Goal: Task Accomplishment & Management: Complete application form

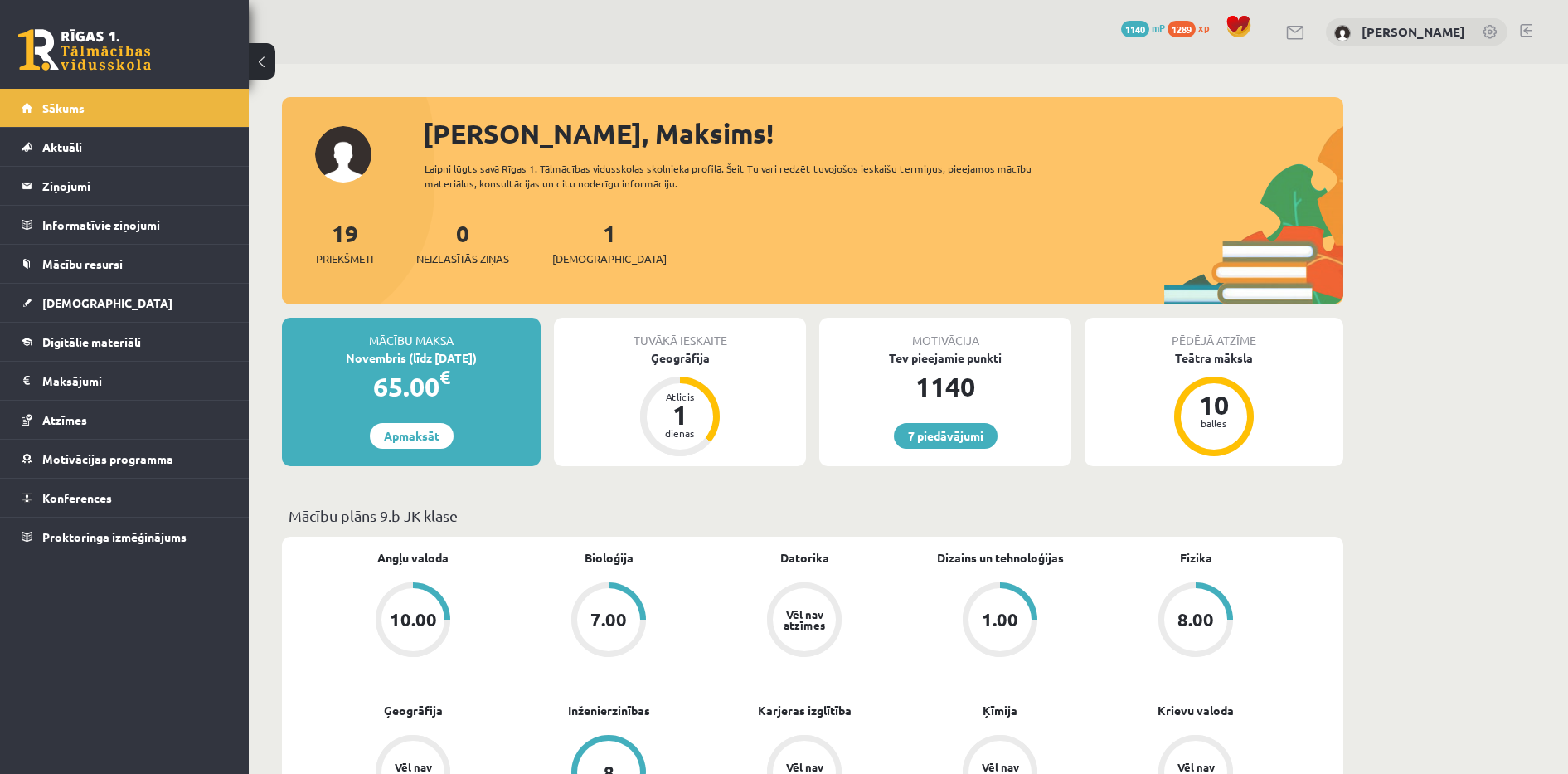
click at [117, 100] on link "Sākums" at bounding box center [125, 108] width 207 height 38
click at [93, 298] on link "[DEMOGRAPHIC_DATA]" at bounding box center [125, 302] width 207 height 38
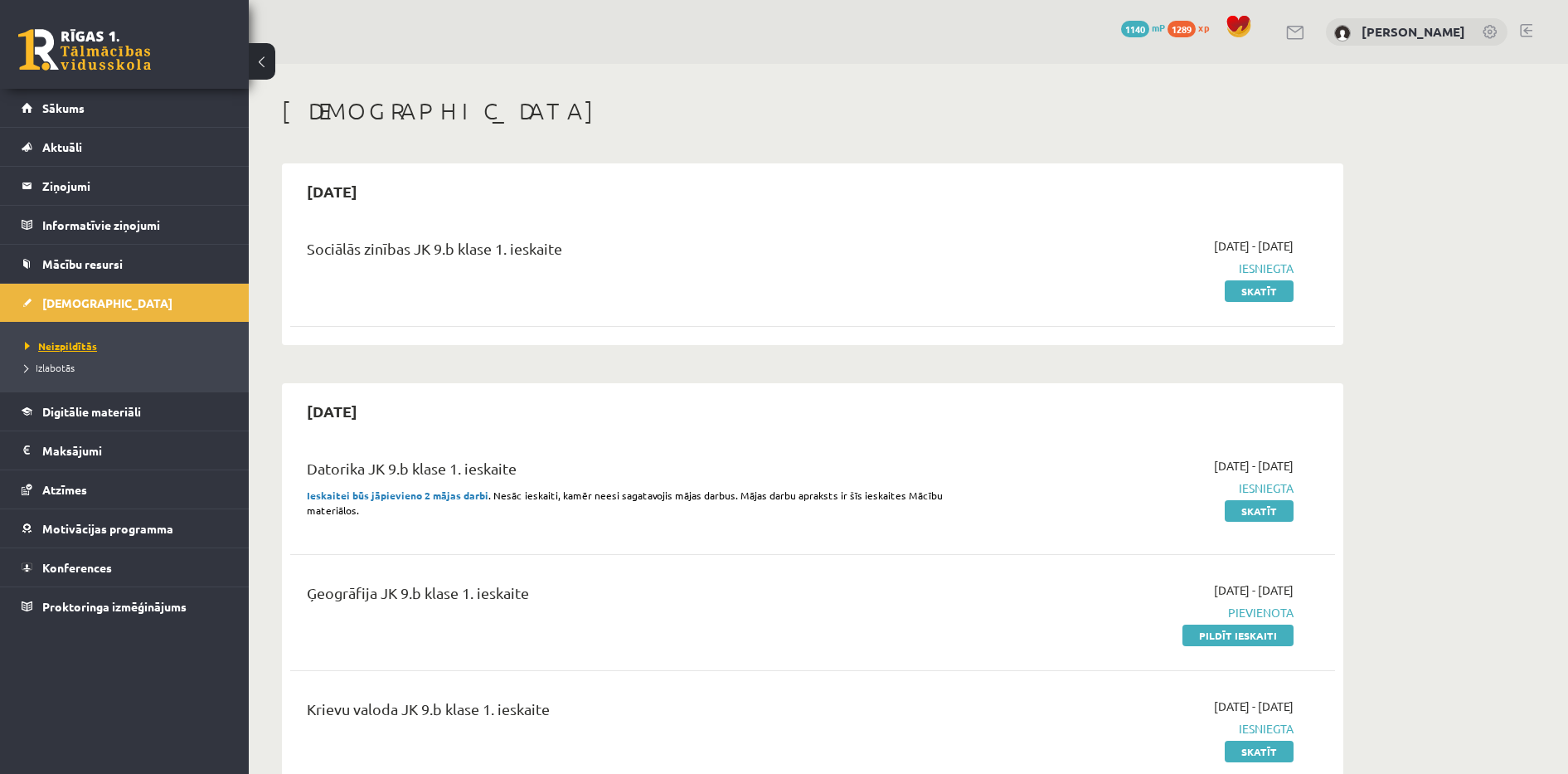
click at [76, 345] on span "Neizpildītās" at bounding box center [60, 345] width 72 height 13
click at [1256, 640] on link "Pildīt ieskaiti" at bounding box center [1239, 634] width 111 height 22
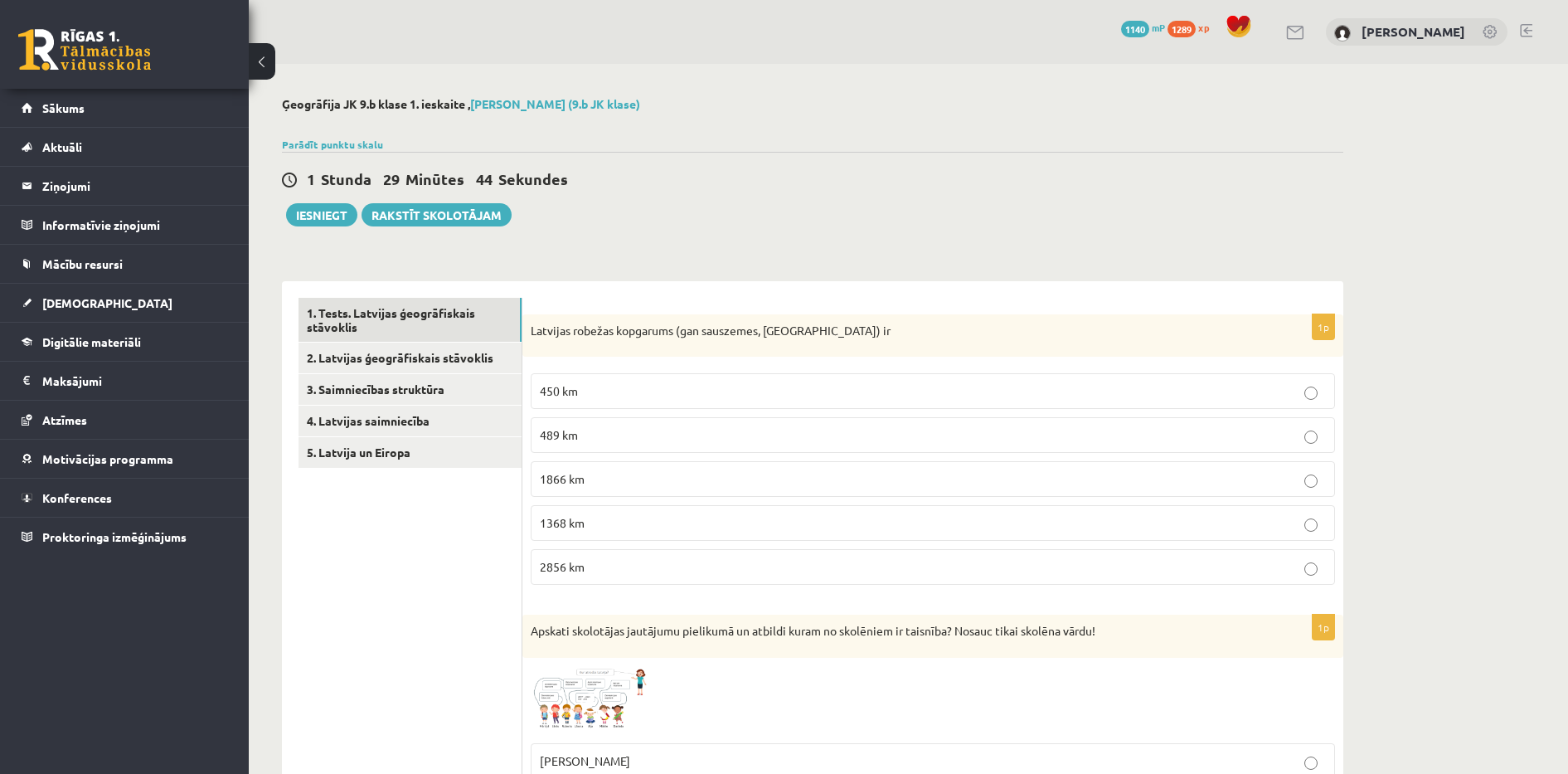
click at [729, 431] on p "489 km" at bounding box center [933, 434] width 786 height 17
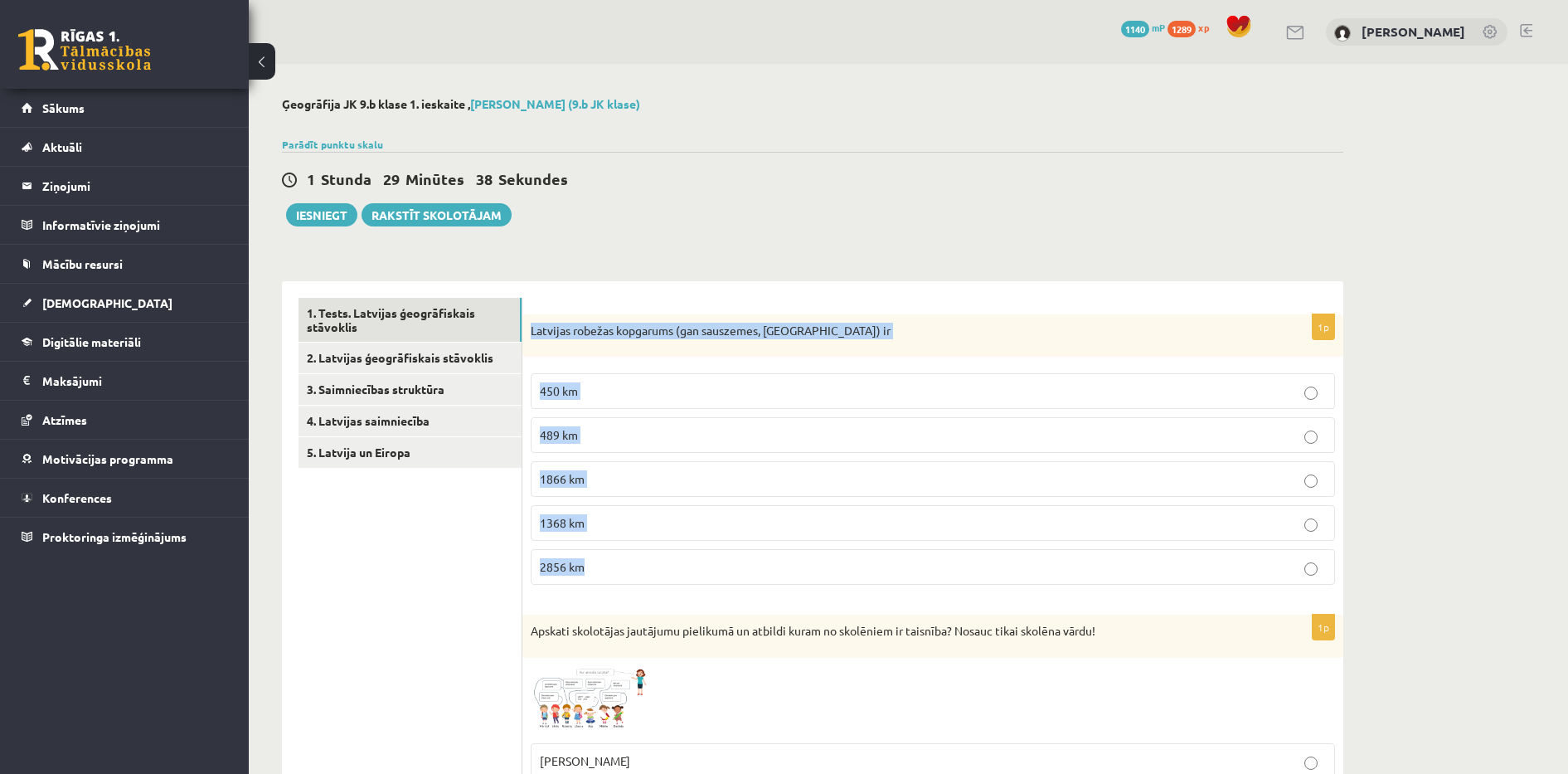
drag, startPoint x: 531, startPoint y: 328, endPoint x: 637, endPoint y: 571, distance: 265.1
click at [637, 571] on div "1p Latvijas robežas kopgarums (gan sauszemes, gan jūras) ir 450 km 489 km 1866 …" at bounding box center [933, 456] width 821 height 284
copy div "Latvijas robežas kopgarums (gan sauszemes, gan jūras) ir 450 km 489 km 1866 km …"
click at [602, 480] on p "1866 km" at bounding box center [933, 479] width 786 height 17
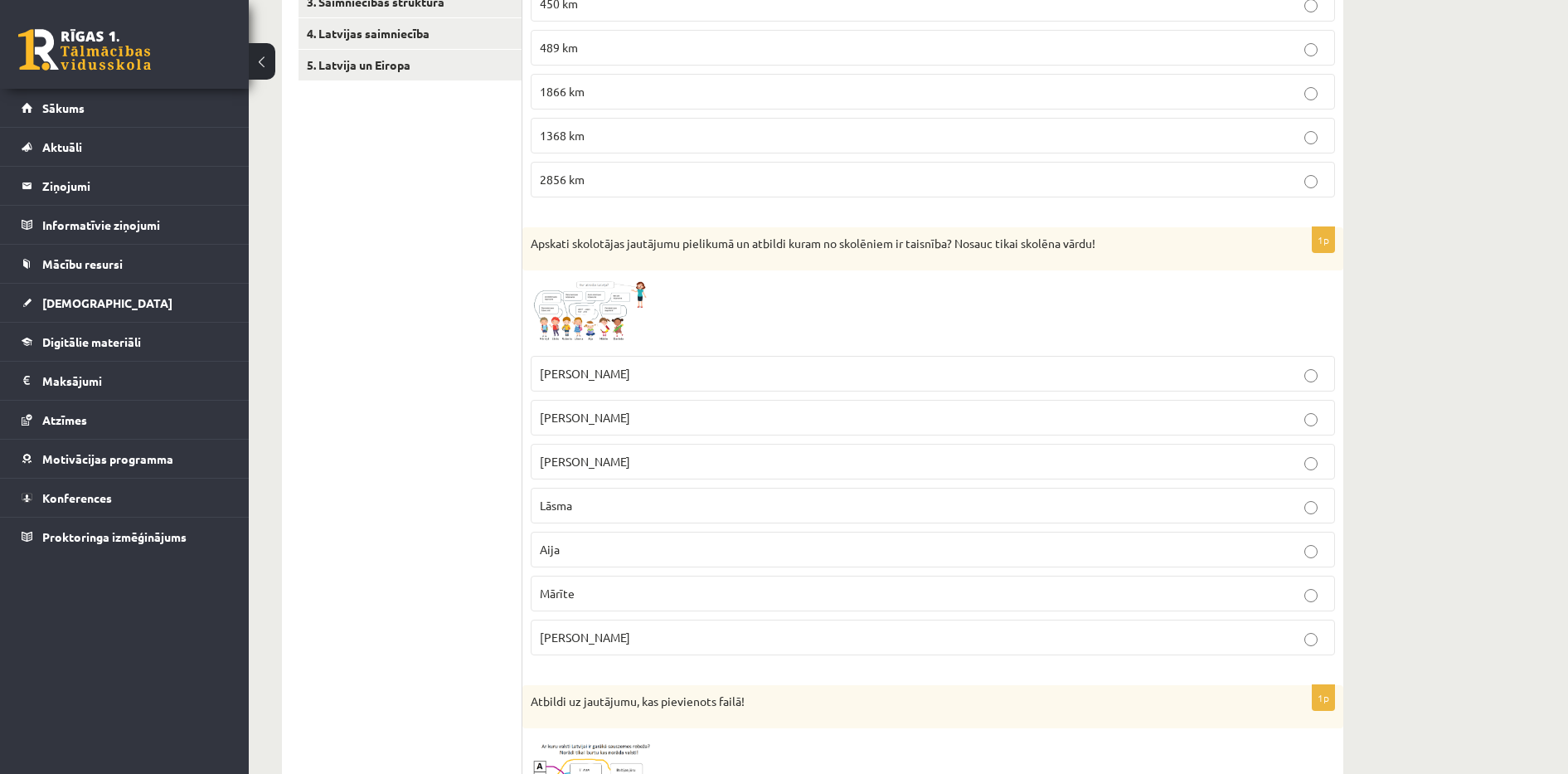
scroll to position [429, 0]
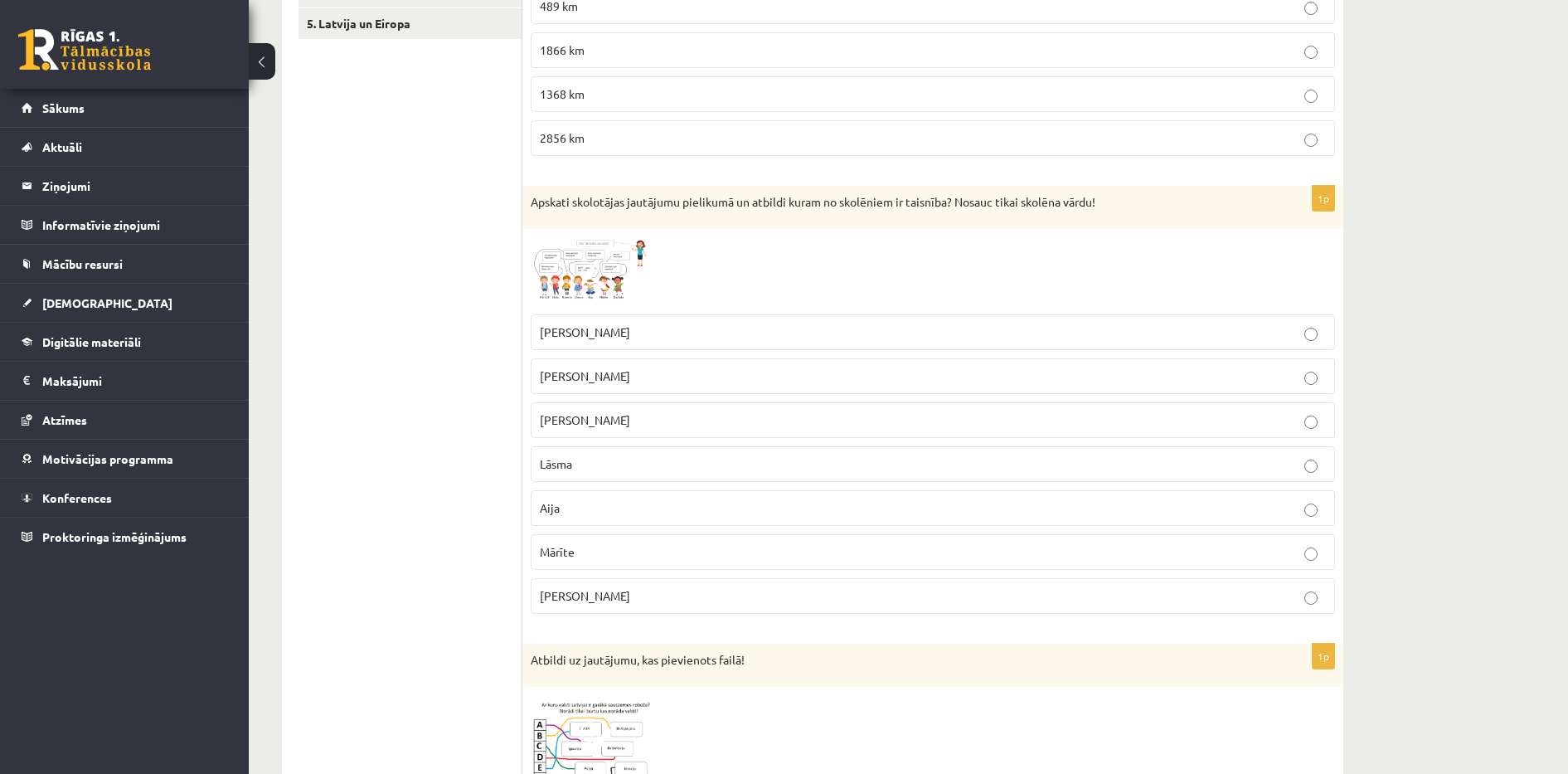
click at [579, 275] on img at bounding box center [593, 271] width 125 height 69
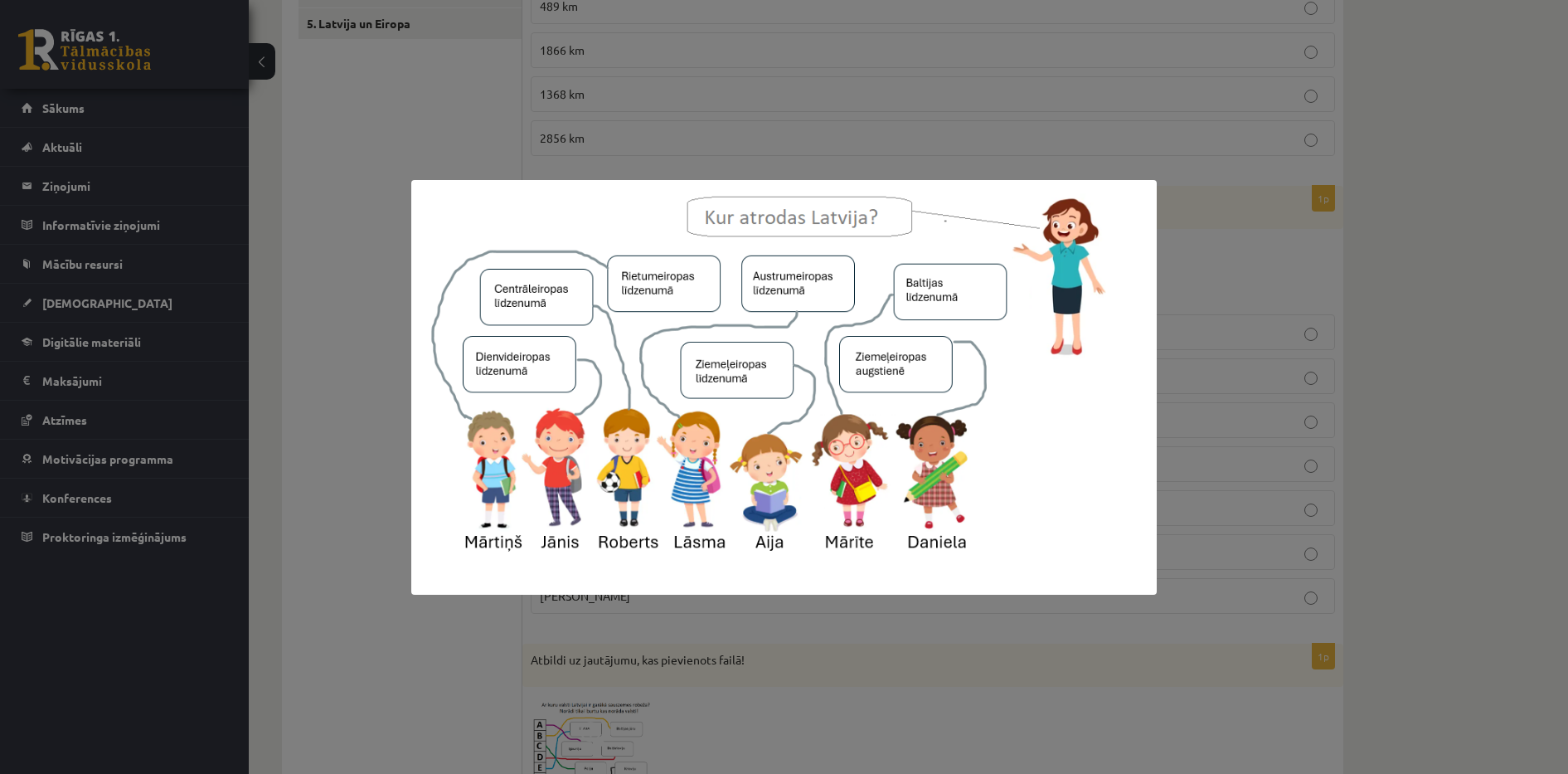
click at [440, 127] on div at bounding box center [784, 387] width 1568 height 774
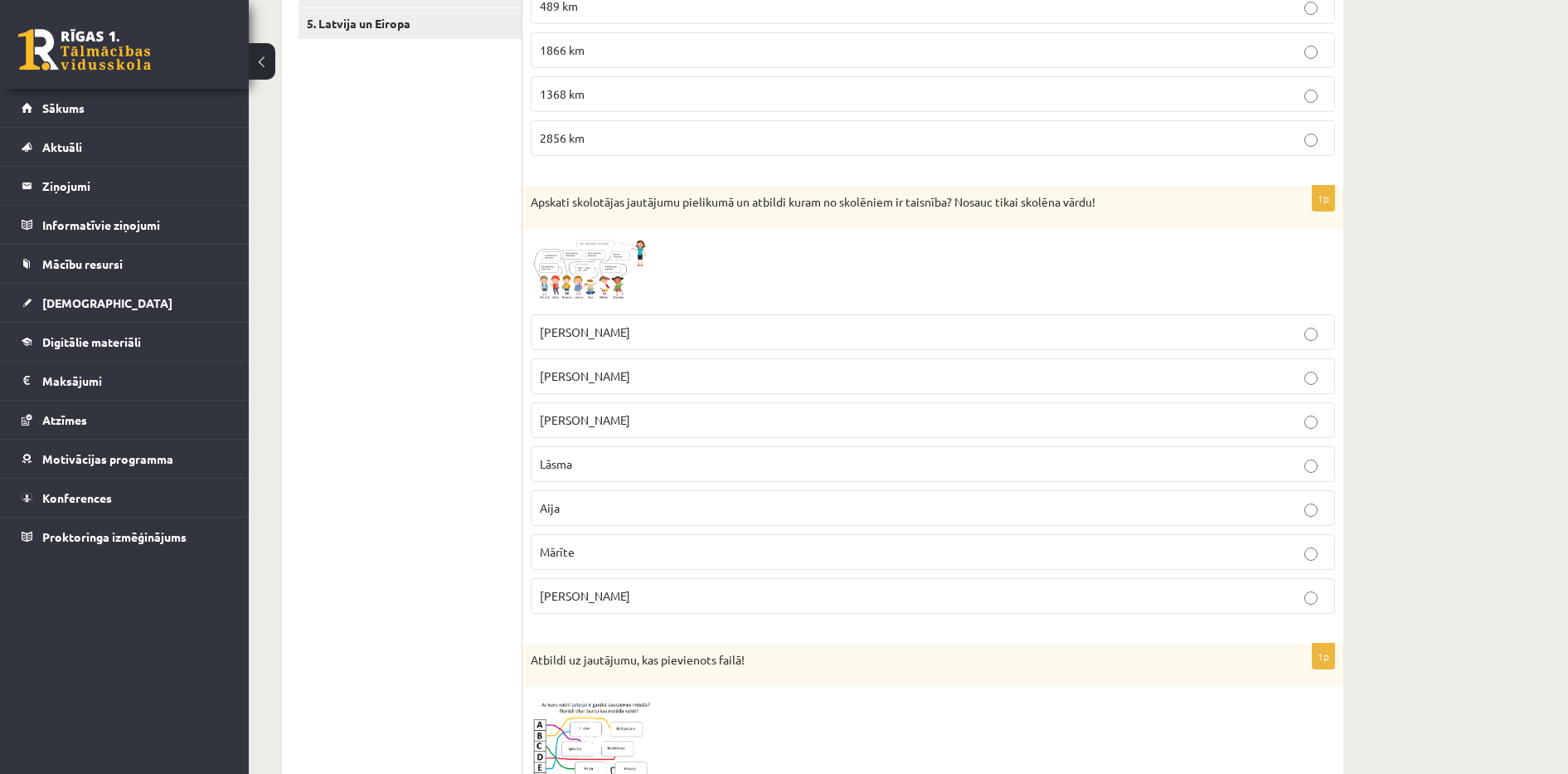
click at [576, 510] on p "Aija" at bounding box center [933, 508] width 786 height 17
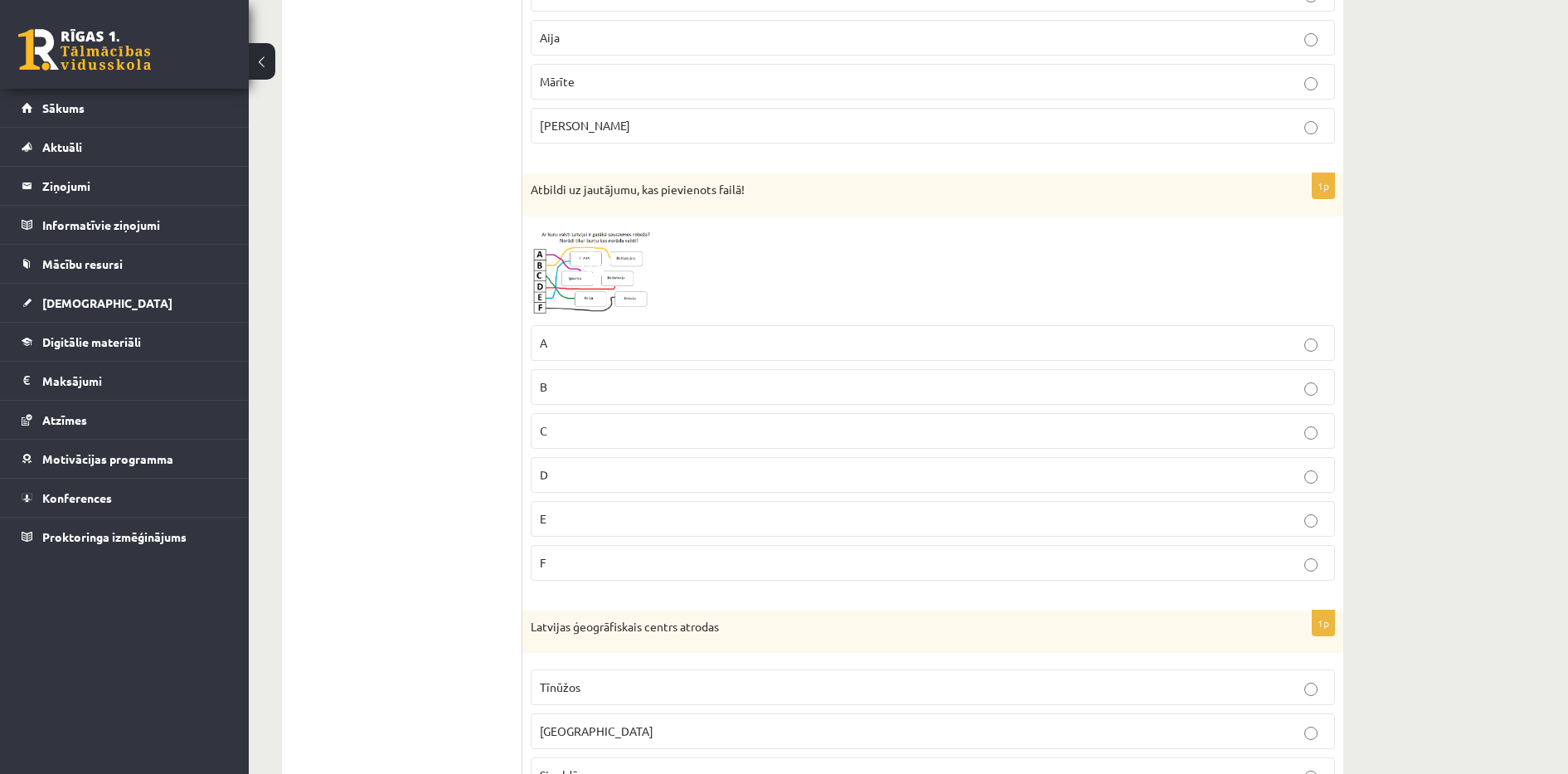
scroll to position [940, 0]
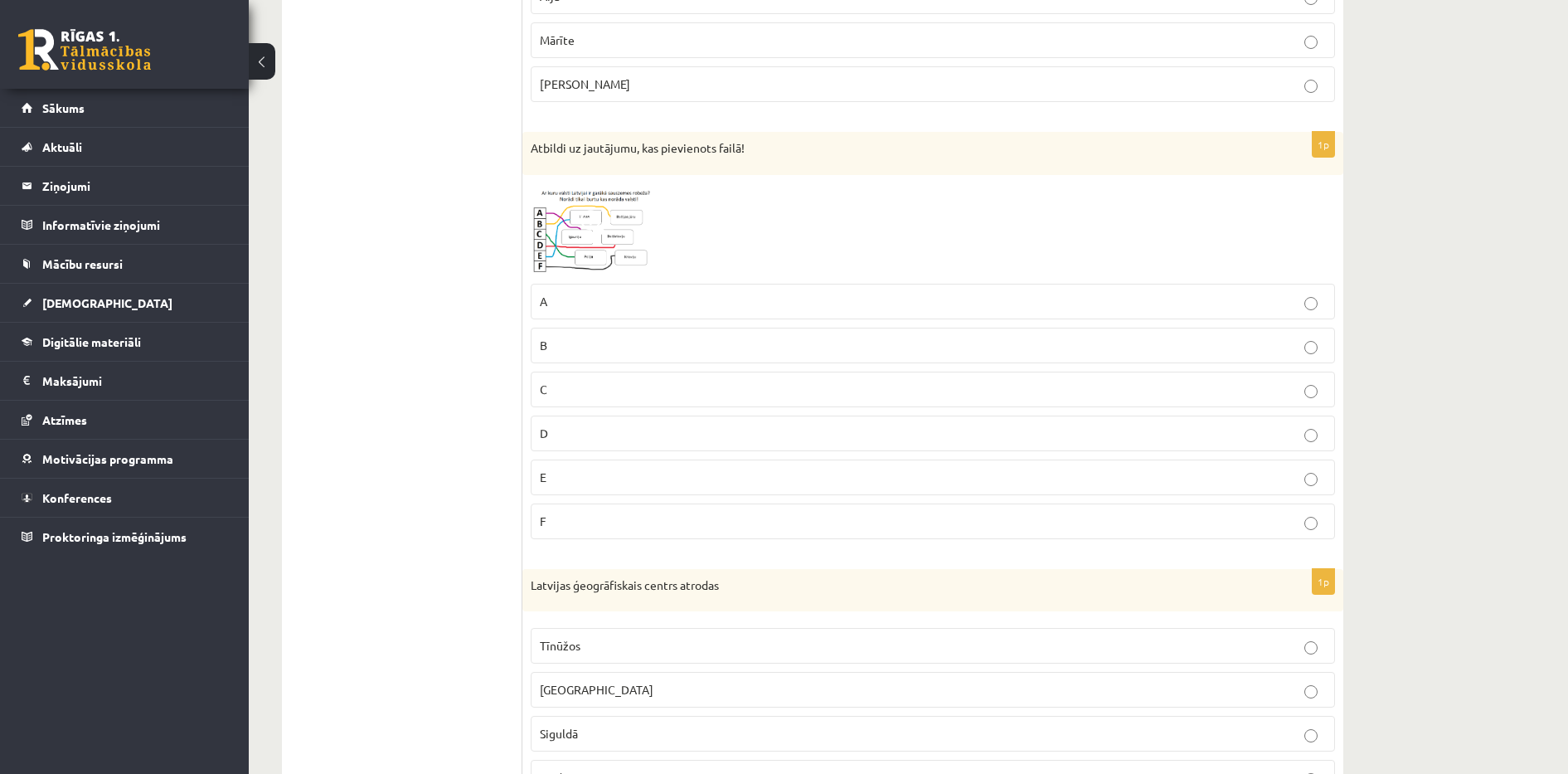
click at [624, 233] on img at bounding box center [593, 228] width 125 height 92
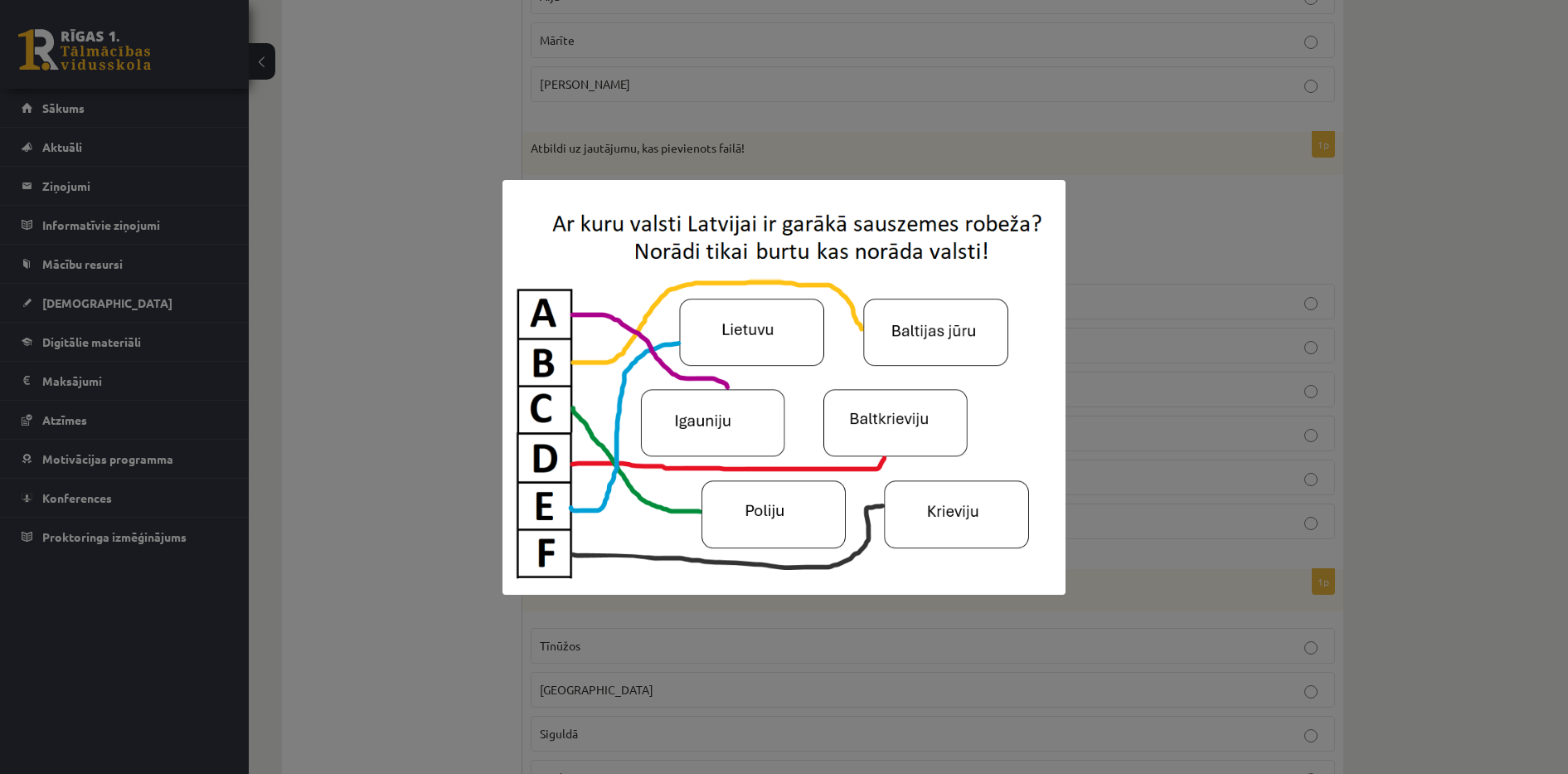
click at [354, 345] on div at bounding box center [784, 387] width 1568 height 774
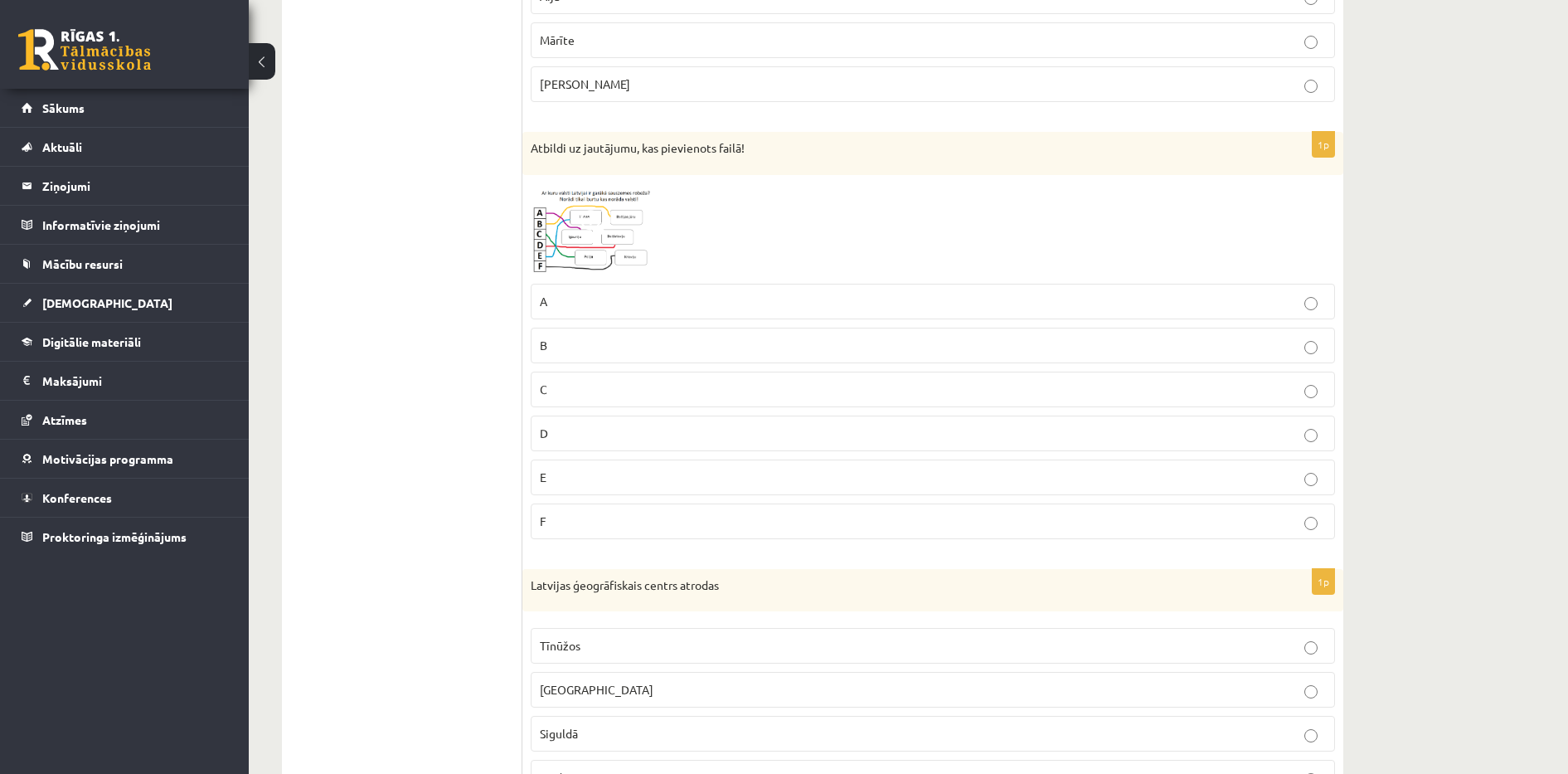
click at [579, 479] on p "E" at bounding box center [933, 477] width 786 height 17
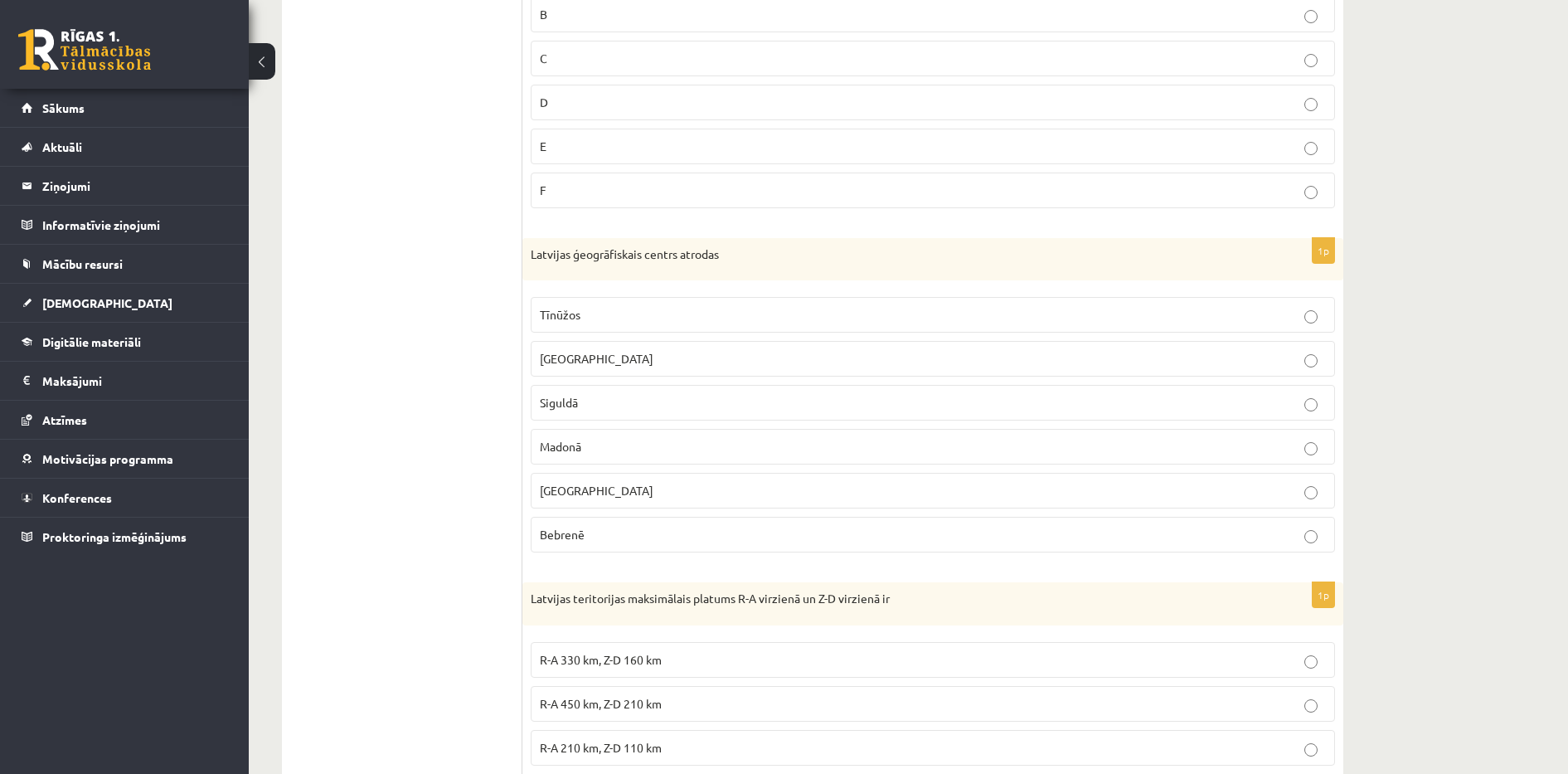
scroll to position [1354, 0]
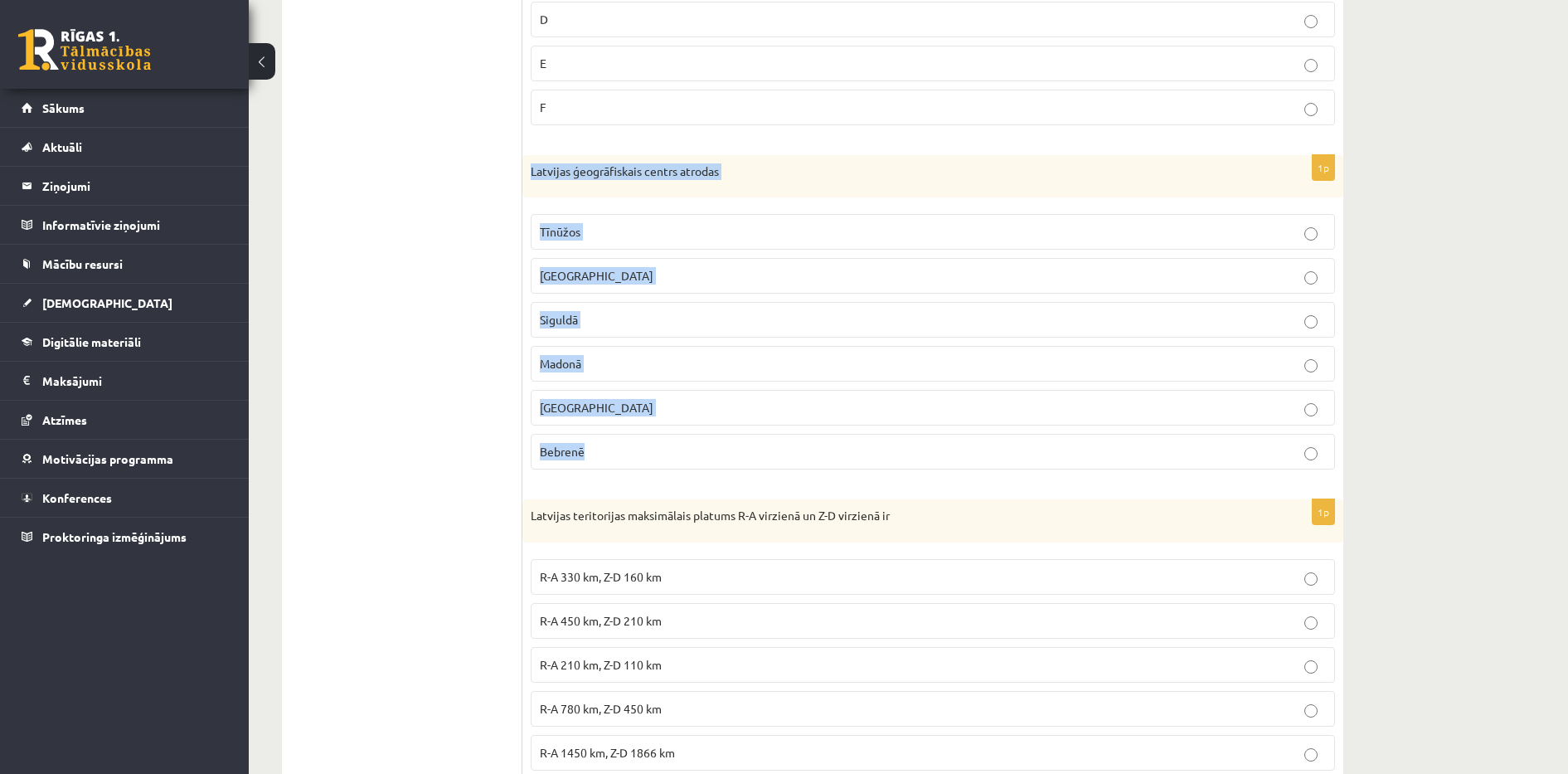
drag, startPoint x: 531, startPoint y: 175, endPoint x: 717, endPoint y: 442, distance: 325.4
click at [717, 442] on div "1p Latvijas ģeogrāfiskais centrs atrodas Tīnūžos Rīgā Siguldā Madonā Jelgavā Be…" at bounding box center [933, 319] width 821 height 328
copy div "Latvijas ģeogrāfiskais centrs atrodas Tīnūžos Rīgā Siguldā Madonā Jelgavā Bebre…"
click at [632, 230] on p "Tīnūžos" at bounding box center [933, 231] width 786 height 17
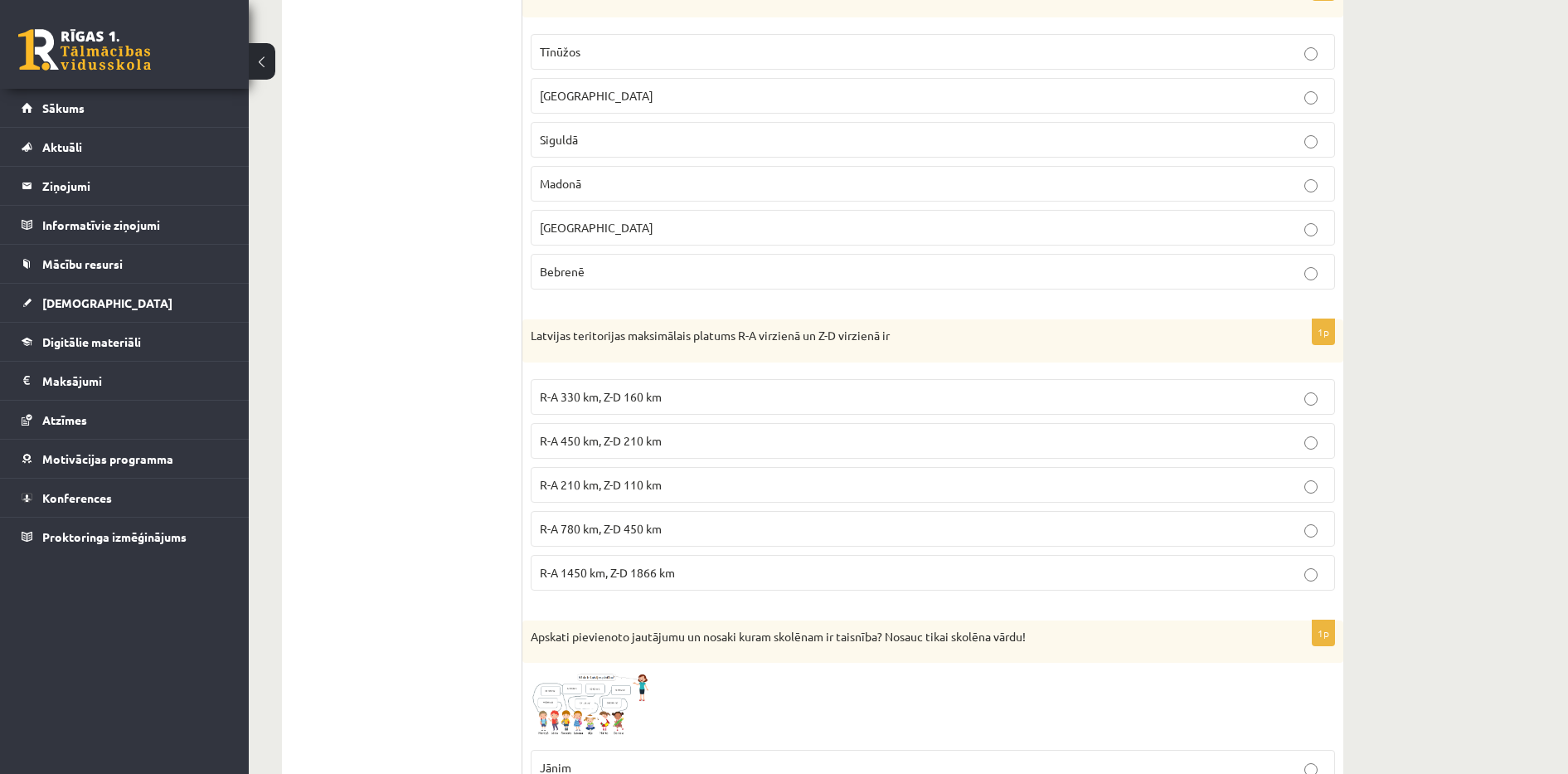
scroll to position [1617, 0]
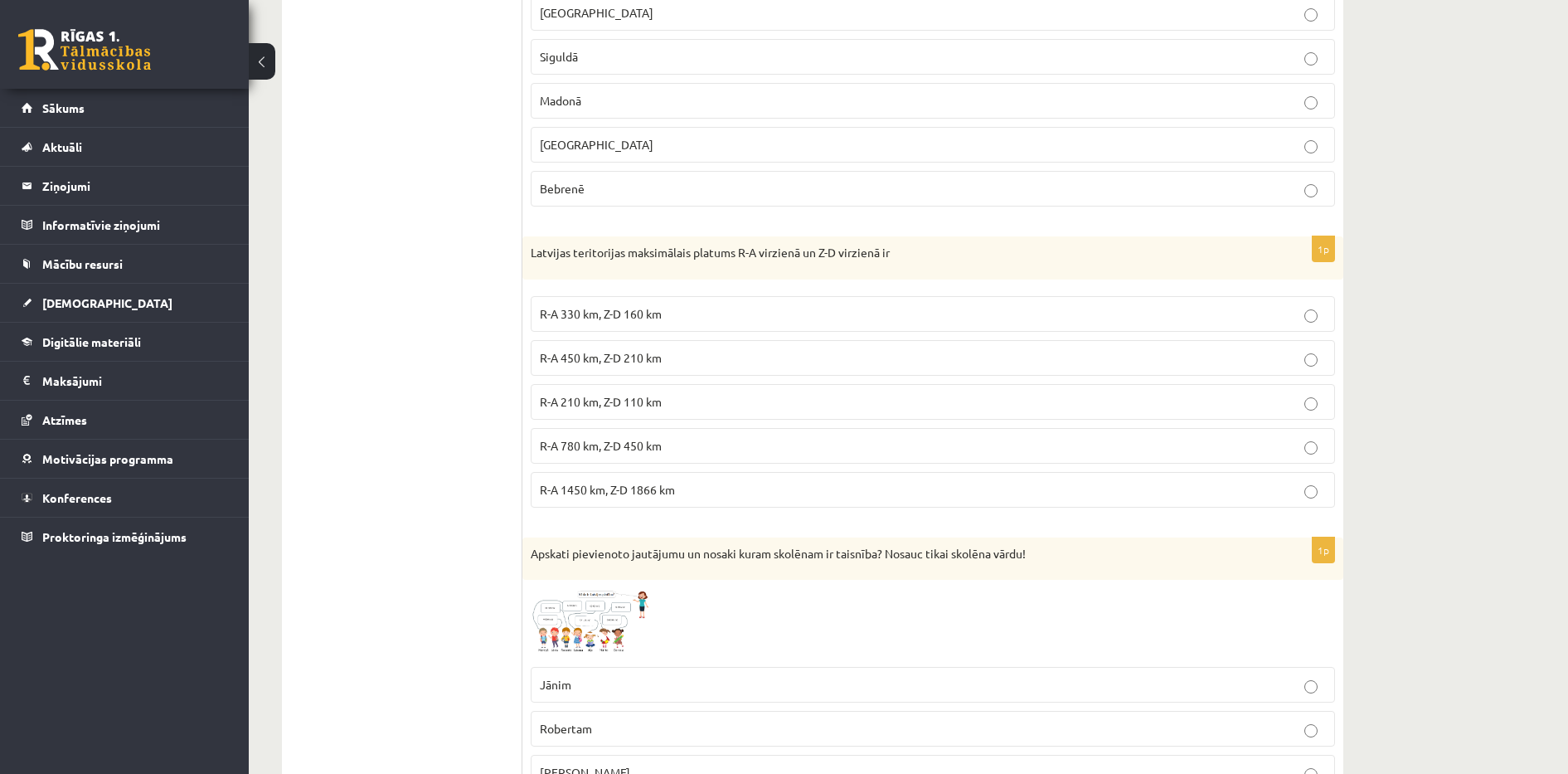
click at [1156, 361] on p "R-A 450 km, Z-D 210 km" at bounding box center [933, 358] width 786 height 17
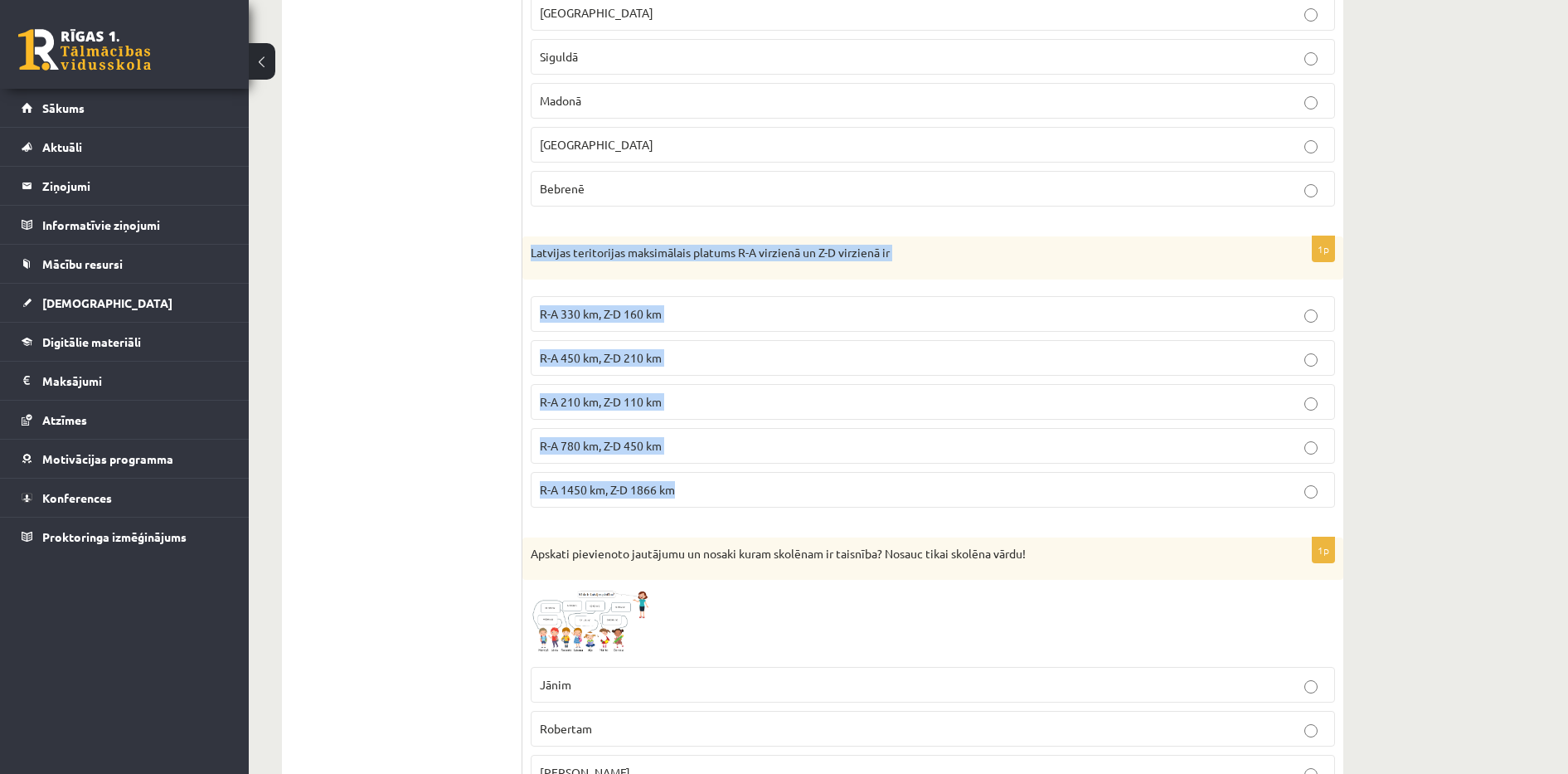
drag, startPoint x: 533, startPoint y: 254, endPoint x: 730, endPoint y: 480, distance: 299.8
click at [730, 480] on div "1p Latvijas teritorijas maksimālais platums R-A virzienā un Z-D virzienā ir R-A…" at bounding box center [933, 378] width 821 height 284
copy div "Latvijas teritorijas maksimālais platums R-A virzienā un Z-D virzienā ir R-A 33…"
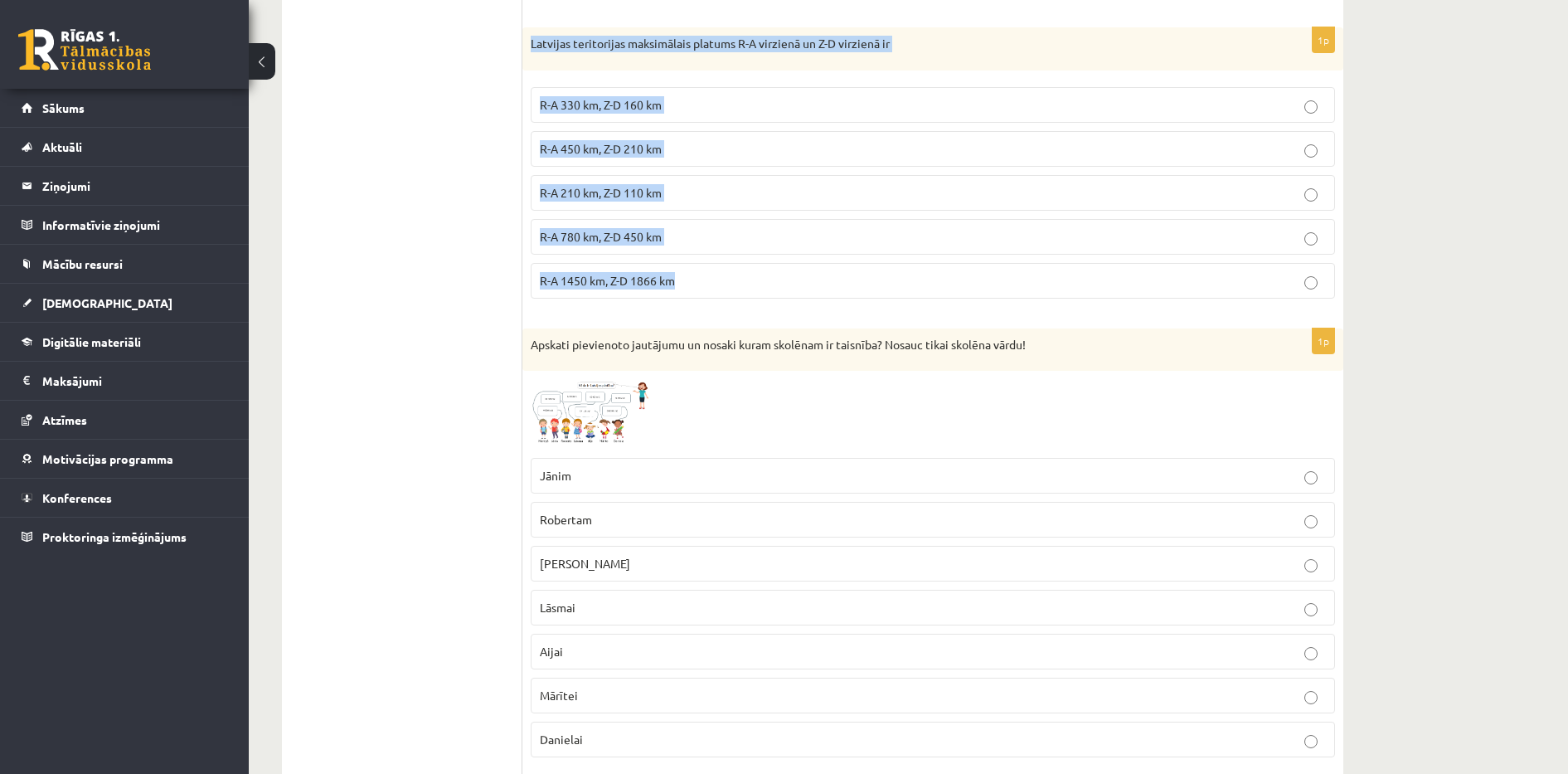
scroll to position [1838, 0]
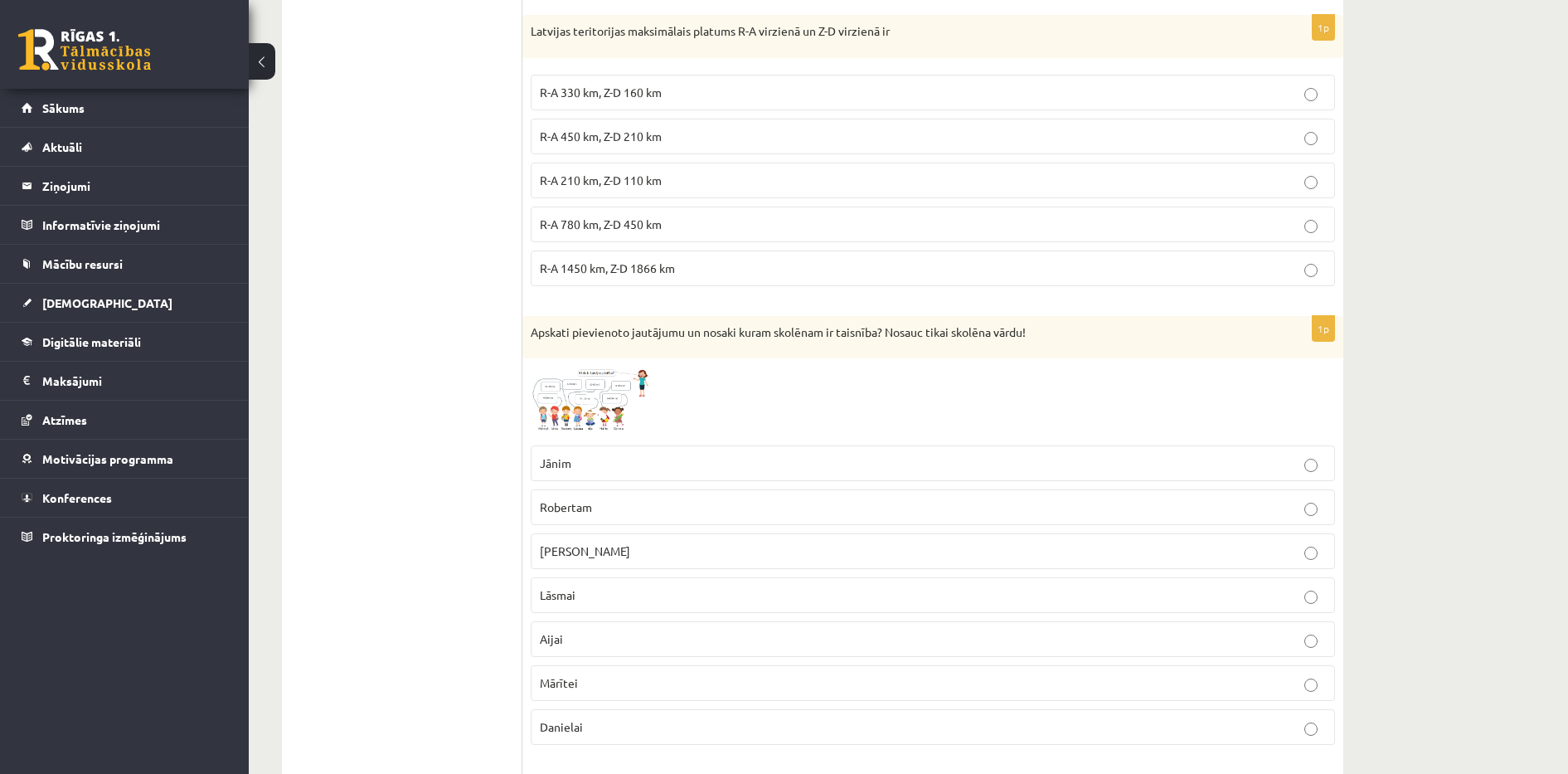
click at [1528, 674] on div "**********" at bounding box center [908, 196] width 1319 height 3942
click at [589, 397] on span at bounding box center [594, 406] width 26 height 26
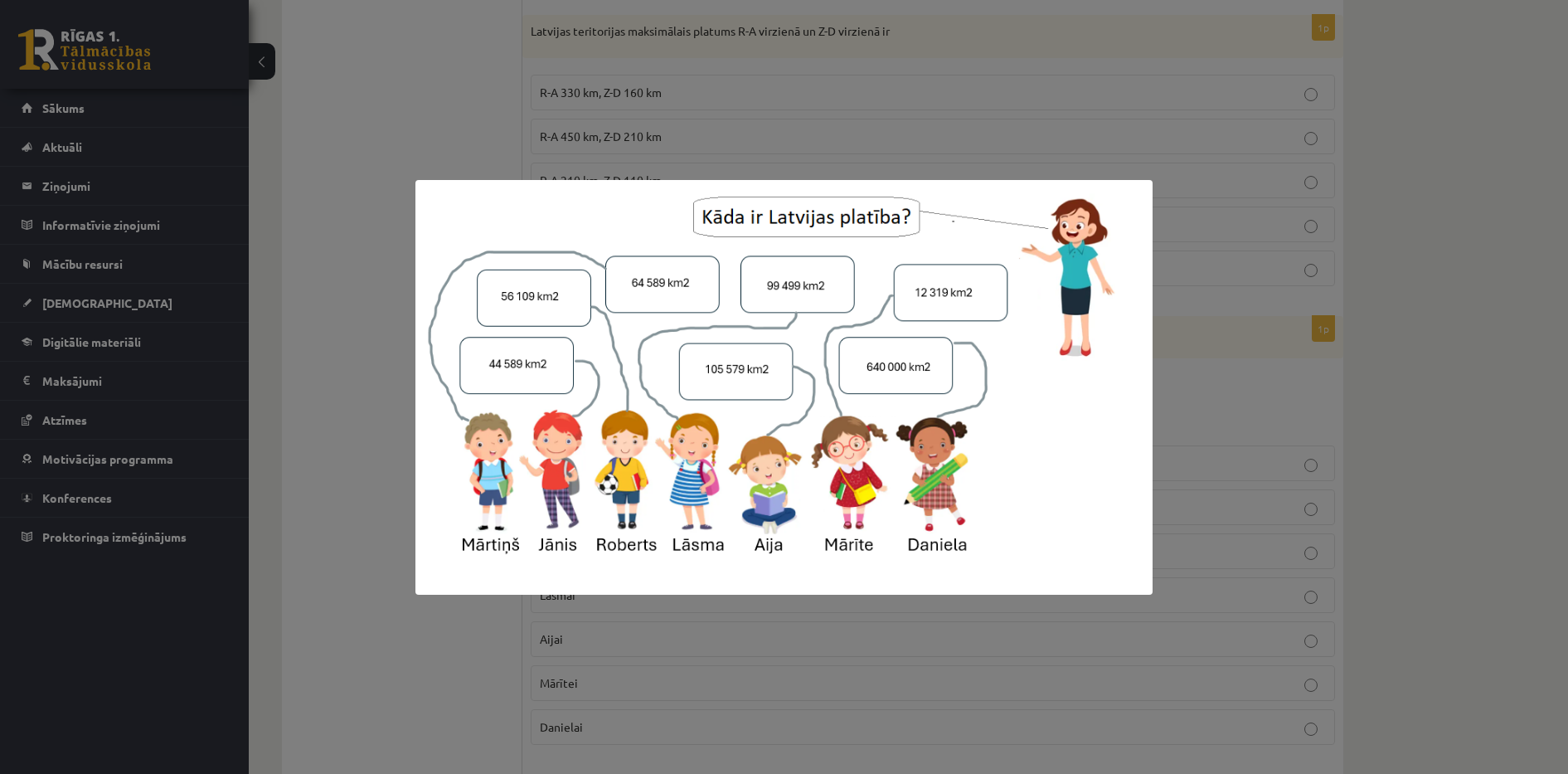
click at [354, 409] on div at bounding box center [784, 387] width 1568 height 774
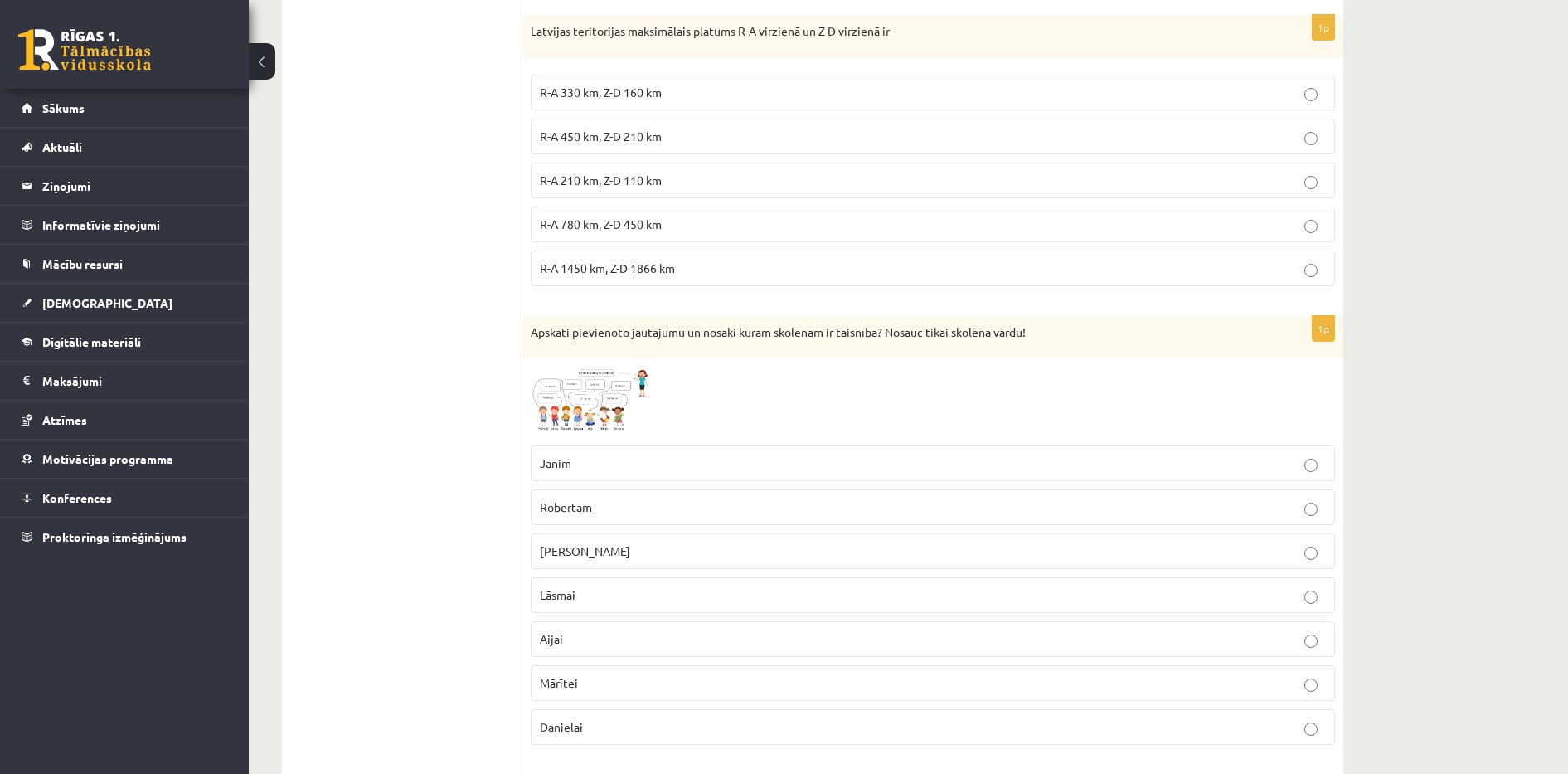
click at [628, 557] on p "Mārtiņam" at bounding box center [933, 550] width 786 height 17
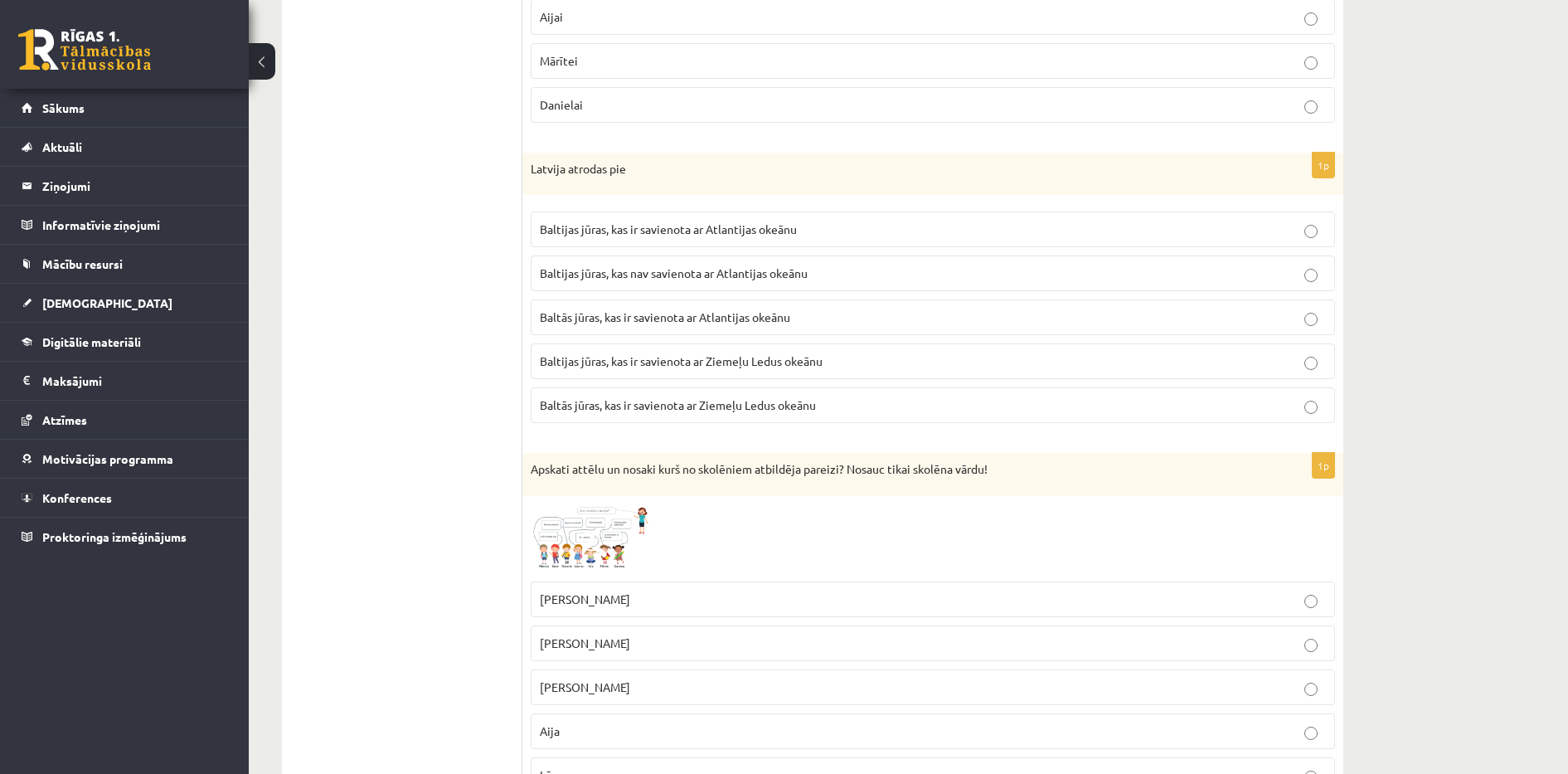
scroll to position [2516, 0]
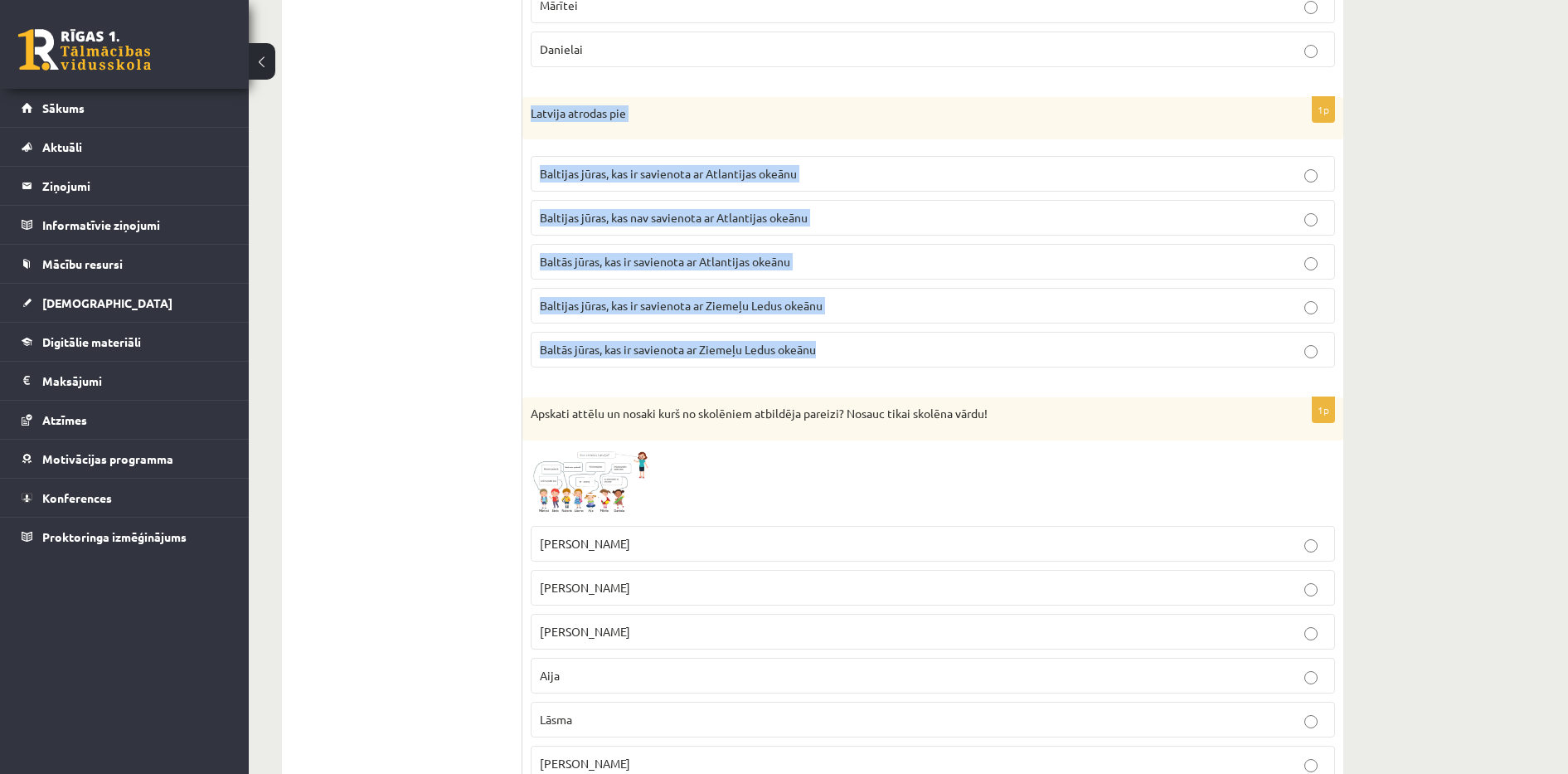
drag, startPoint x: 533, startPoint y: 111, endPoint x: 832, endPoint y: 351, distance: 383.4
click at [832, 351] on div "1p Latvija atrodas pie Baltijas jūras, kas ir savienota ar Atlantijas okeānu Ba…" at bounding box center [933, 239] width 821 height 284
copy div "Latvija atrodas pie Baltijas jūras, kas ir savienota ar Atlantijas okeānu Balti…"
click at [629, 179] on span "Baltijas jūras, kas ir savienota ar Atlantijas okeānu" at bounding box center [668, 174] width 257 height 15
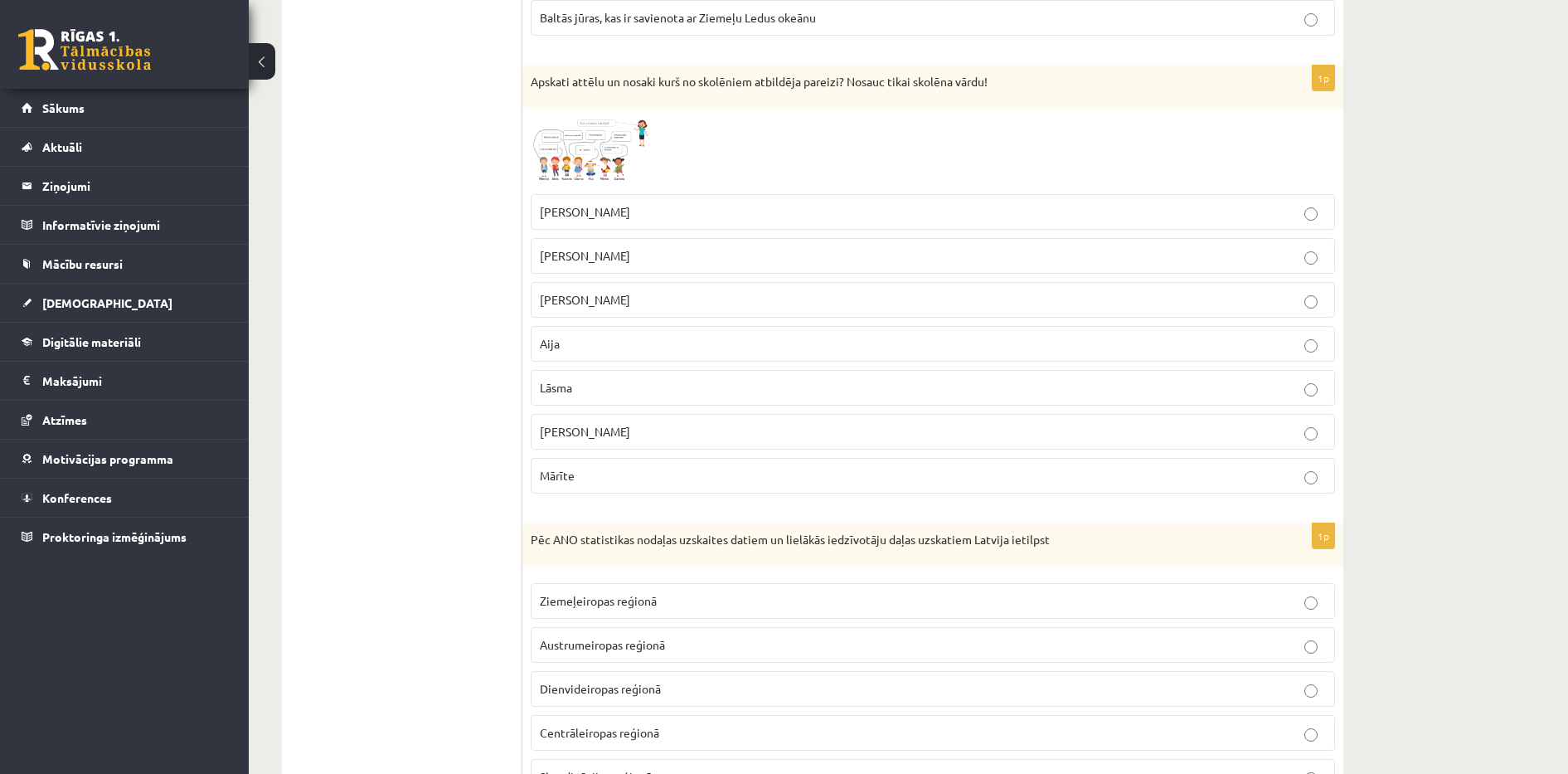
scroll to position [2888, 0]
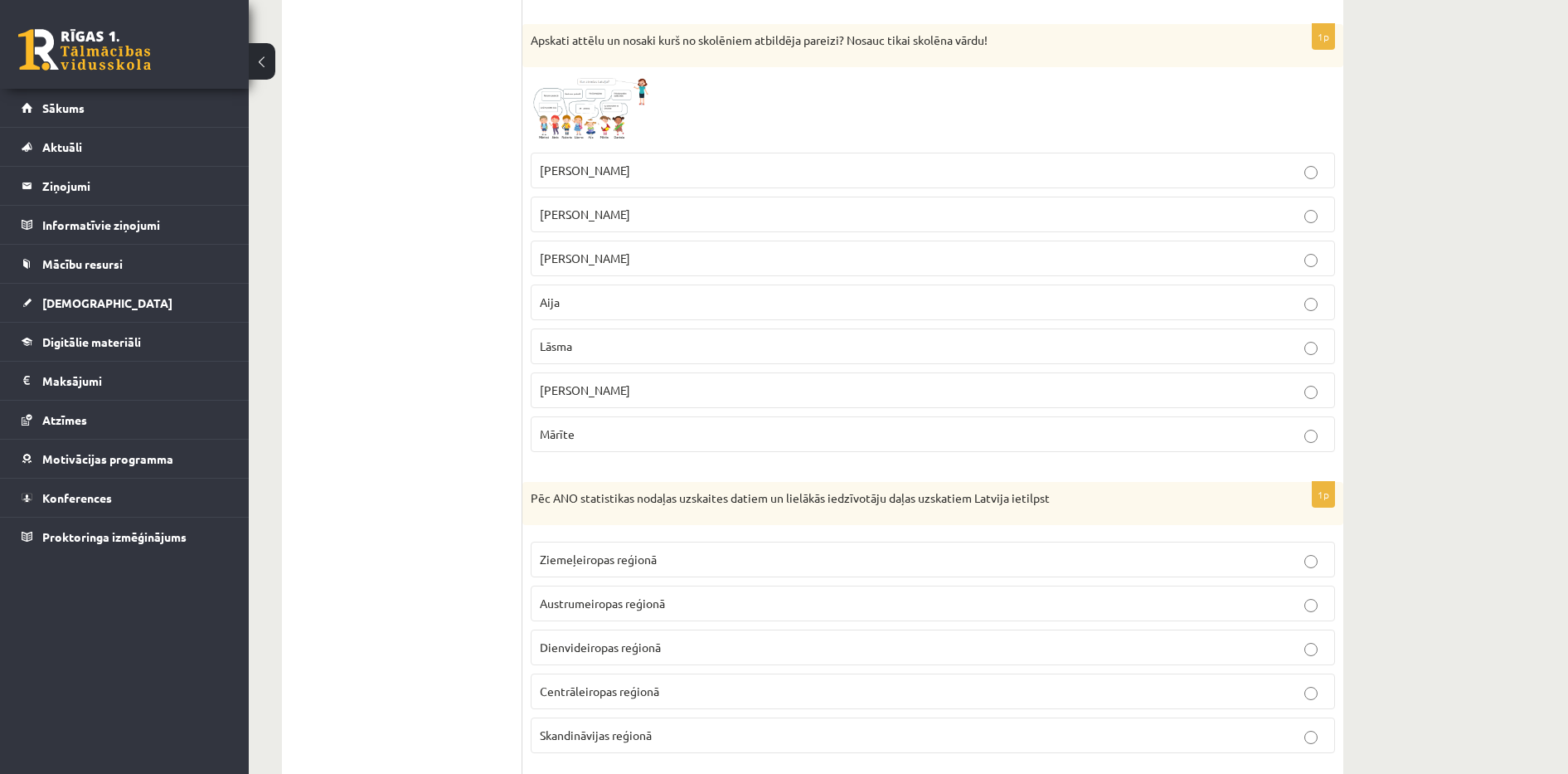
click at [564, 97] on img at bounding box center [593, 110] width 125 height 70
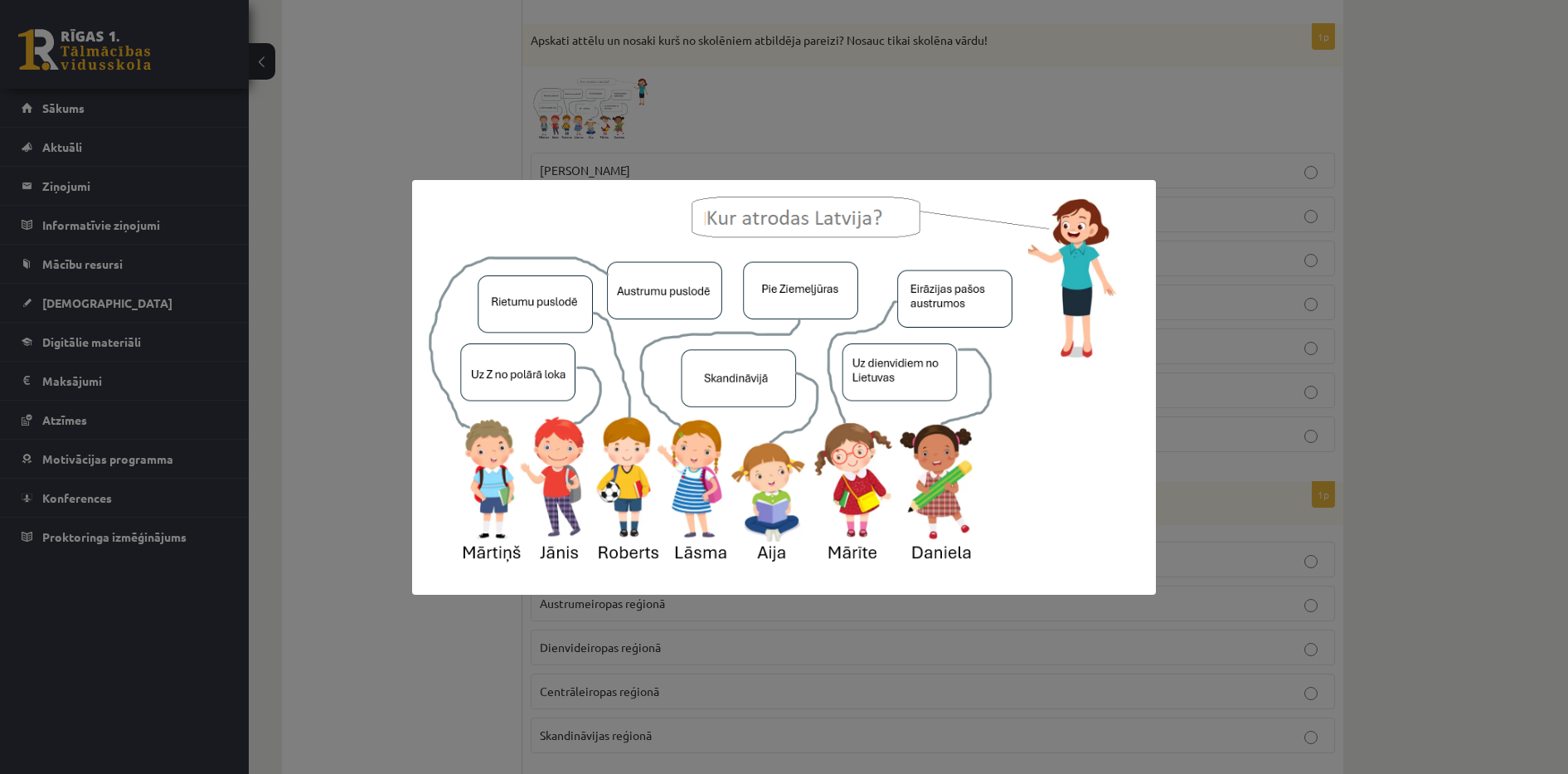
click at [385, 174] on div at bounding box center [784, 387] width 1568 height 774
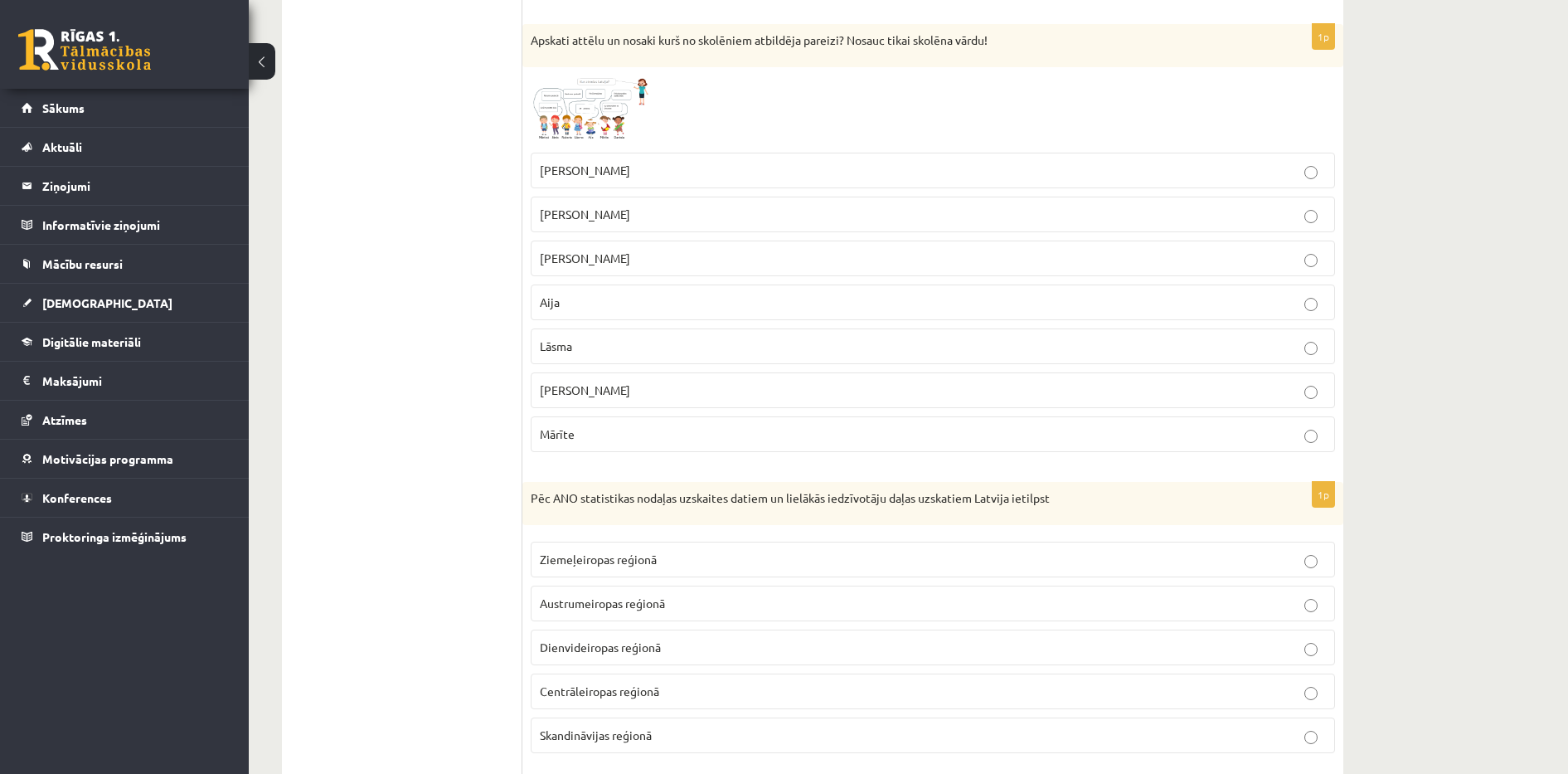
click at [598, 396] on p "Daniela" at bounding box center [933, 390] width 786 height 17
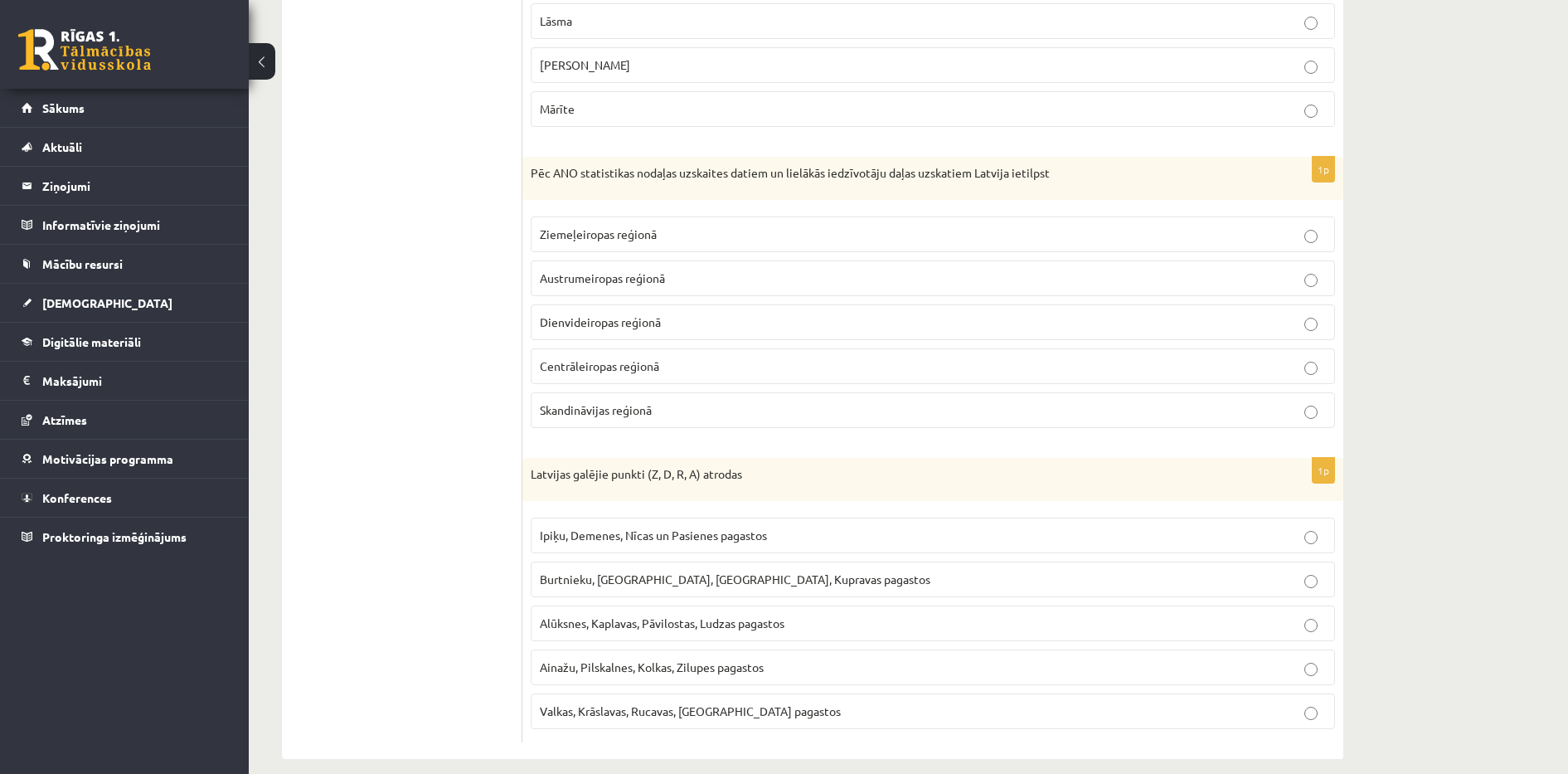
scroll to position [3233, 0]
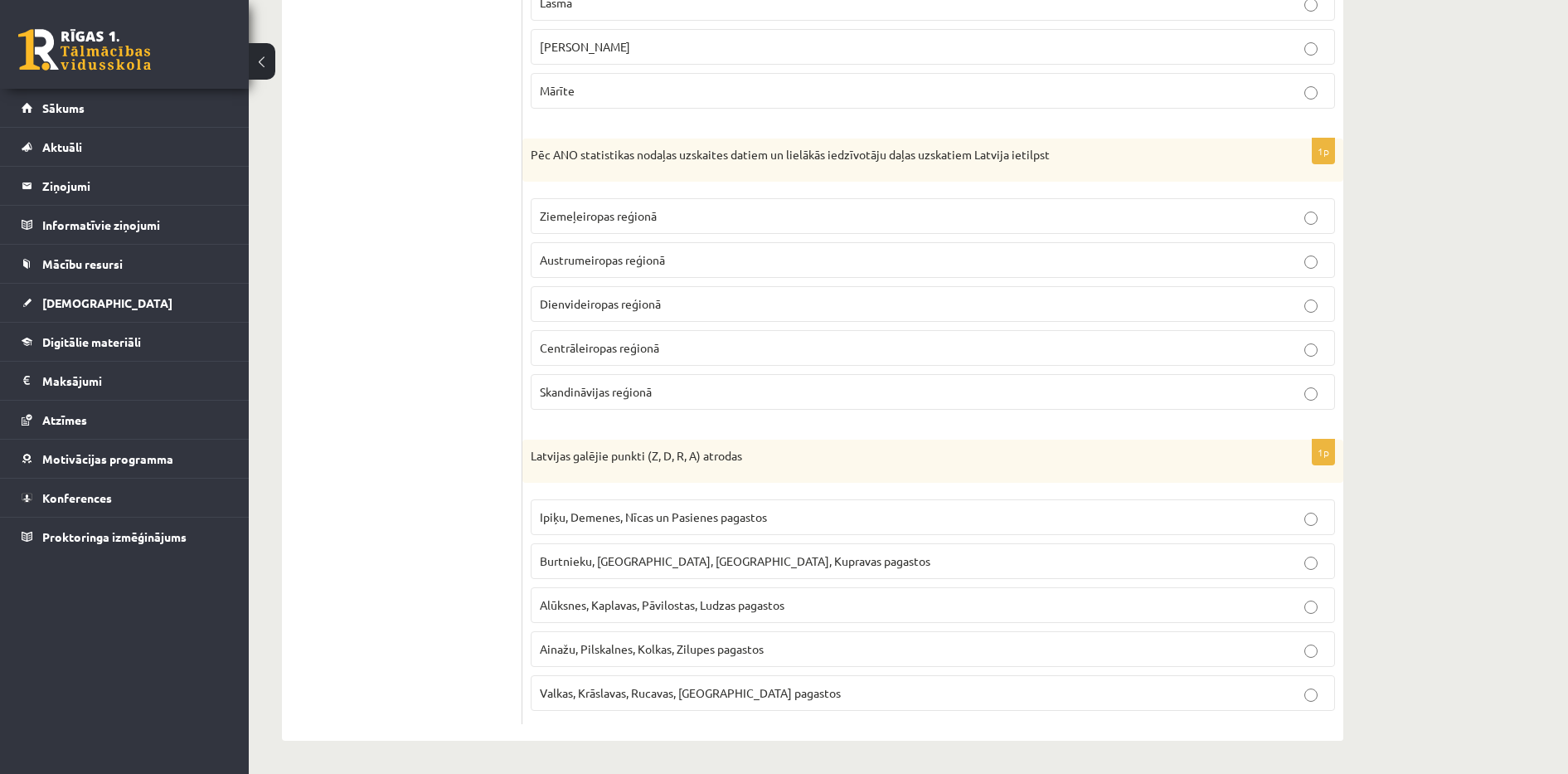
click at [1136, 215] on p "Ziemeļeiropas reģionā" at bounding box center [933, 216] width 786 height 17
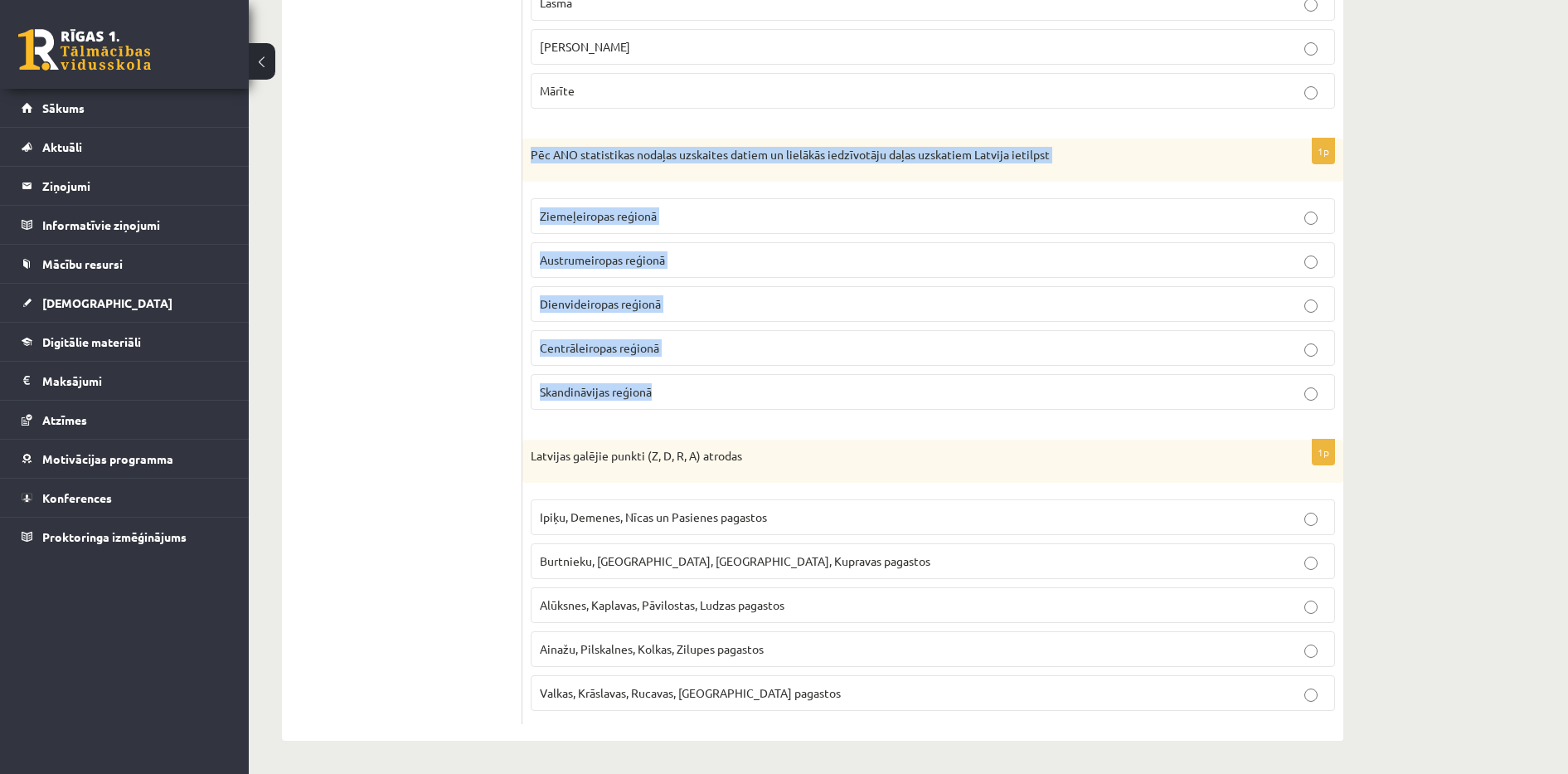
drag, startPoint x: 532, startPoint y: 147, endPoint x: 691, endPoint y: 381, distance: 282.9
click at [691, 381] on div "1p Pēc ANO statistikas nodaļas uzskaites datiem un lielākās iedzīvotāju daļas u…" at bounding box center [933, 280] width 821 height 284
copy div "Pēc ANO statistikas nodaļas uzskaites datiem un lielākās iedzīvotāju daļas uzsk…"
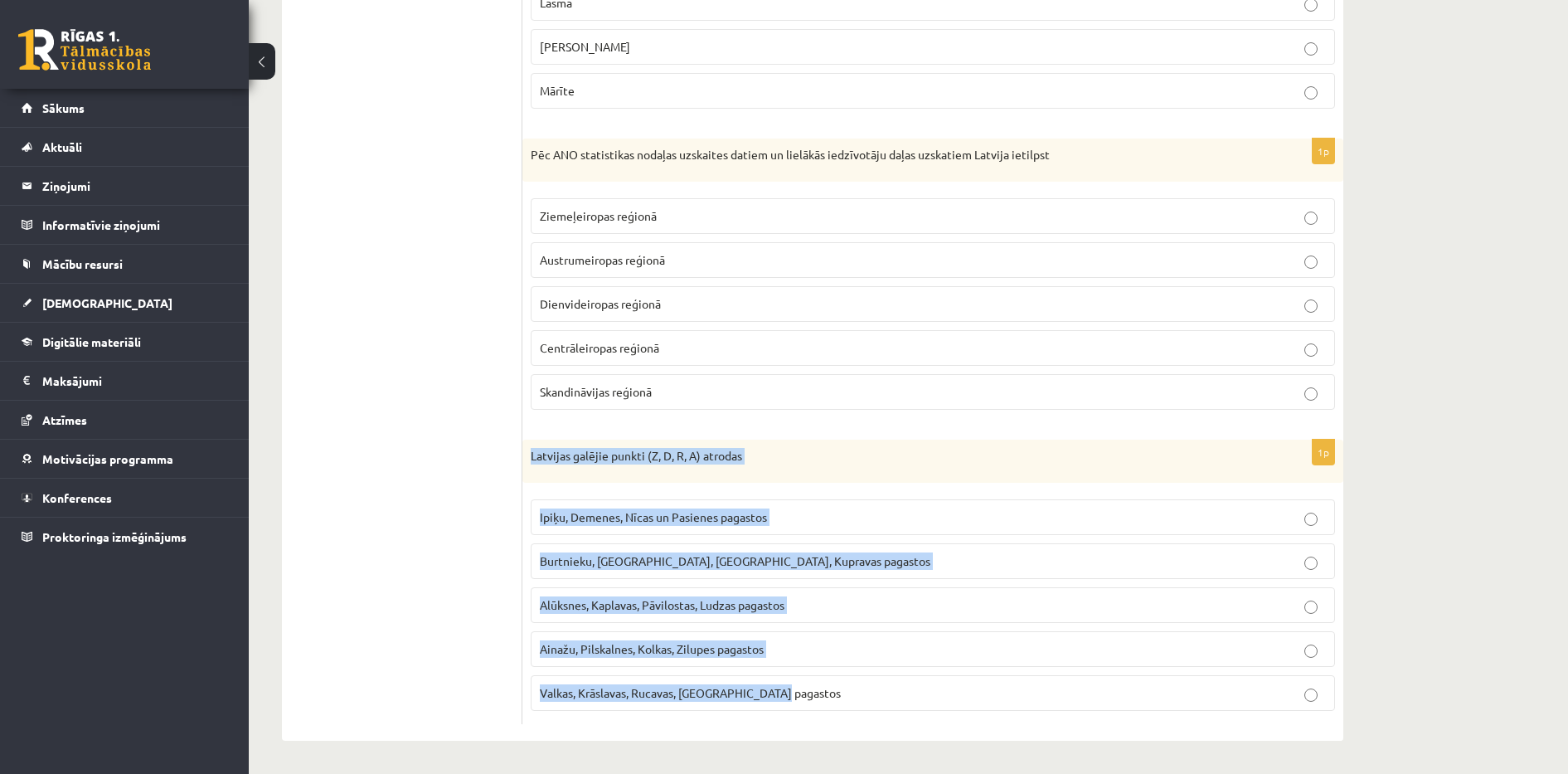
drag, startPoint x: 531, startPoint y: 455, endPoint x: 800, endPoint y: 713, distance: 372.7
click at [800, 713] on div "1p Latvijas galējie punkti (Z, D, R, A) atrodas Ipiķu, Demenes, Nīcas un Pasien…" at bounding box center [933, 581] width 821 height 284
copy div "Latvijas galējie punkti (Z, D, R, A) atrodas Ipiķu, Demenes, Nīcas un Pasienes …"
click at [757, 510] on span "Ipiķu, Demenes, Nīcas un Pasienes pagastos" at bounding box center [653, 516] width 228 height 15
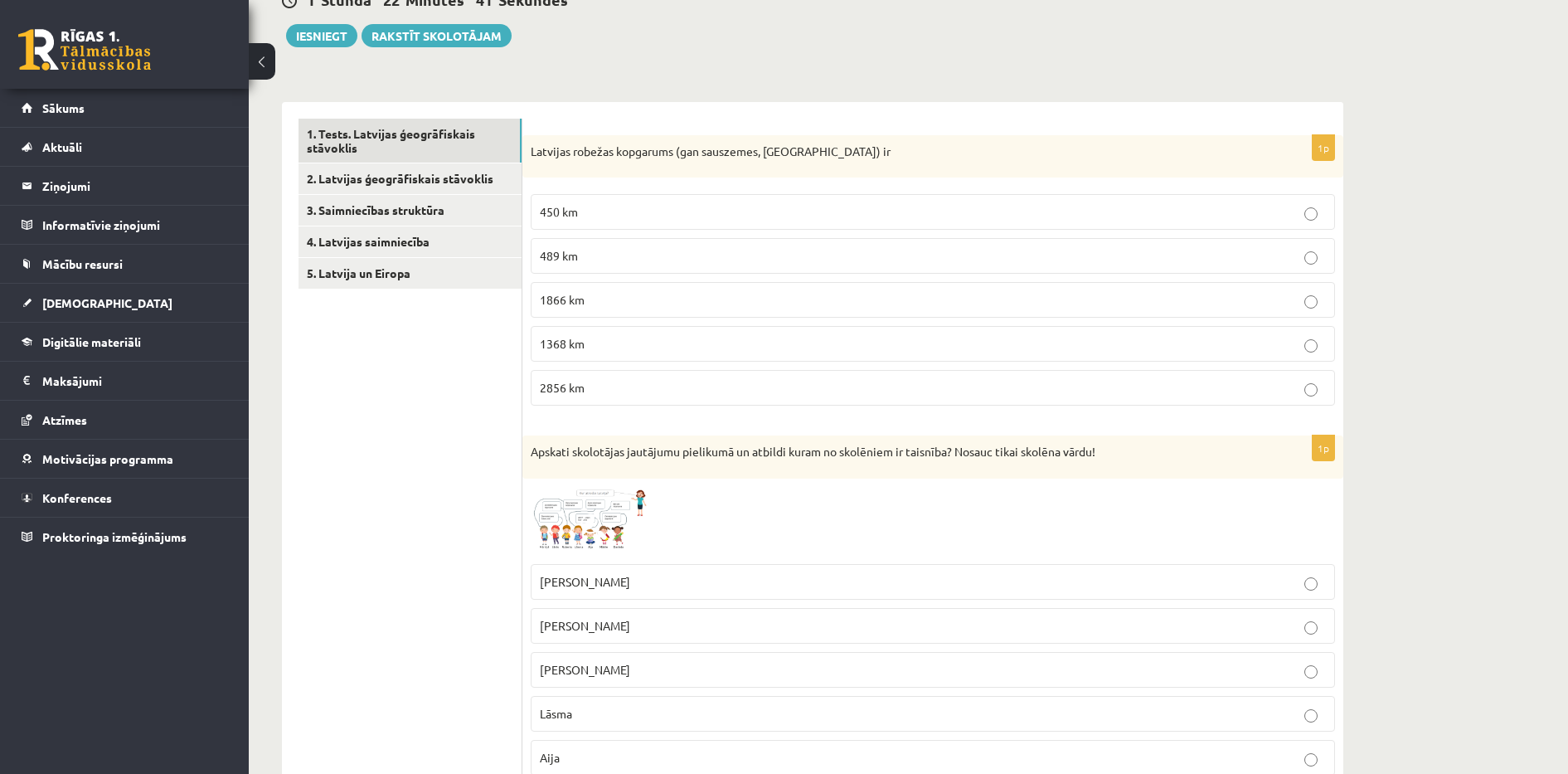
scroll to position [0, 0]
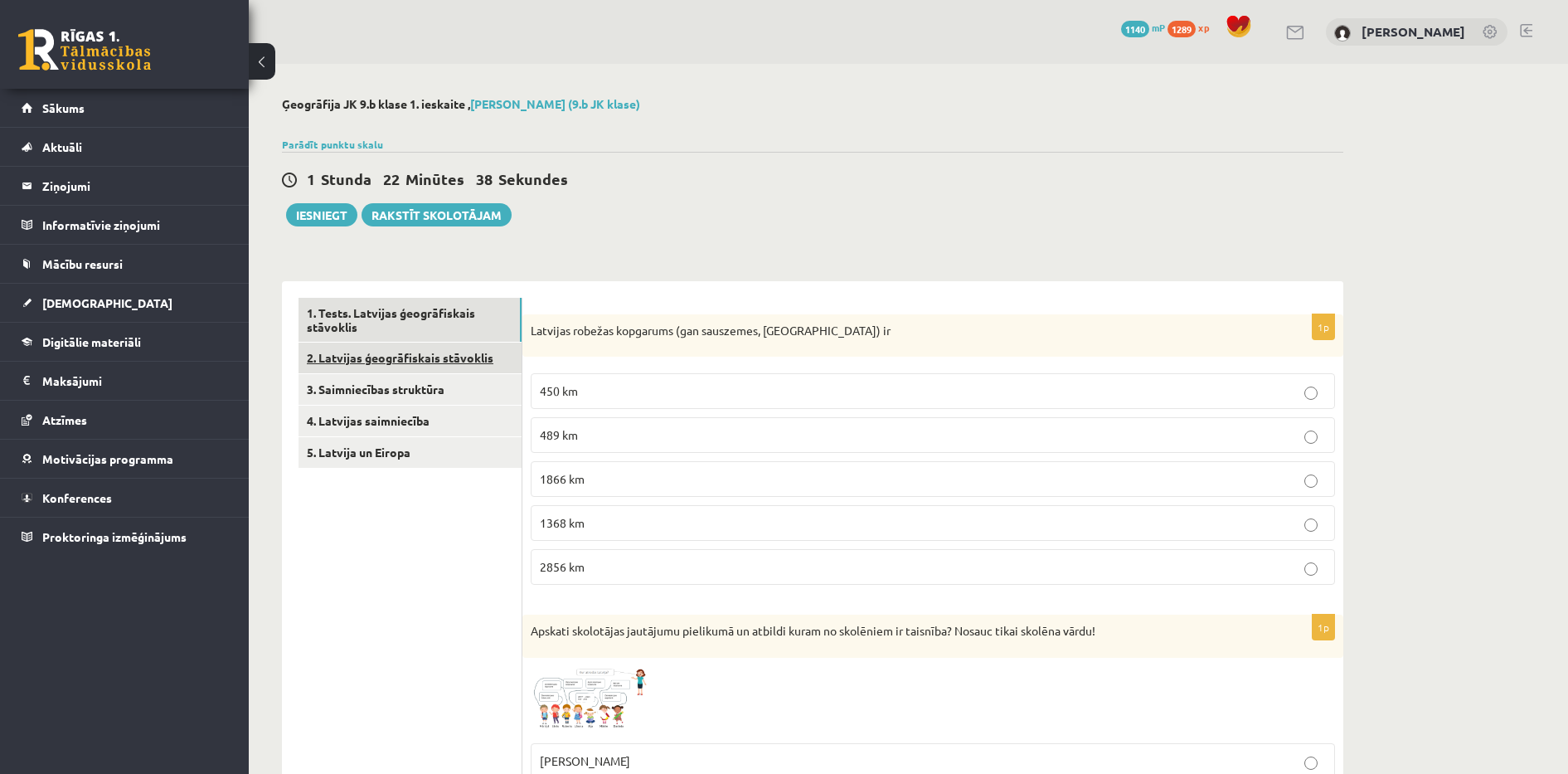
click at [384, 359] on link "2. Latvijas ģeogrāfiskais stāvoklis" at bounding box center [410, 358] width 223 height 30
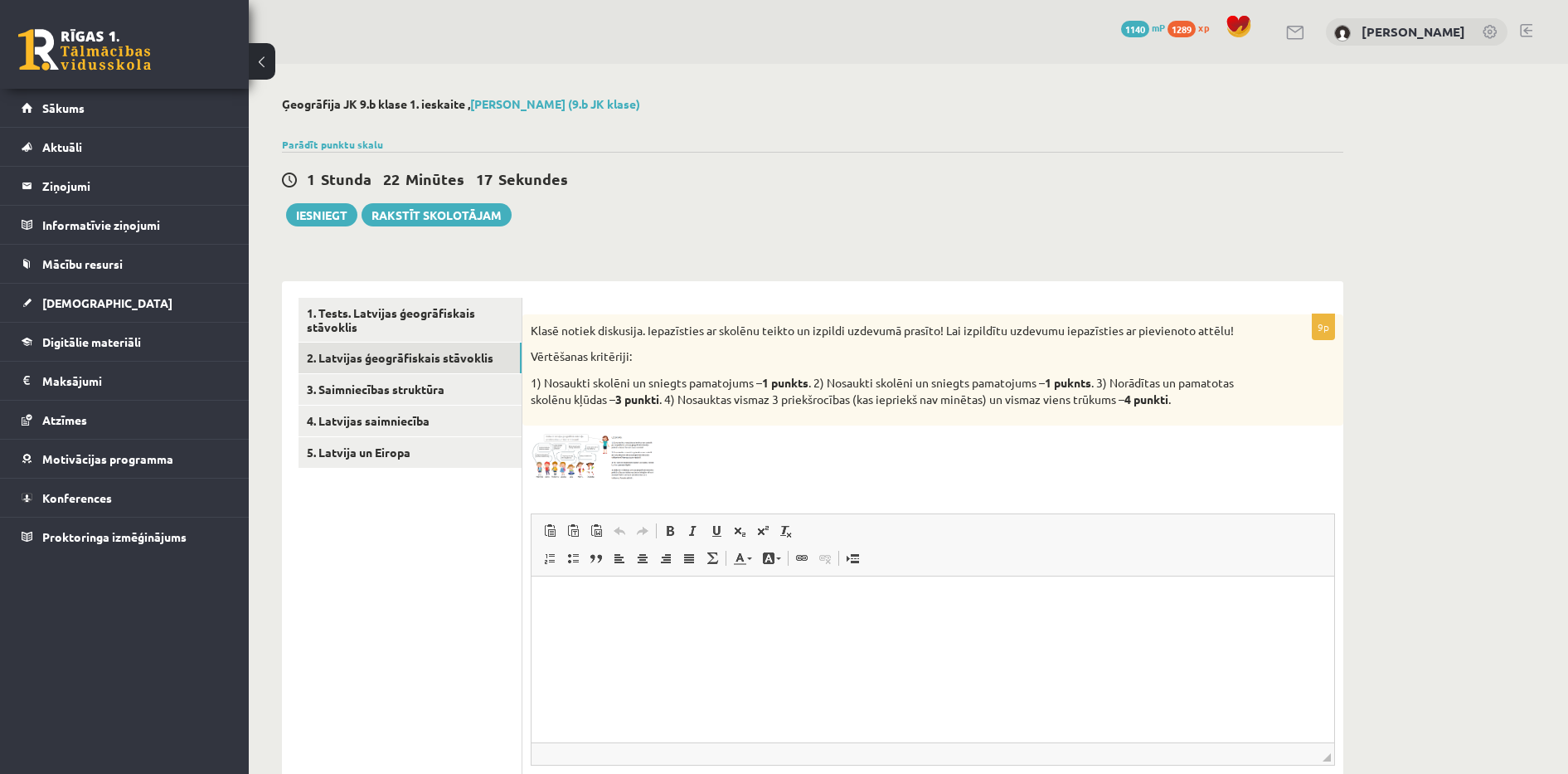
click at [561, 452] on img at bounding box center [593, 456] width 125 height 46
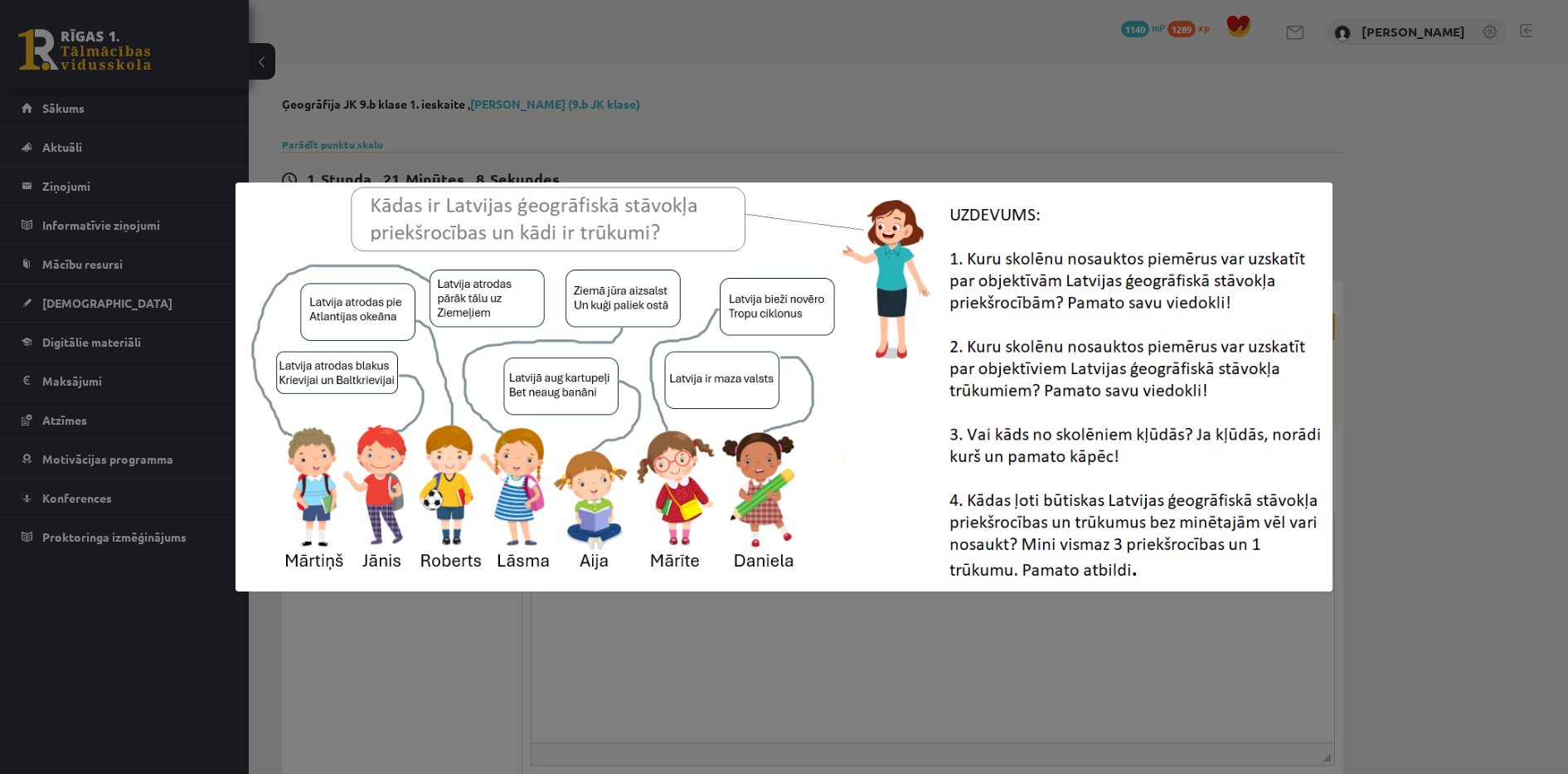
click at [908, 99] on div at bounding box center [784, 387] width 1568 height 774
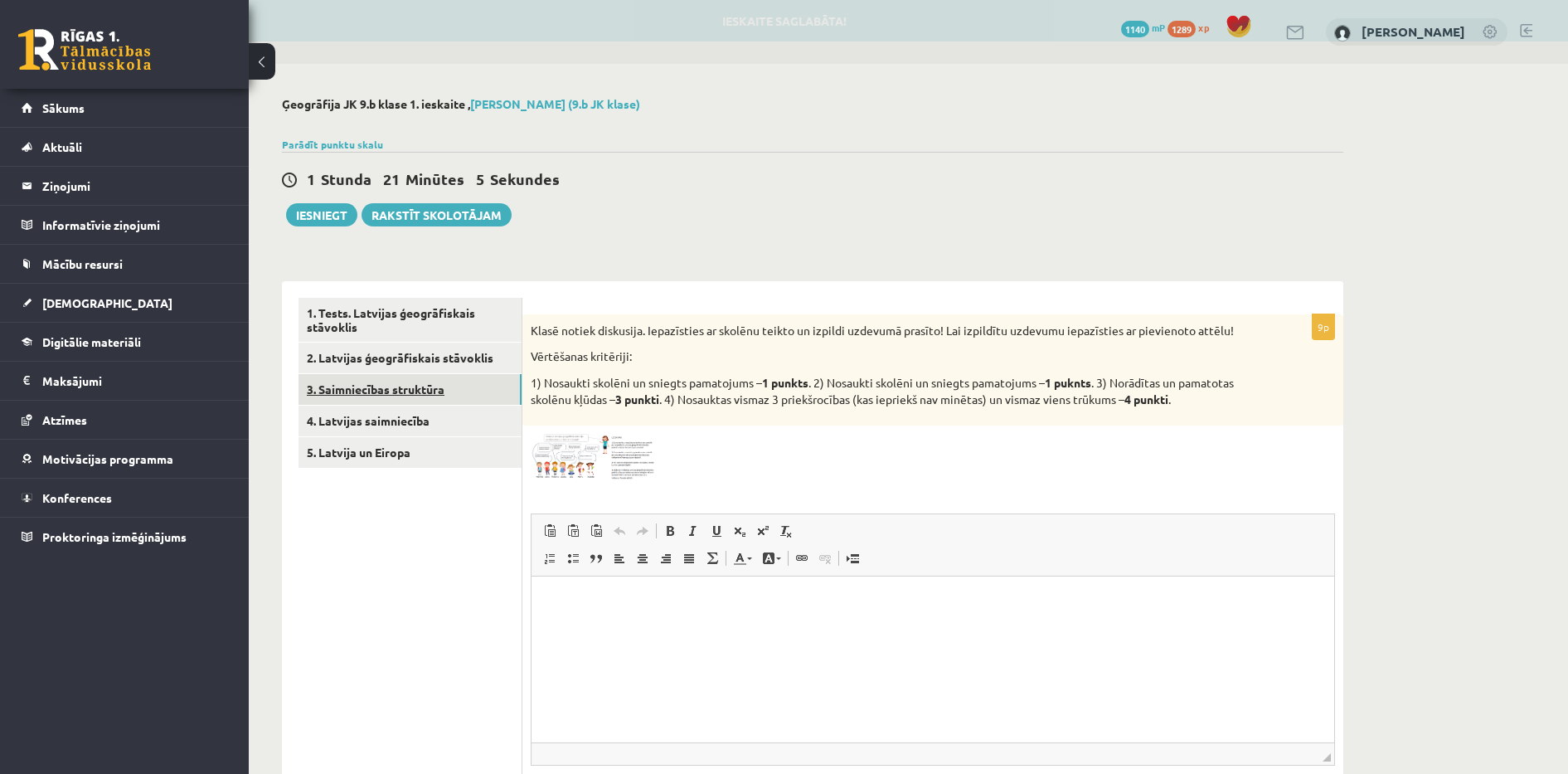
click at [383, 387] on link "3. Saimniecības struktūra" at bounding box center [410, 389] width 223 height 30
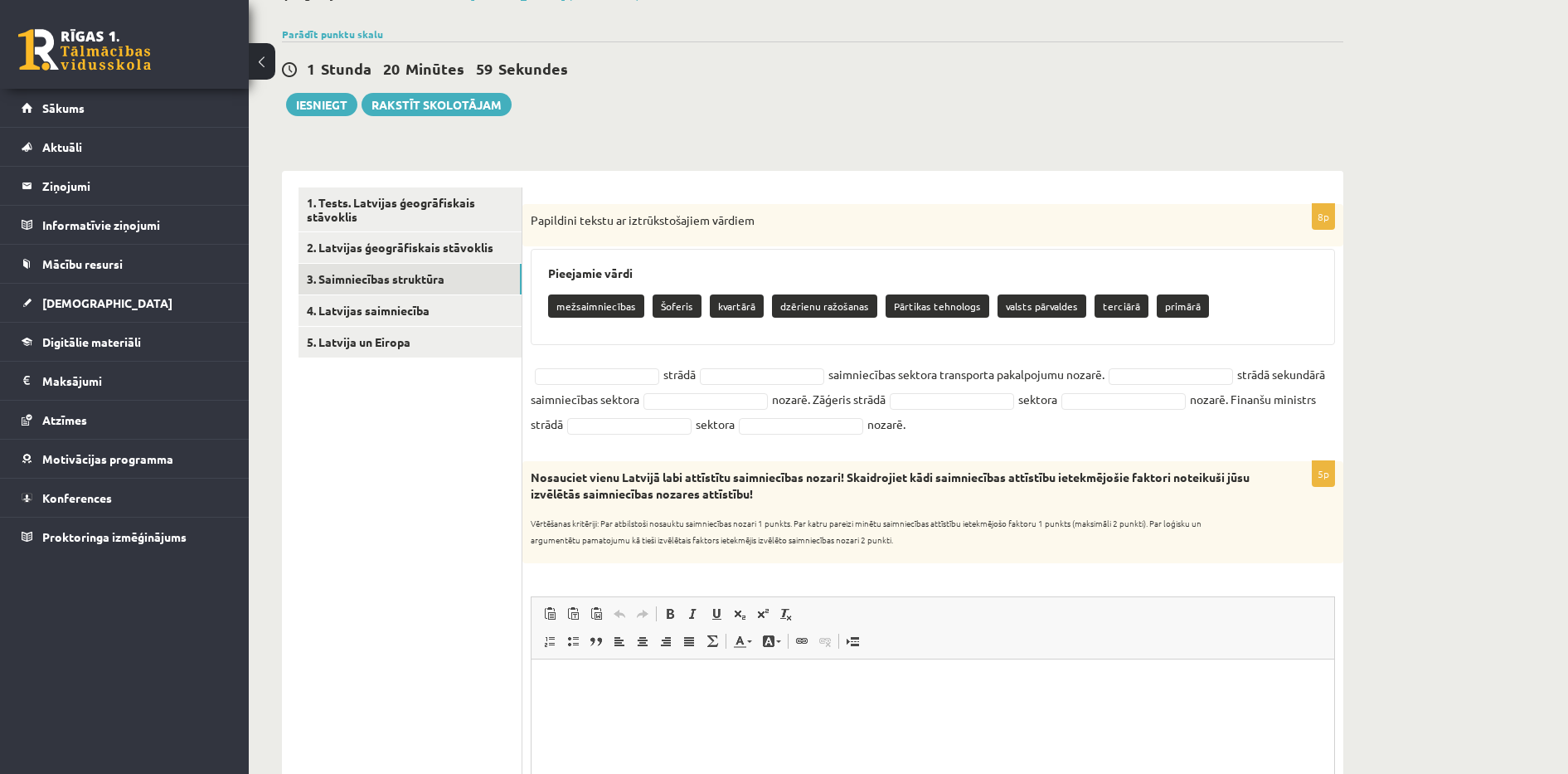
scroll to position [125, 0]
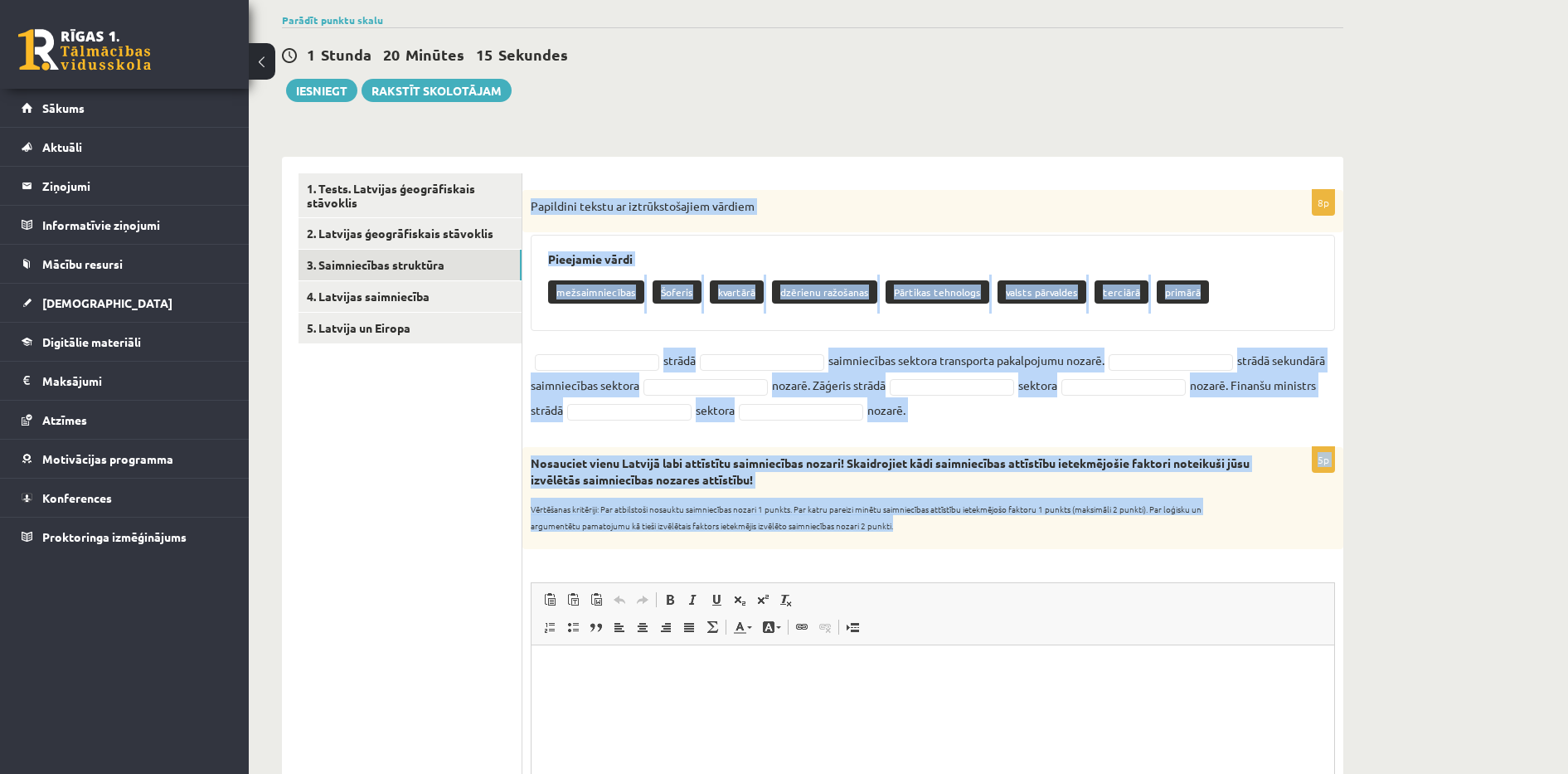
drag, startPoint x: 529, startPoint y: 202, endPoint x: 970, endPoint y: 540, distance: 555.6
click at [970, 540] on form "8p Papildini tekstu ar iztrūkstošajiem vārdiem Pieejamie vārdi mežsaimniecības …" at bounding box center [933, 713] width 787 height 1078
copy form "Papildini tekstu ar iztrūkstošajiem vārdiem Pieejamie vārdi mežsaimniecības Šof…"
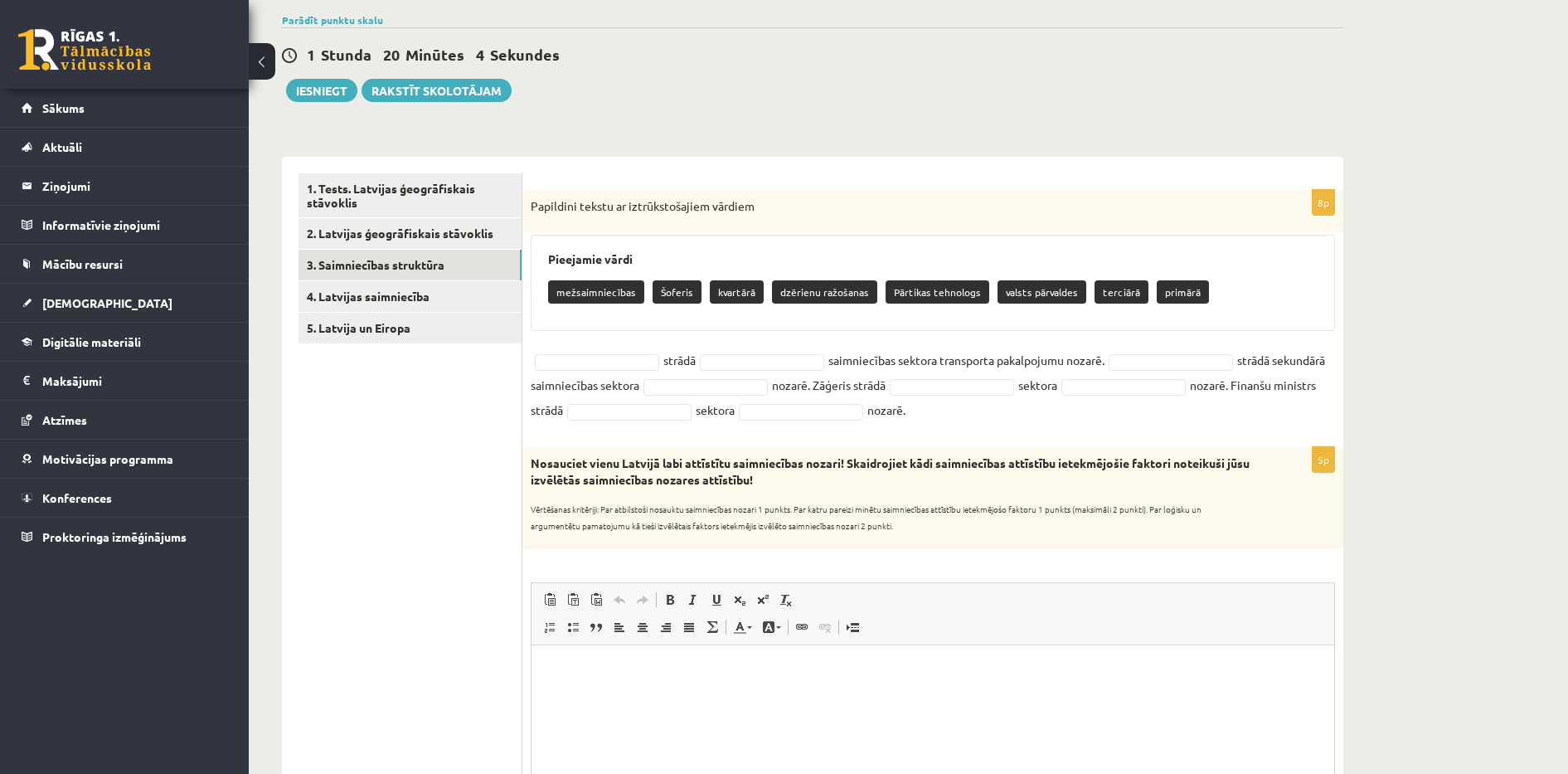
click at [683, 80] on div "1 Stunda 20 Minūtes 4 Sekundes Ieskaite saglabāta! Iesniegt Rakstīt skolotājam" at bounding box center [813, 64] width 1061 height 75
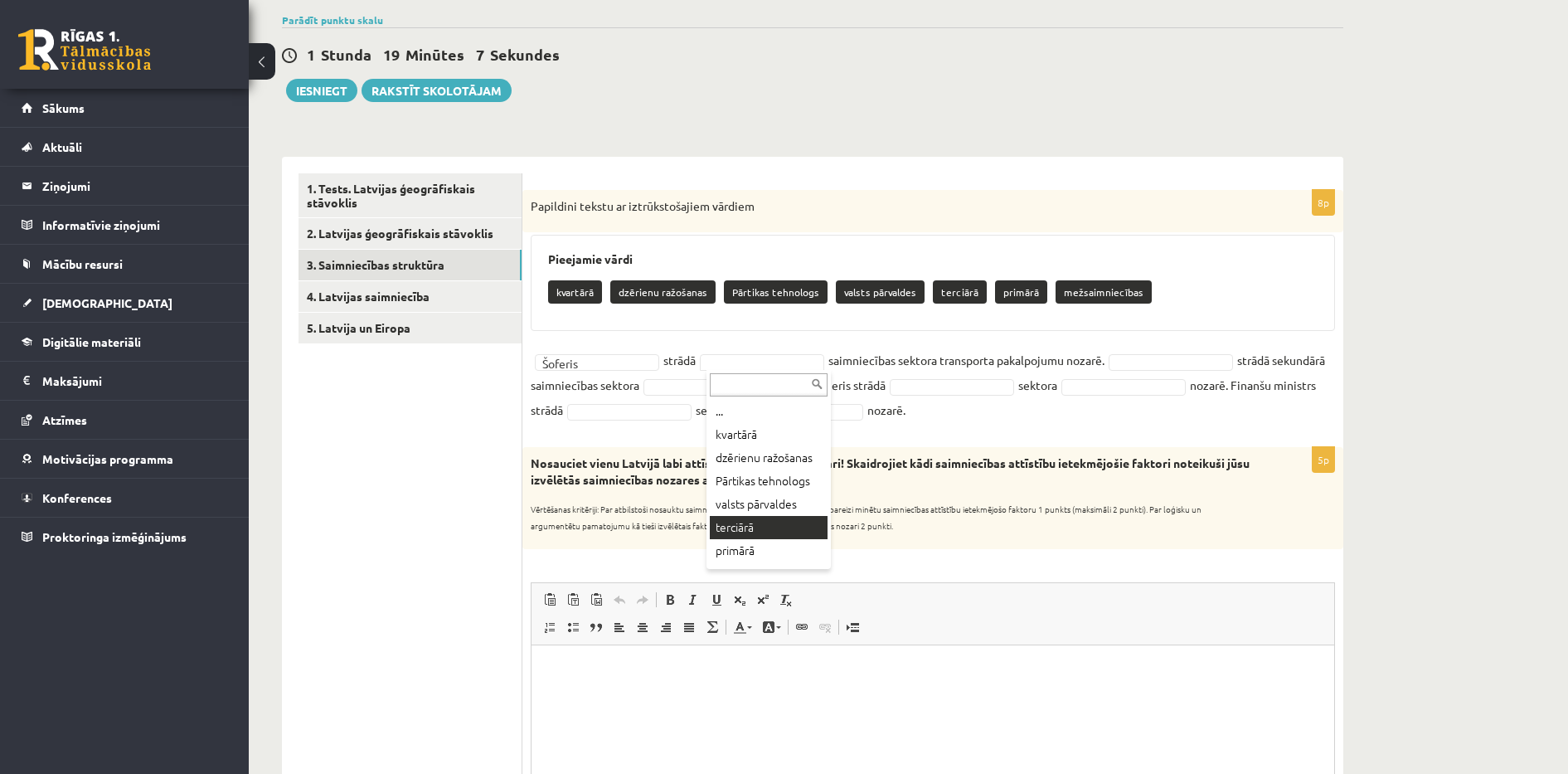
scroll to position [8, 0]
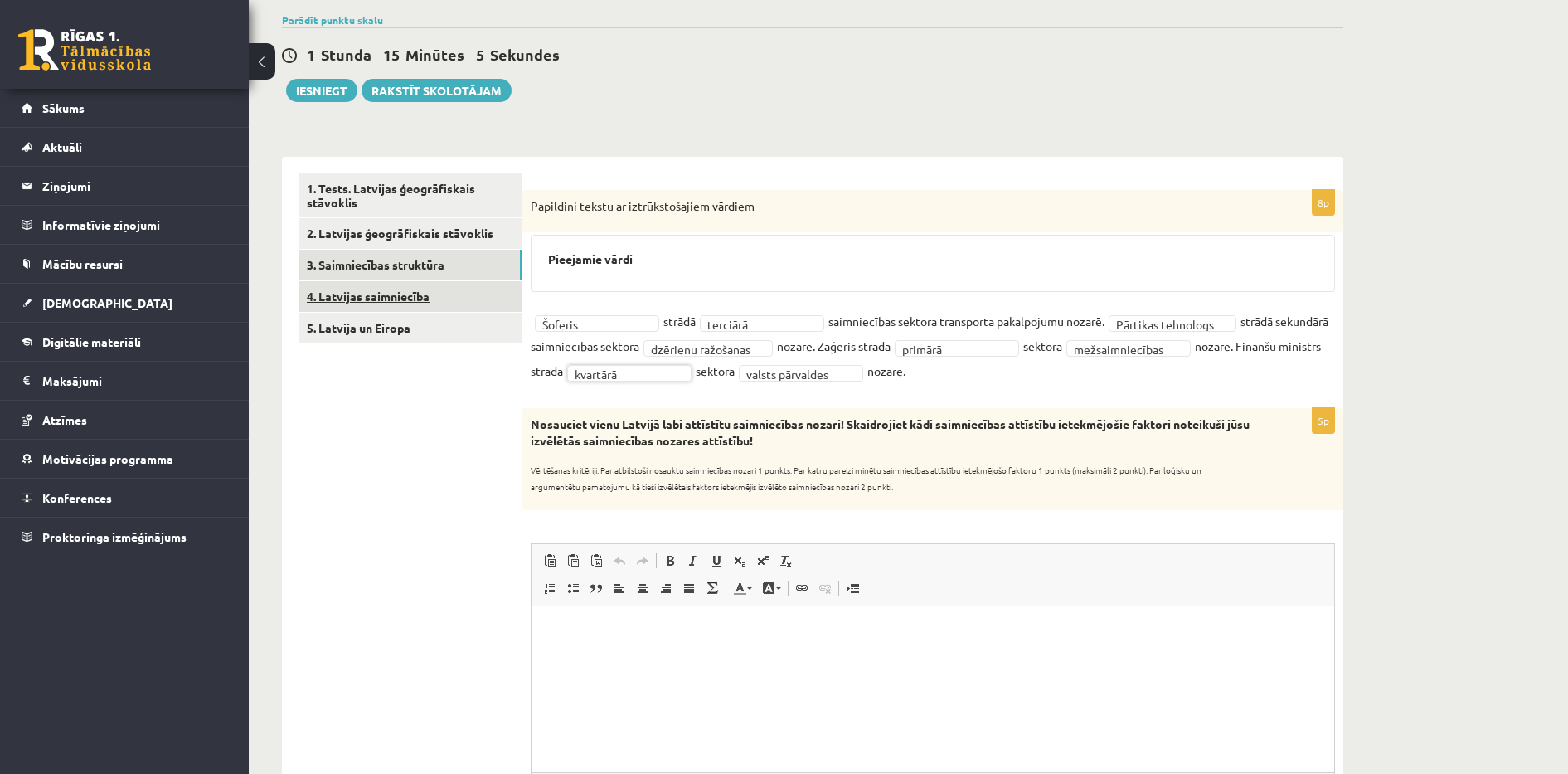
click at [373, 291] on link "4. Latvijas saimniecība" at bounding box center [410, 296] width 223 height 30
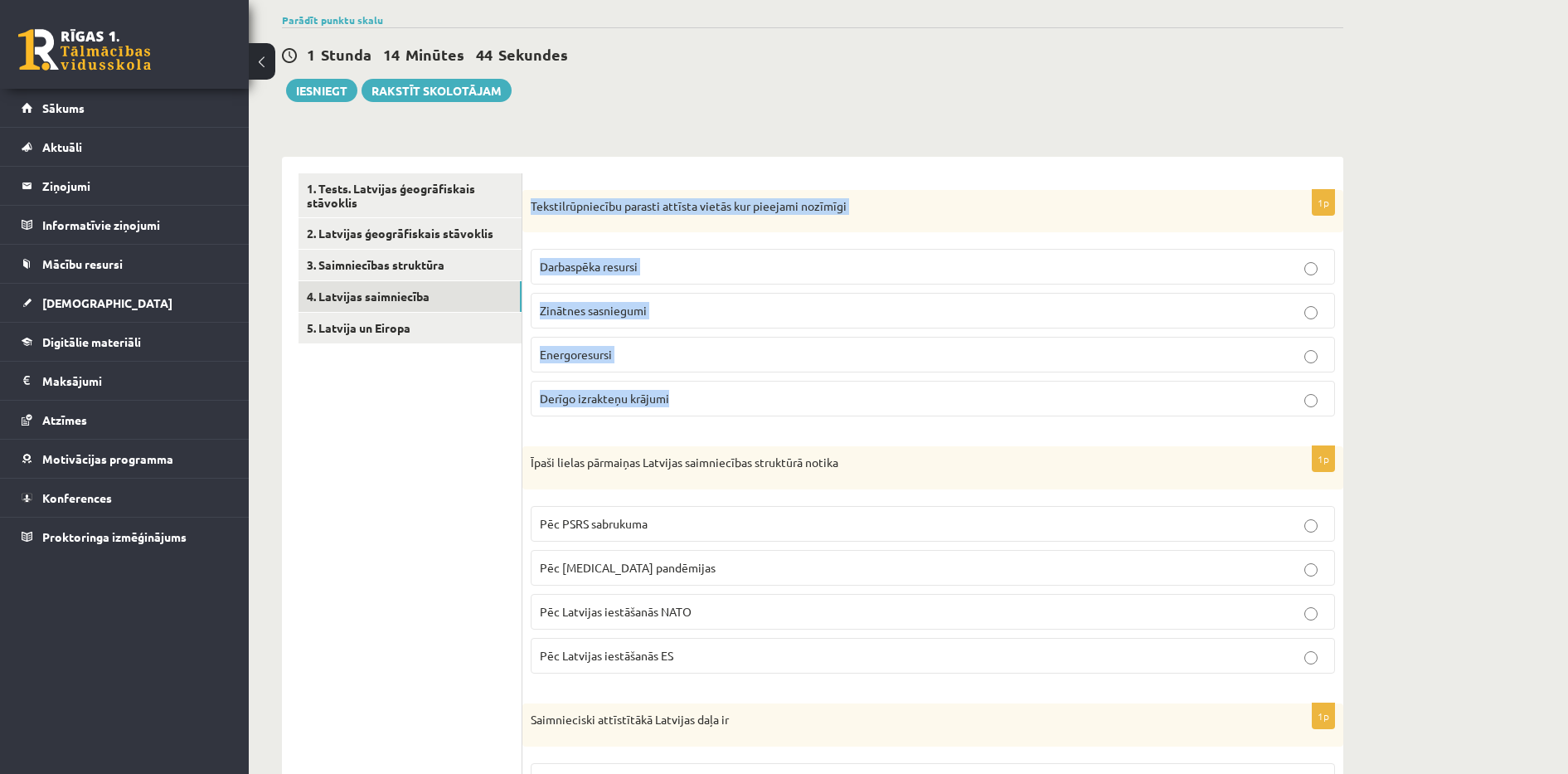
drag, startPoint x: 529, startPoint y: 205, endPoint x: 704, endPoint y: 407, distance: 267.3
click at [704, 407] on div "1p Tekstilrūpniecību parasti attīsta vietās kur pieejami nozīmīgi Darbaspēka re…" at bounding box center [933, 310] width 821 height 241
copy div "Tekstilrūpniecību parasti attīsta vietās kur pieejami nozīmīgi Darbaspēka resur…"
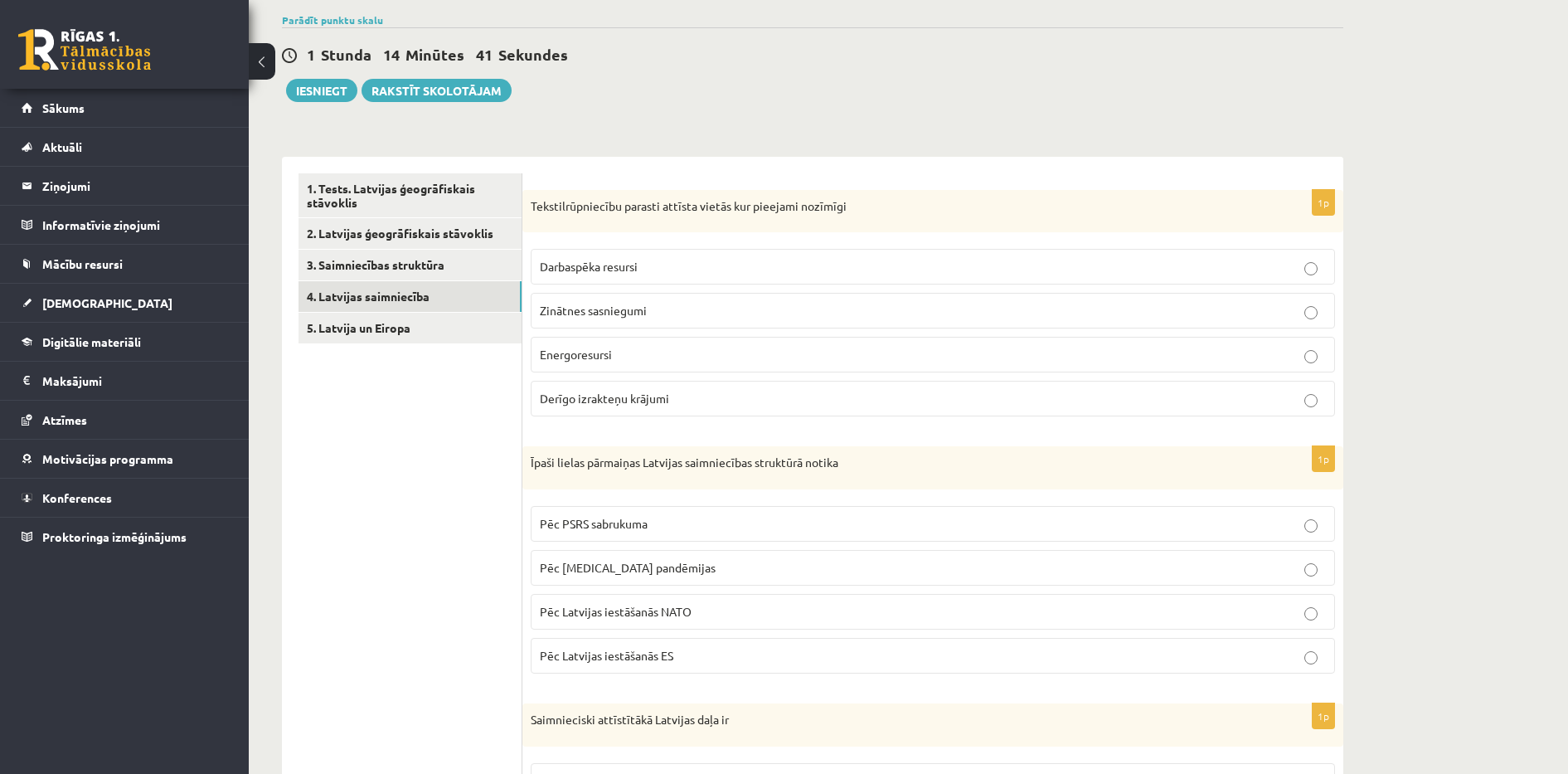
click at [404, 382] on ul "1. Tests. Latvijas ģeogrāfiskais stāvoklis 2. Latvijas ģeogrāfiskais stāvoklis …" at bounding box center [410, 771] width 224 height 1196
click at [565, 263] on span "Darbaspēka resursi" at bounding box center [589, 266] width 98 height 15
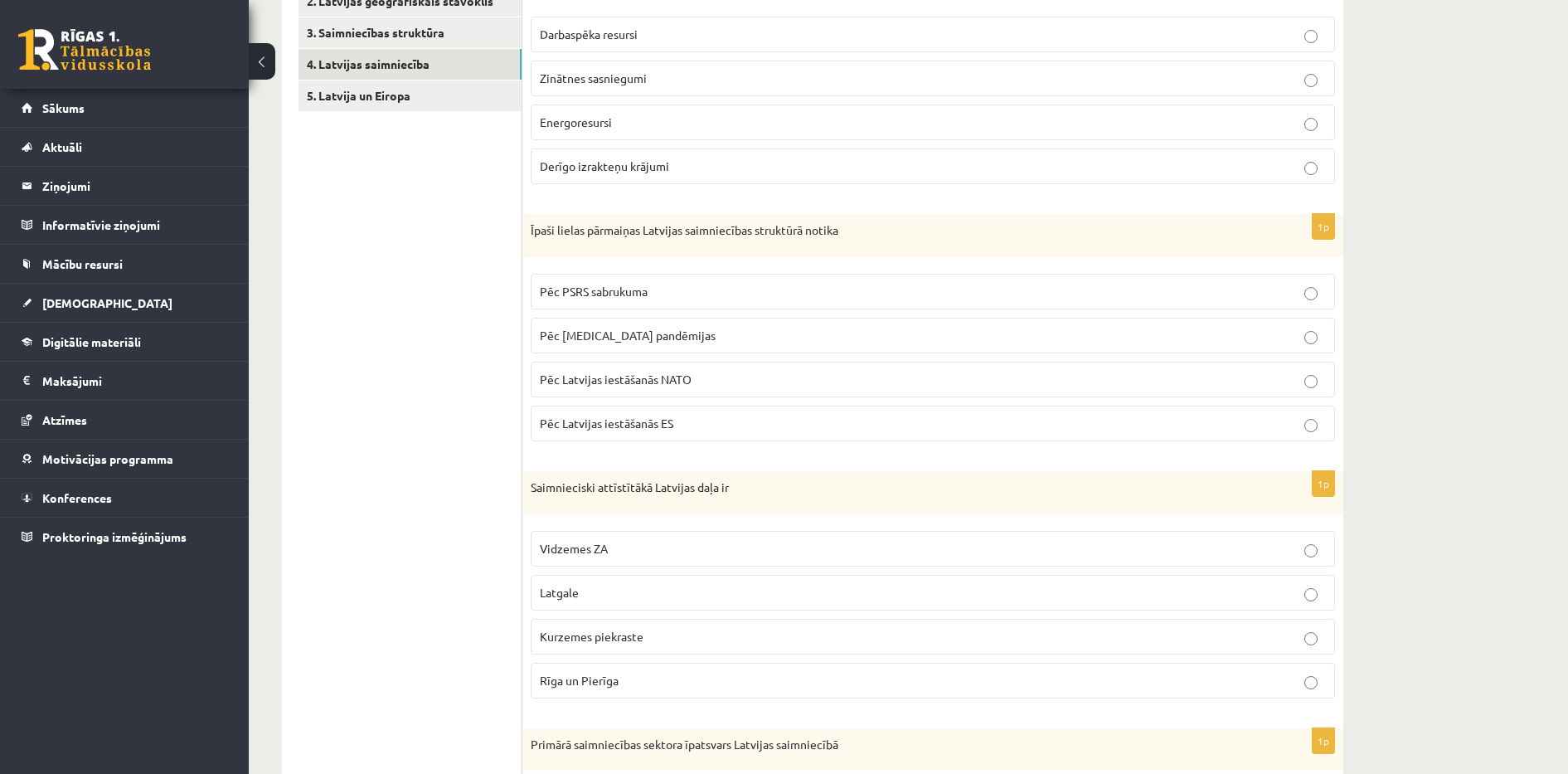
scroll to position [383, 0]
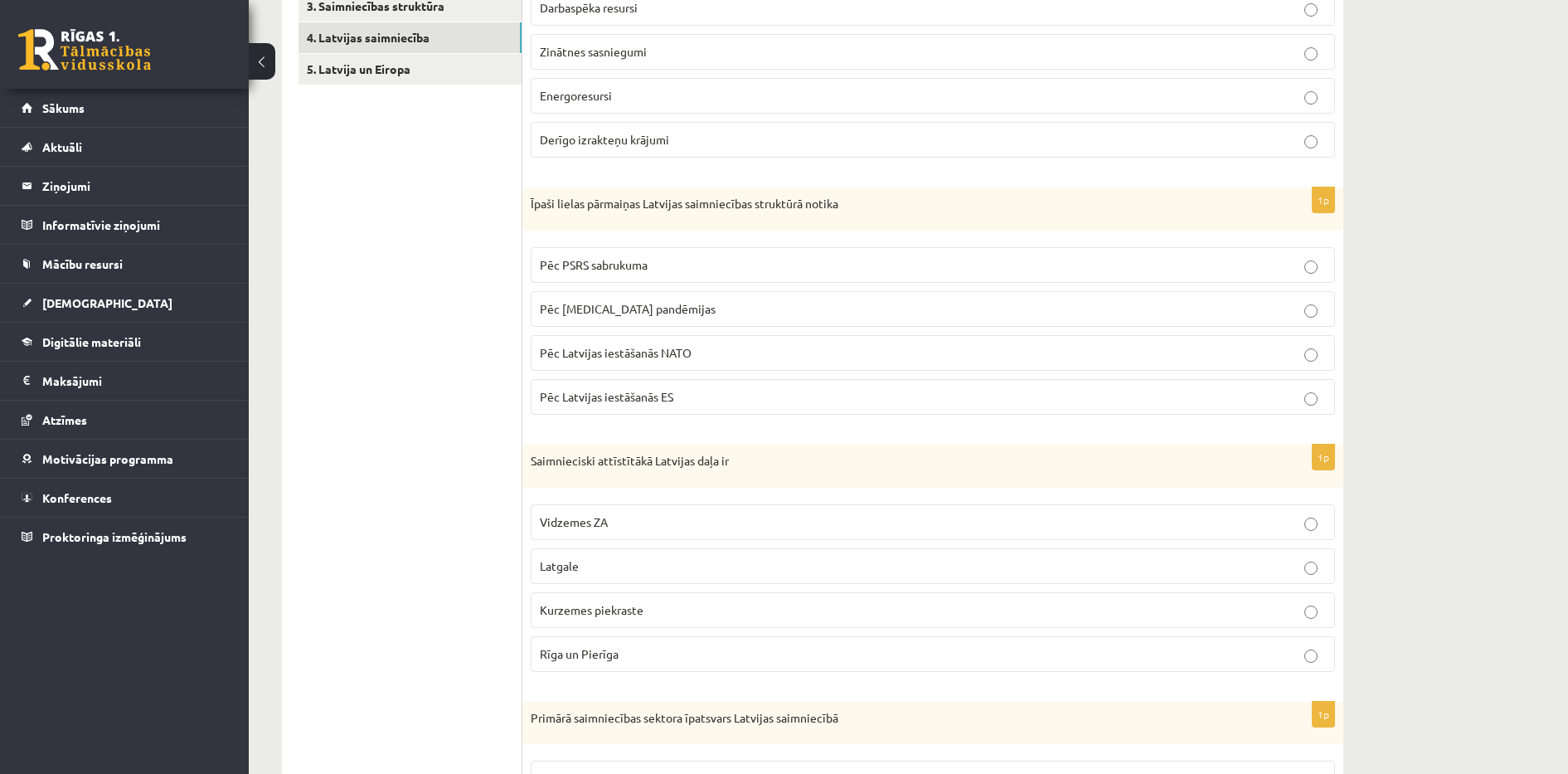
click at [579, 246] on fieldset "Pēc PSRS sabrukuma Pēc covid 19 pandēmijas Pēc Latvijas iestāšanās NATO Pēc Lat…" at bounding box center [933, 328] width 804 height 180
click at [549, 259] on span "Pēc PSRS sabrukuma" at bounding box center [594, 264] width 108 height 15
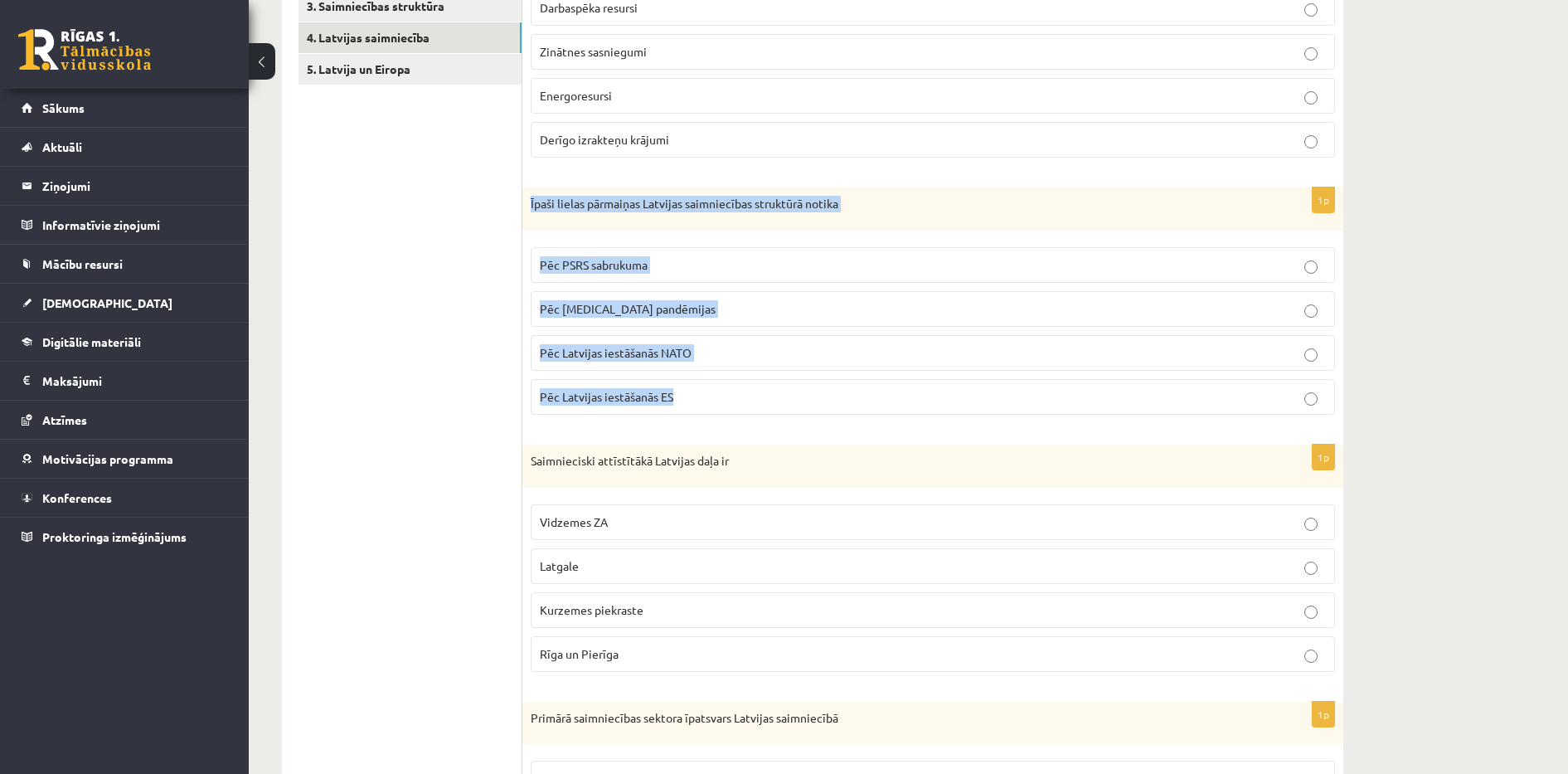
drag, startPoint x: 530, startPoint y: 206, endPoint x: 693, endPoint y: 420, distance: 269.0
click at [693, 420] on div "1p Īpaši lielas pārmaiņas Latvijas saimniecības struktūrā notika Pēc PSRS sabru…" at bounding box center [933, 308] width 821 height 241
copy div "Īpaši lielas pārmaiņas Latvijas saimniecības struktūrā notika Pēc PSRS sabrukum…"
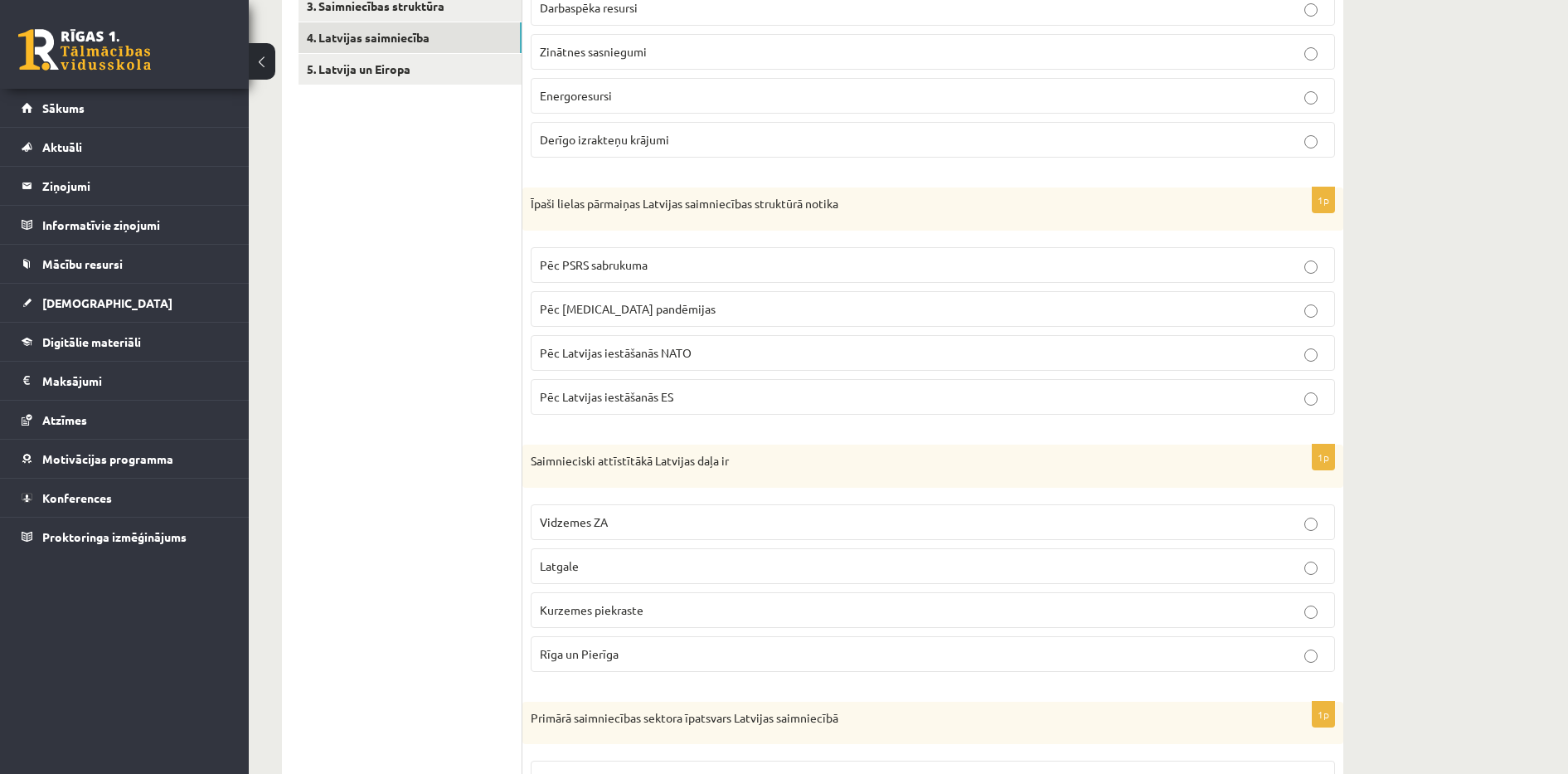
click at [410, 312] on ul "1. Tests. Latvijas ģeogrāfiskais stāvoklis 2. Latvijas ģeogrāfiskais stāvoklis …" at bounding box center [410, 513] width 224 height 1196
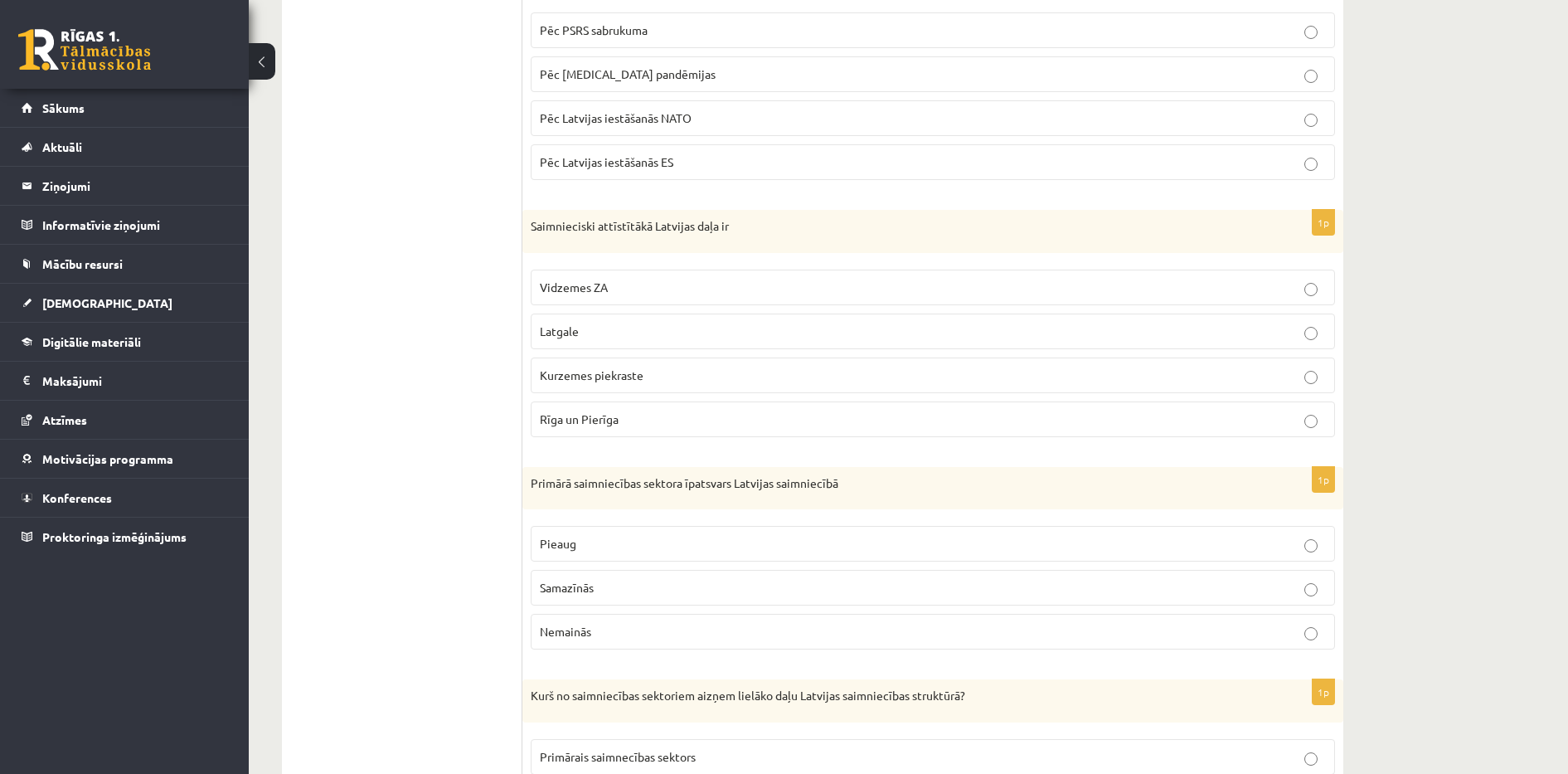
scroll to position [686, 0]
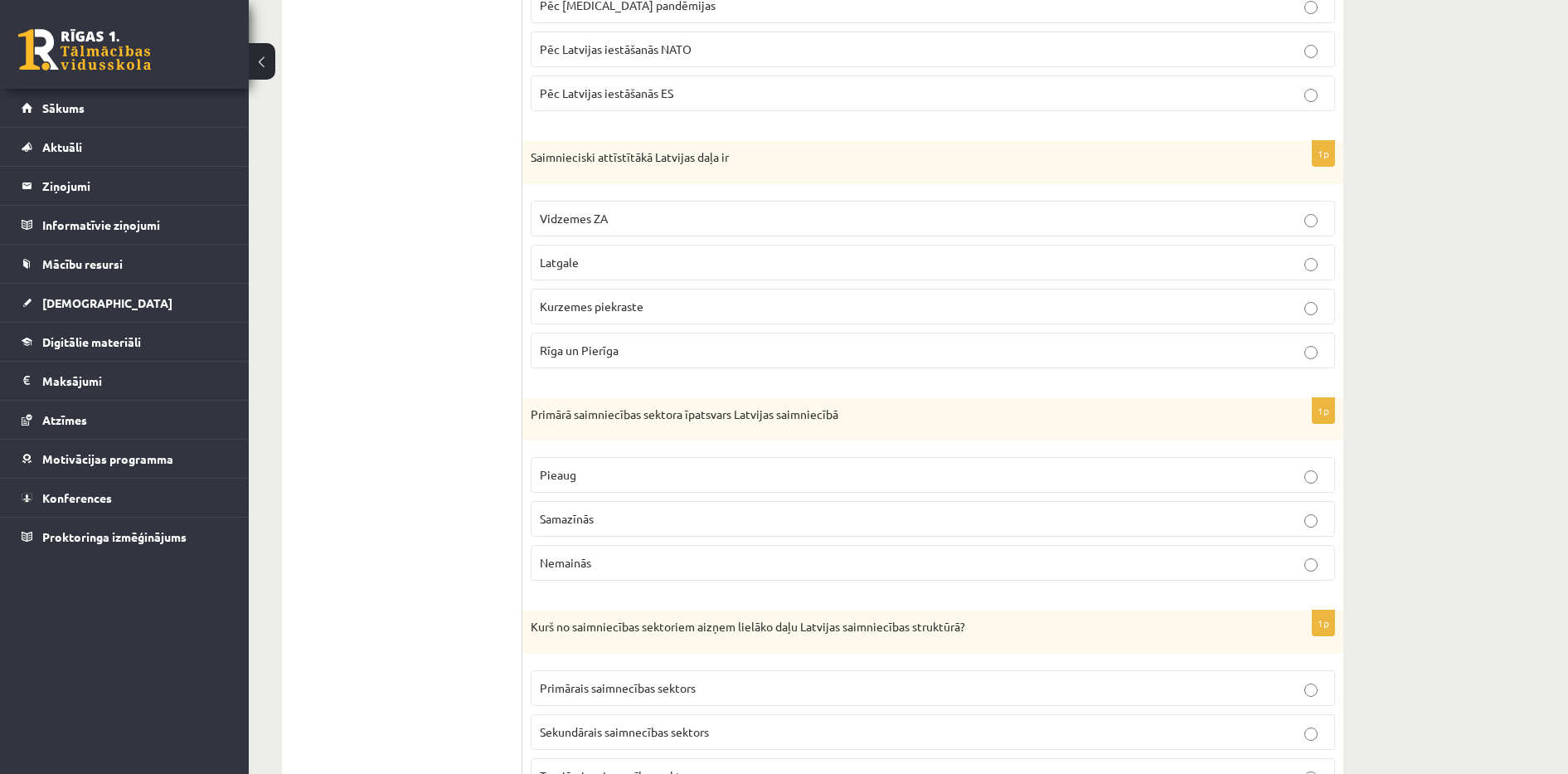
click at [600, 339] on label "Rīga un Pierīga" at bounding box center [933, 350] width 804 height 36
drag, startPoint x: 528, startPoint y: 158, endPoint x: 695, endPoint y: 366, distance: 266.7
click at [695, 366] on div "1p Saimnieciski attīstītākā Latvijas daļa ir Vidzemes ZA Latgale Kurzemes piekr…" at bounding box center [933, 261] width 821 height 241
copy div "Saimnieciski attīstītākā Latvijas daļa ir Vidzemes ZA Latgale Kurzemes piekrast…"
click at [424, 167] on ul "1. Tests. Latvijas ģeogrāfiskais stāvoklis 2. Latvijas ģeogrāfiskais stāvoklis …" at bounding box center [410, 209] width 224 height 1196
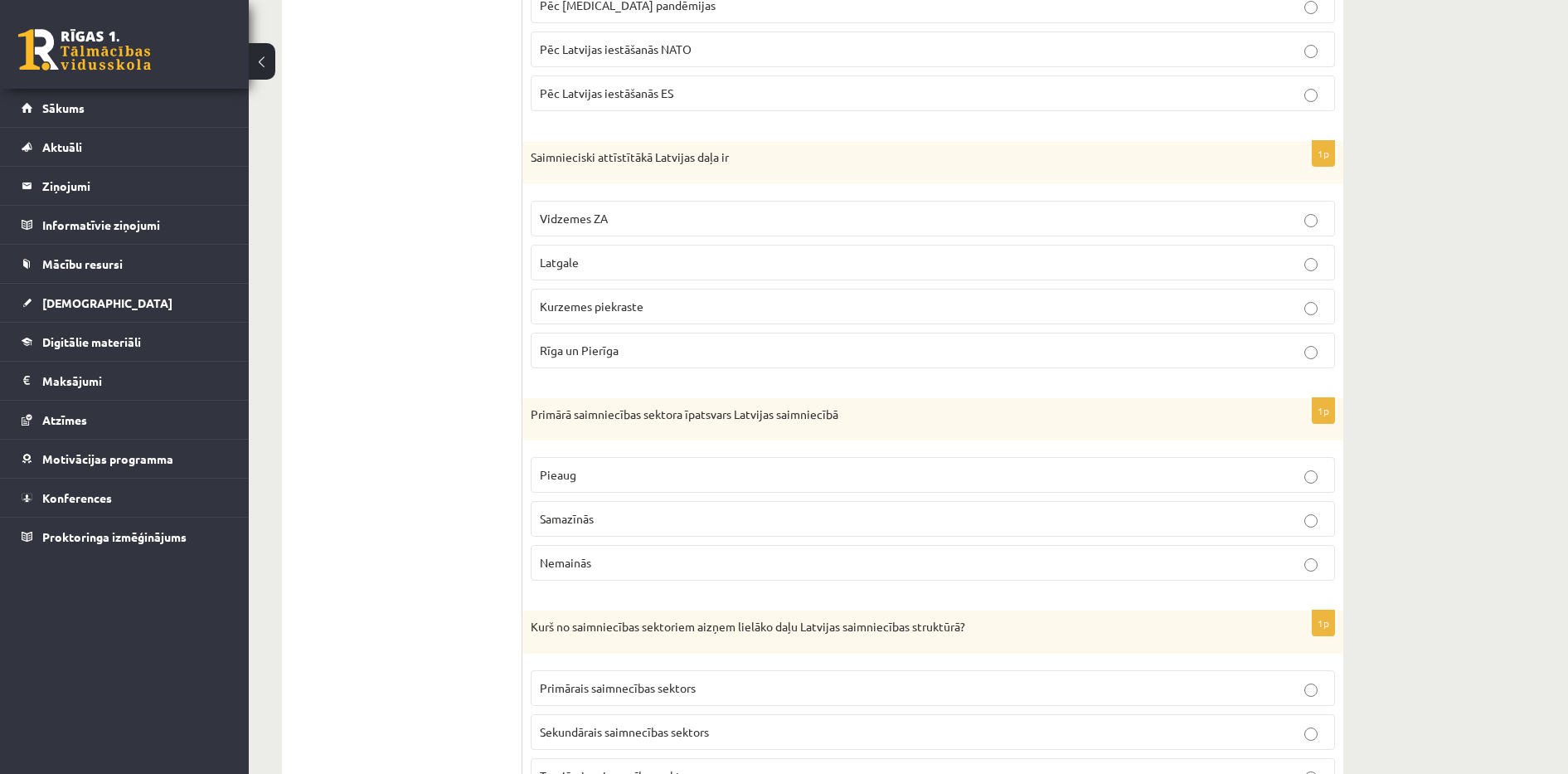
click at [595, 271] on p "Latgale" at bounding box center [933, 262] width 786 height 17
click at [643, 335] on label "Rīga un Pierīga" at bounding box center [933, 350] width 804 height 36
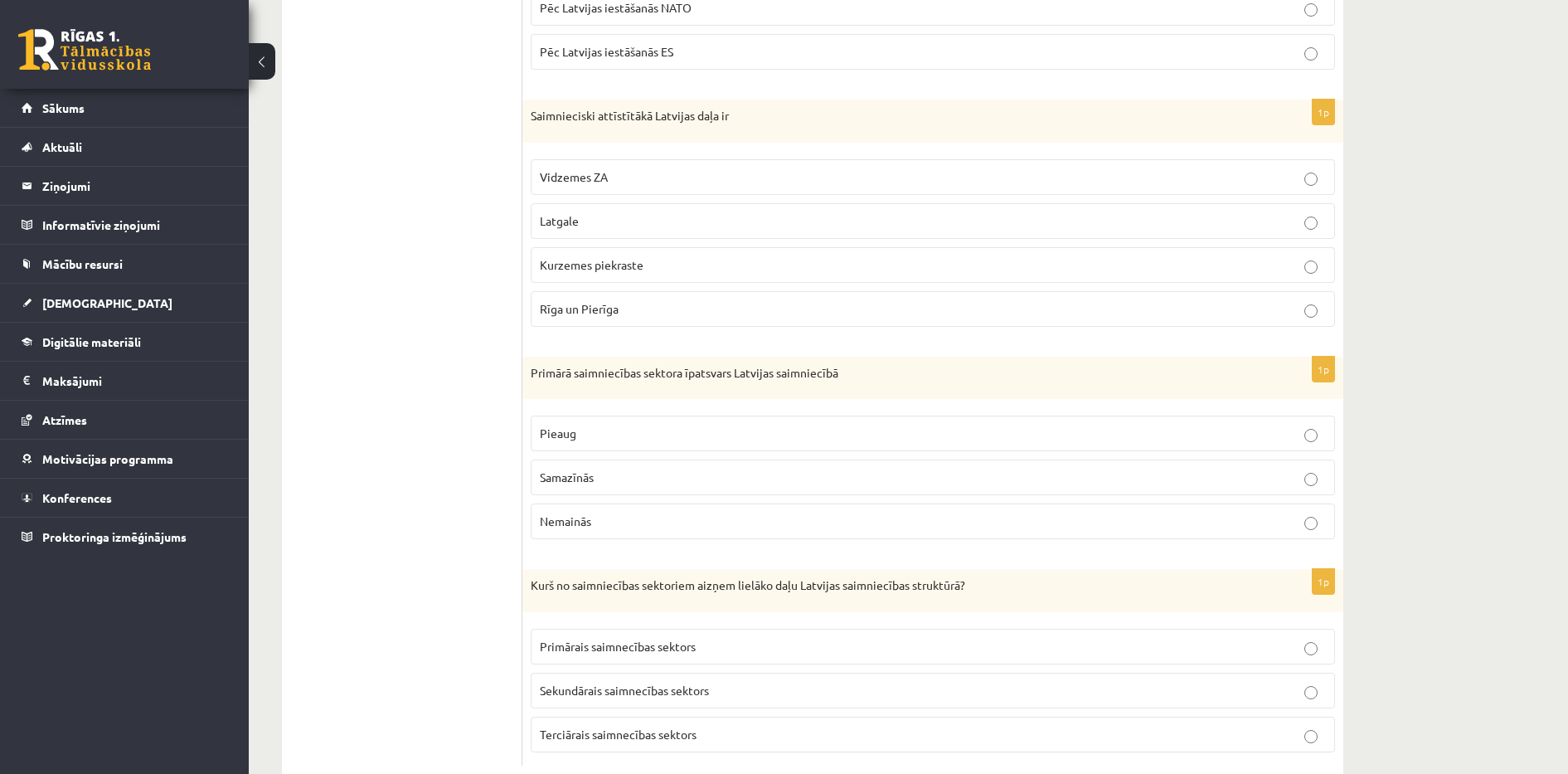
scroll to position [771, 0]
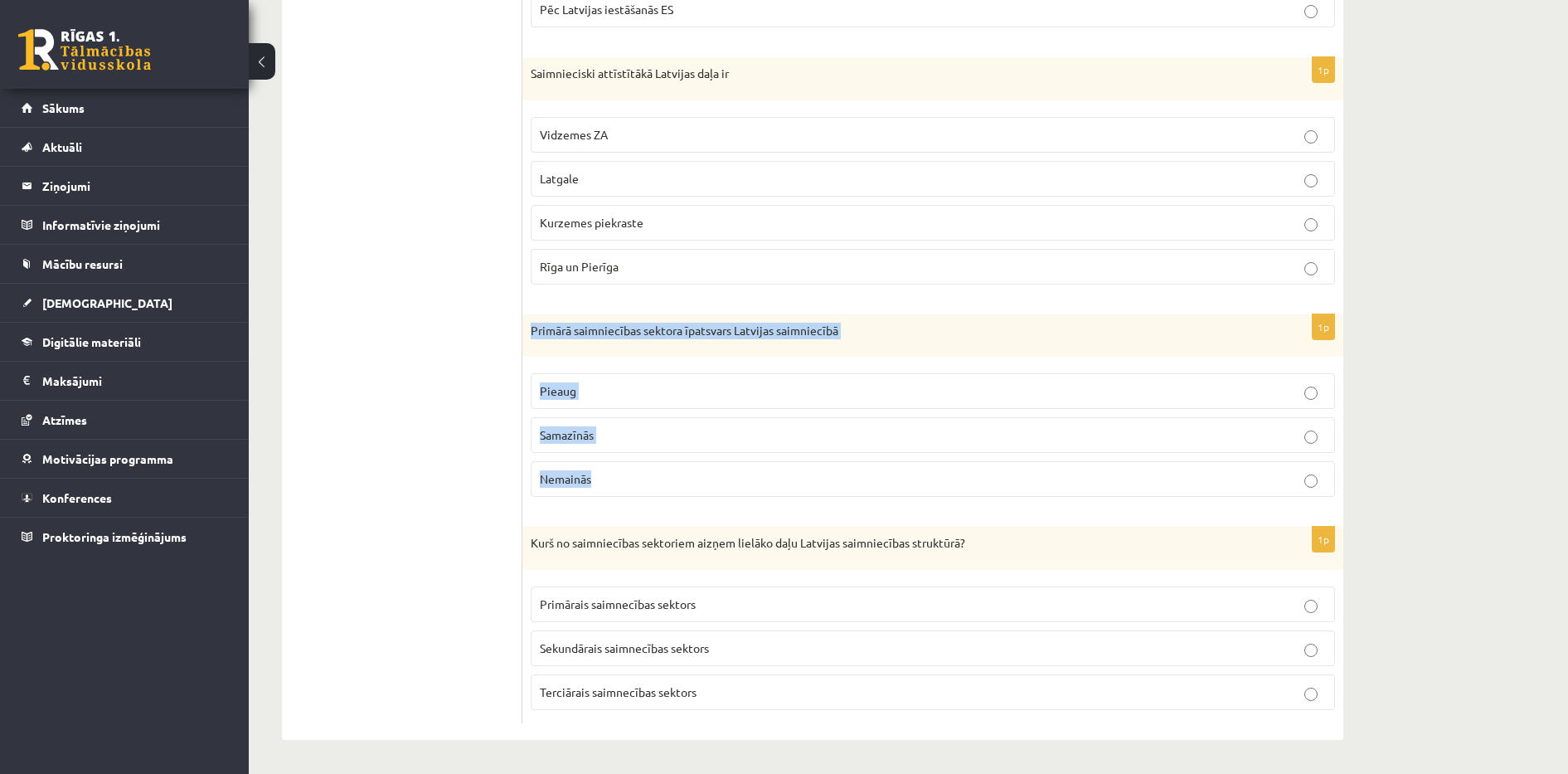
drag, startPoint x: 530, startPoint y: 328, endPoint x: 660, endPoint y: 464, distance: 188.1
click at [660, 464] on div "1p Primārā saimniecības sektora īpatsvars Latvijas saimniecībā Pieaug Samazīnās…" at bounding box center [933, 412] width 821 height 196
click at [417, 387] on ul "1. Tests. Latvijas ģeogrāfiskais stāvoklis 2. Latvijas ģeogrāfiskais stāvoklis …" at bounding box center [410, 125] width 224 height 1196
click at [589, 432] on span "Samazīnās" at bounding box center [566, 434] width 54 height 15
click at [632, 679] on label "Terciārais saimnecības sektors" at bounding box center [933, 692] width 804 height 36
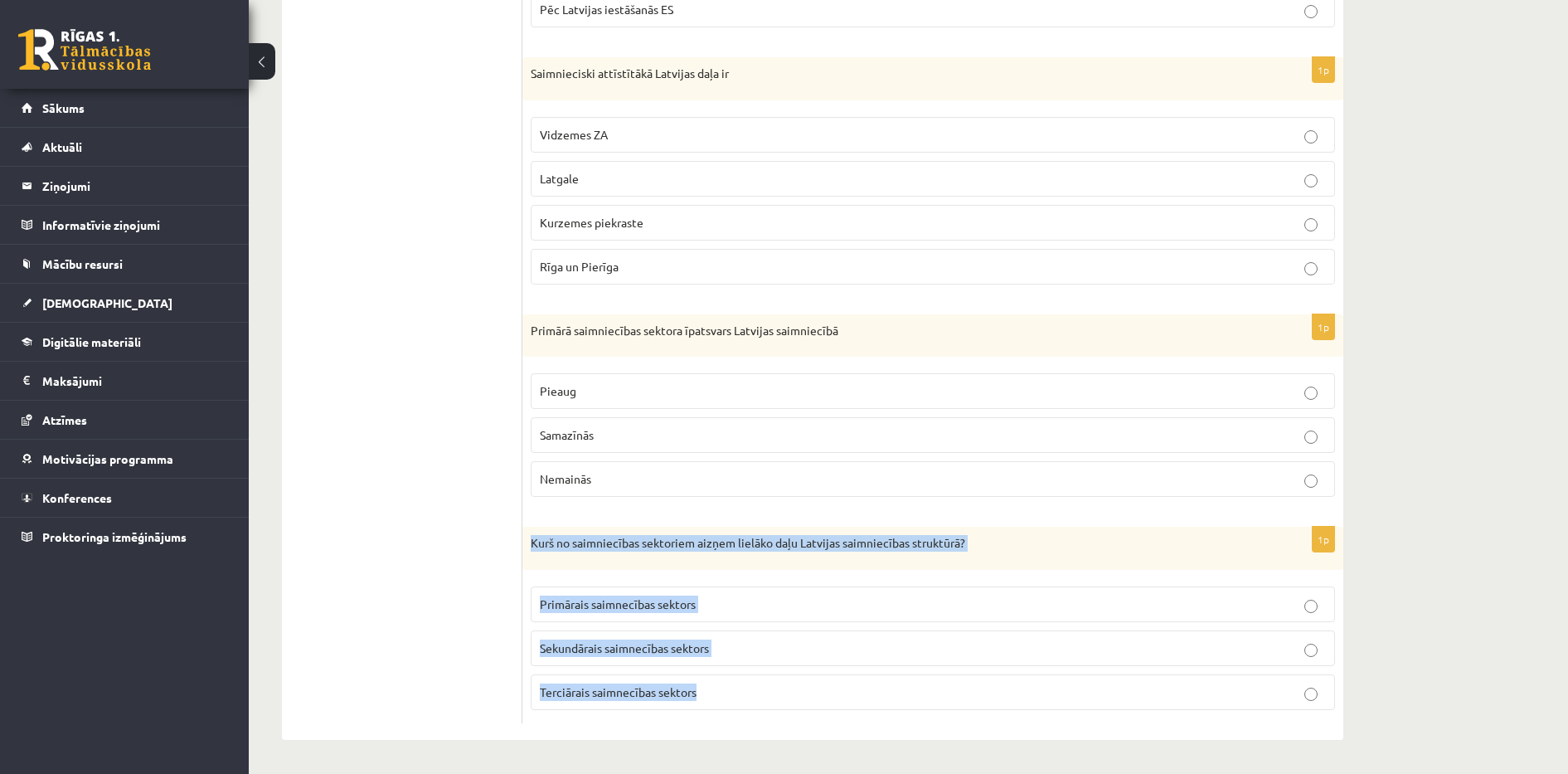
drag, startPoint x: 524, startPoint y: 539, endPoint x: 813, endPoint y: 708, distance: 334.8
click at [813, 708] on div "1p Kurš no saimniecības sektoriem aizņem lielāko daļu Latvijas saimniecības str…" at bounding box center [933, 625] width 821 height 196
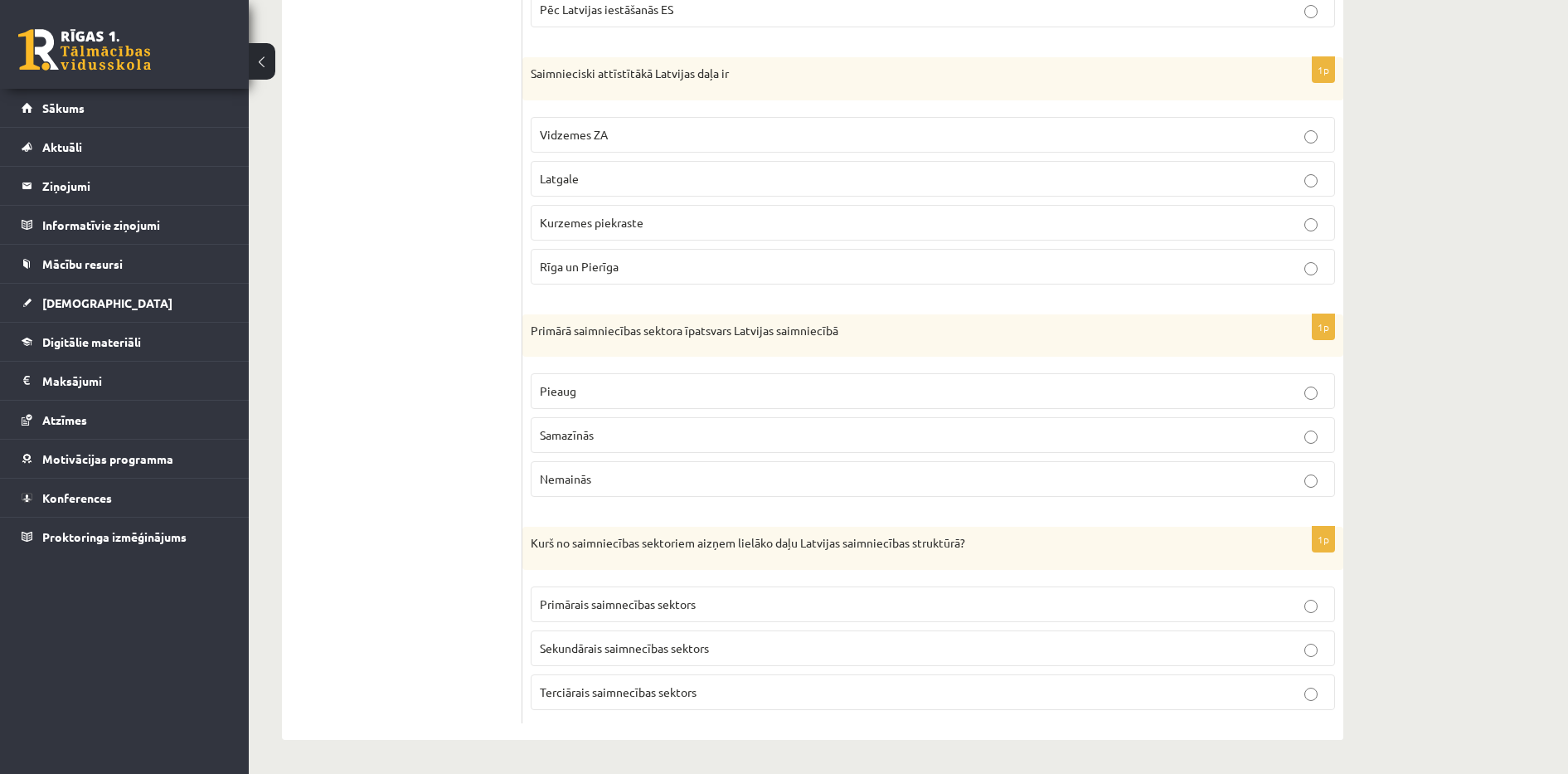
click at [321, 289] on ul "1. Tests. Latvijas ģeogrāfiskais stāvoklis 2. Latvijas ģeogrāfiskais stāvoklis …" at bounding box center [410, 125] width 224 height 1196
click at [450, 415] on ul "1. Tests. Latvijas ģeogrāfiskais stāvoklis 2. Latvijas ģeogrāfiskais stāvoklis …" at bounding box center [410, 125] width 224 height 1196
click at [1164, 689] on p "Terciārais saimnecības sektors" at bounding box center [933, 692] width 786 height 17
click at [1156, 660] on label "Sekundārais saimnecības sektors" at bounding box center [933, 648] width 804 height 36
click at [1156, 685] on p "Terciārais saimnecības sektors" at bounding box center [933, 692] width 786 height 17
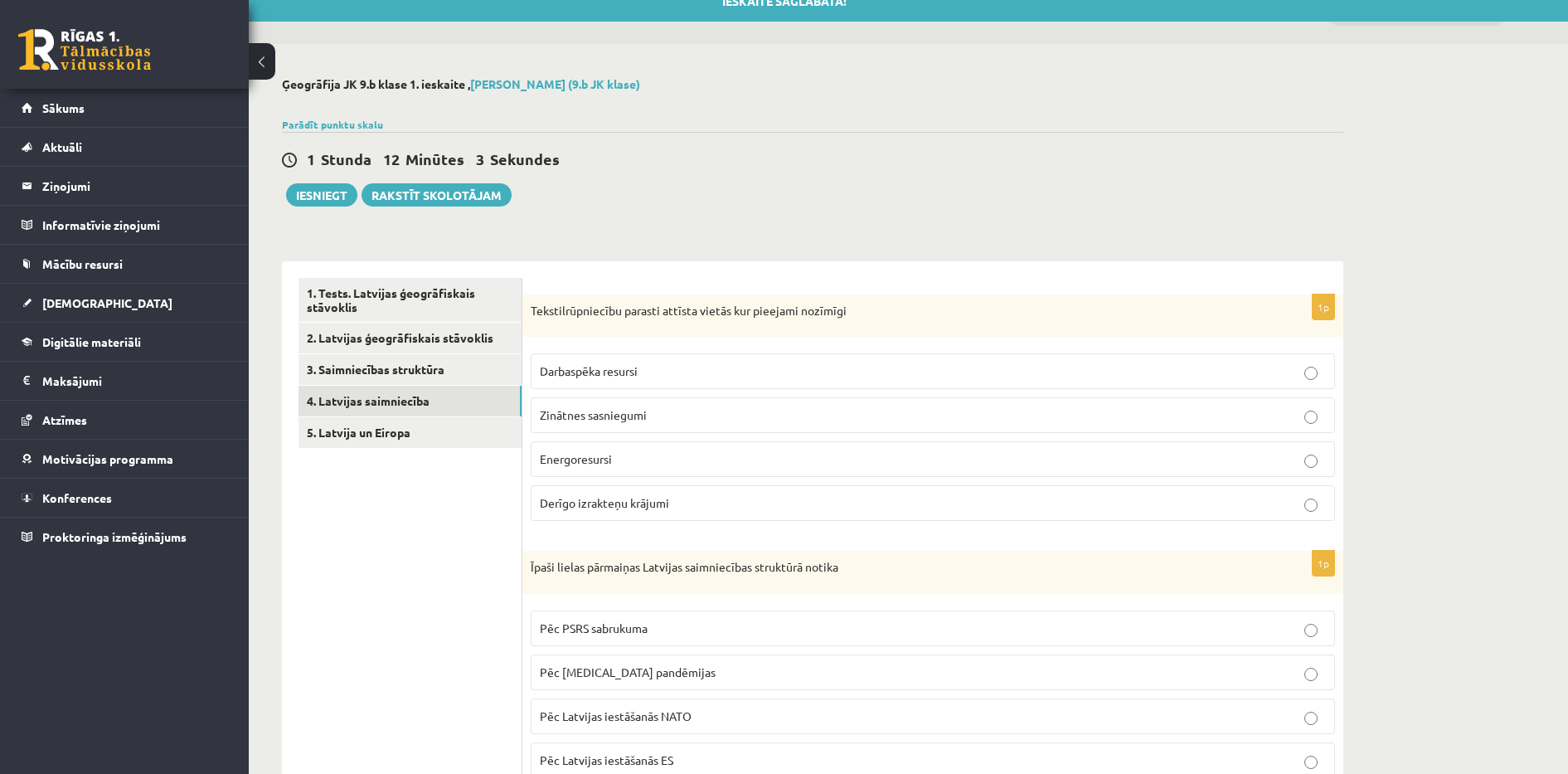
scroll to position [0, 0]
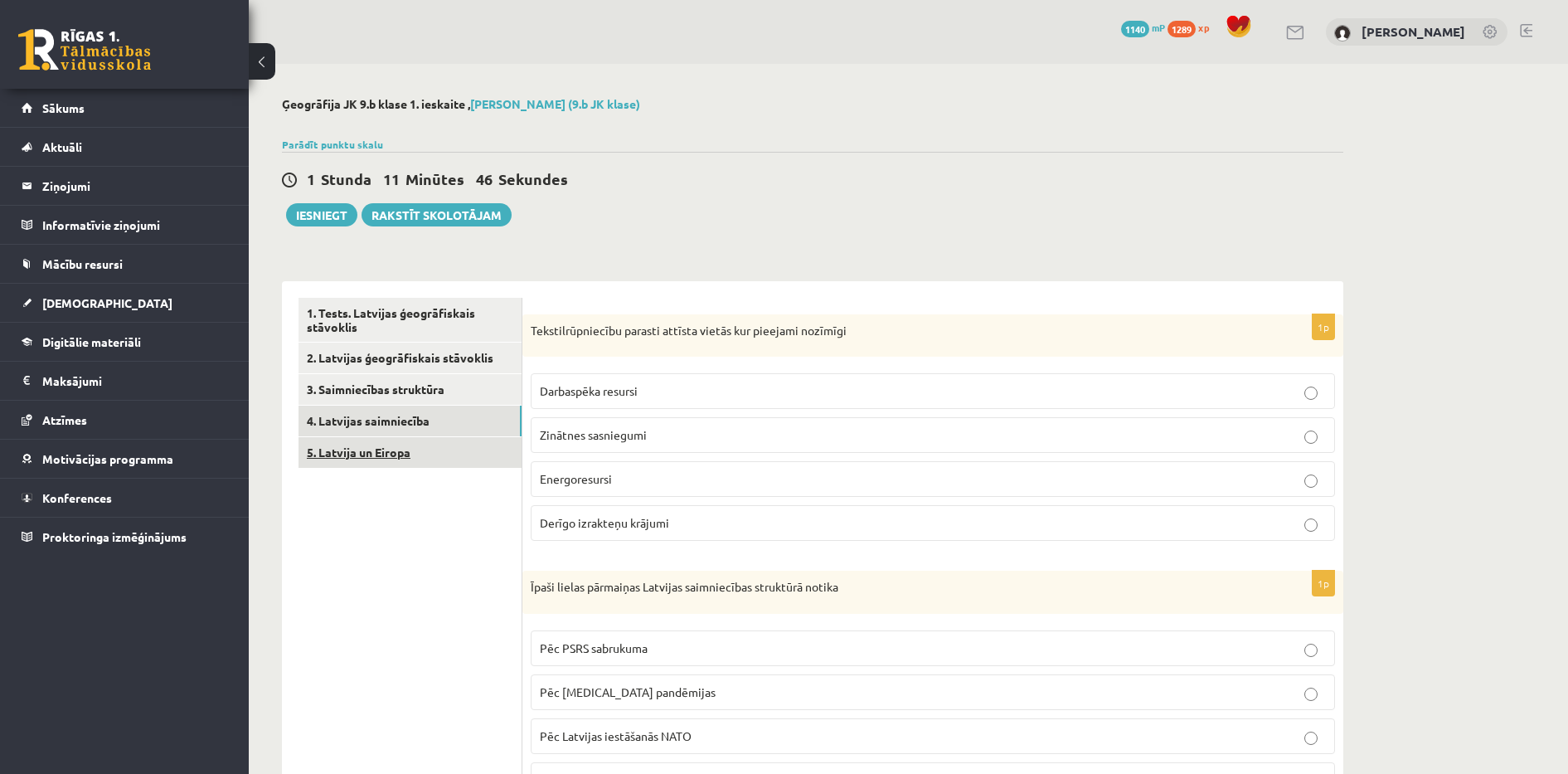
drag, startPoint x: 418, startPoint y: 453, endPoint x: 378, endPoint y: 458, distance: 40.3
drag, startPoint x: 378, startPoint y: 458, endPoint x: 443, endPoint y: 524, distance: 92.6
drag, startPoint x: 443, startPoint y: 524, endPoint x: 345, endPoint y: 255, distance: 286.3
click at [379, 448] on link "5. Latvija un Eiropa" at bounding box center [410, 452] width 223 height 30
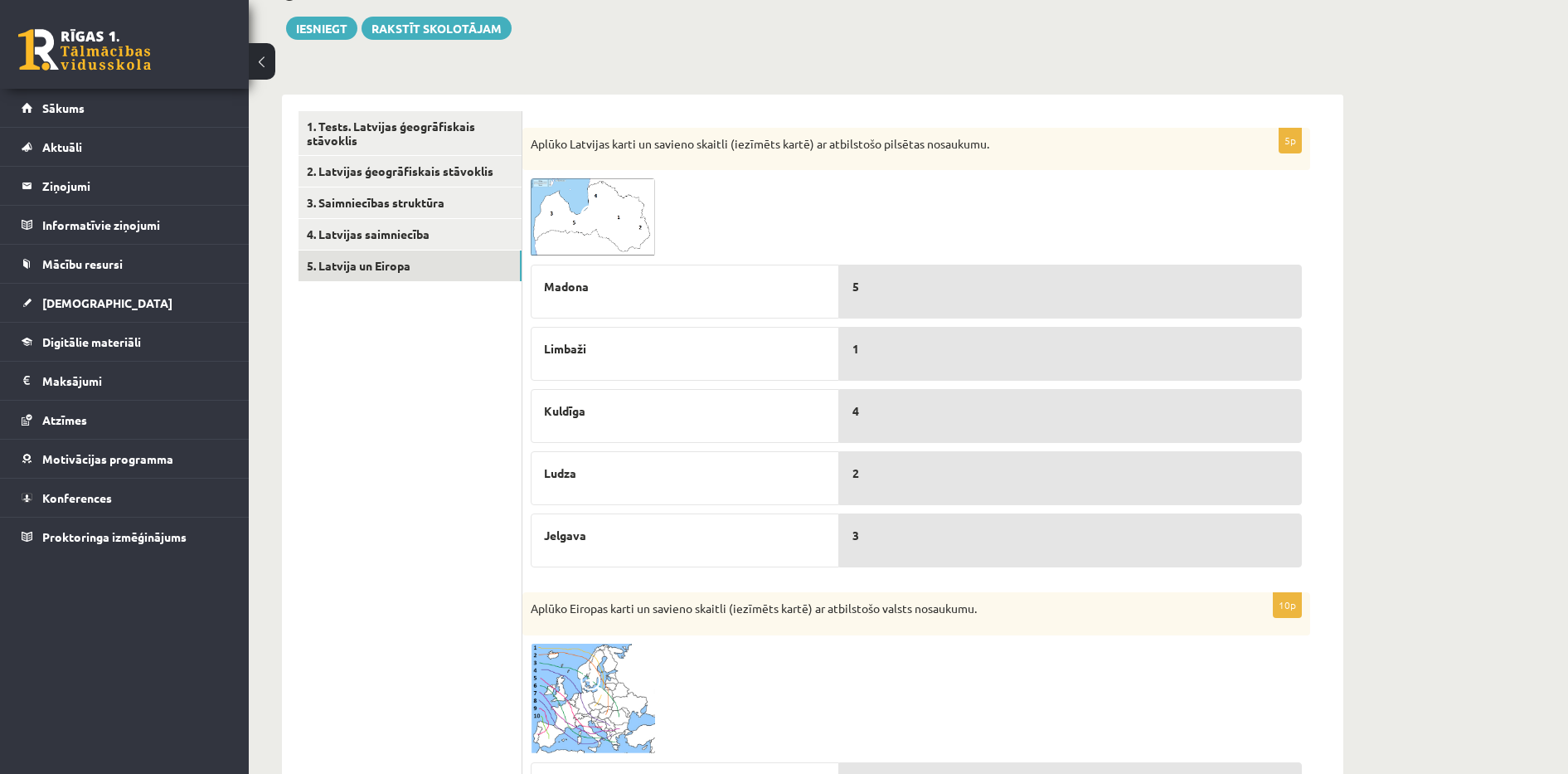
scroll to position [208, 0]
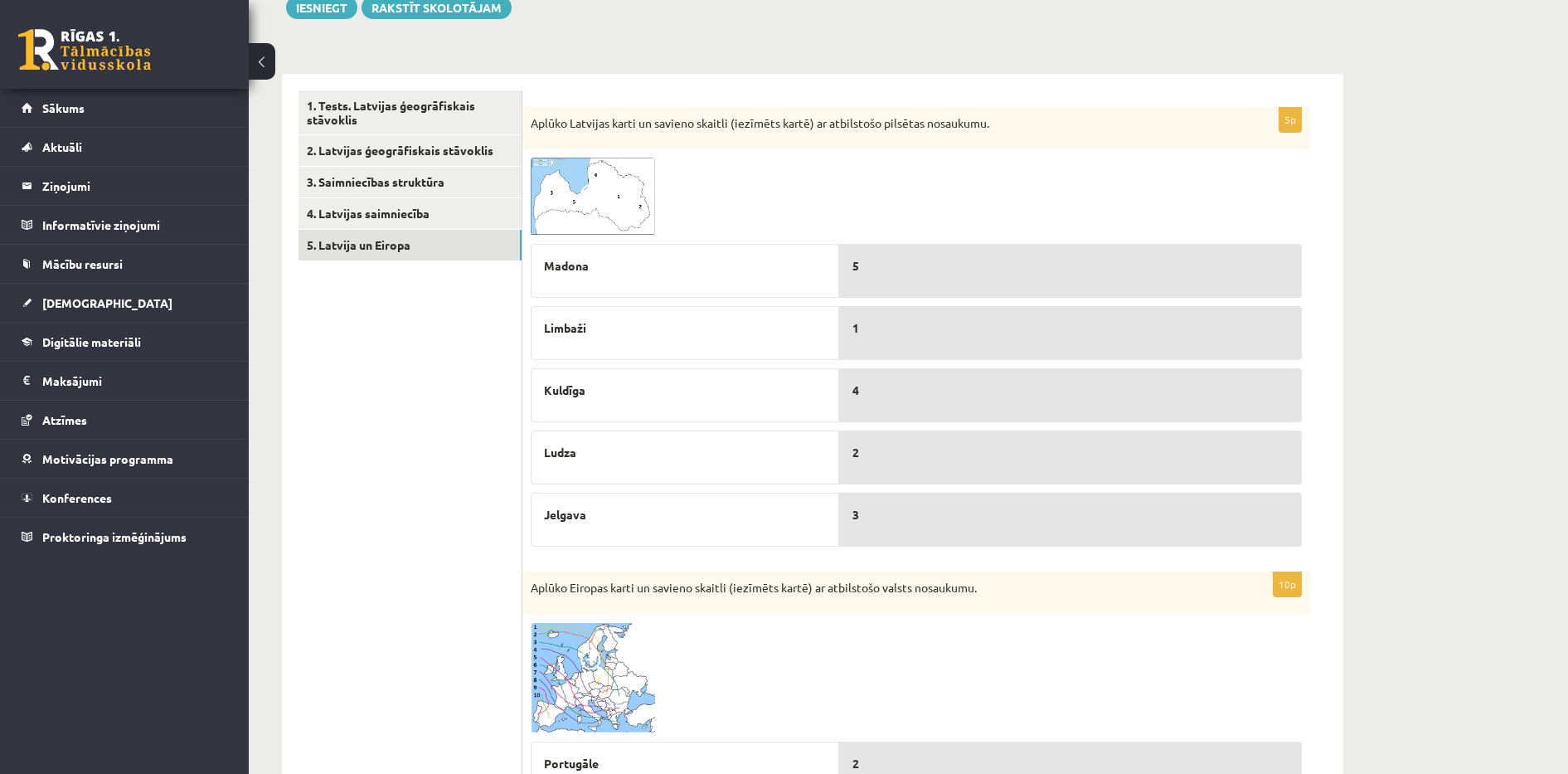
click at [605, 222] on img at bounding box center [593, 196] width 125 height 78
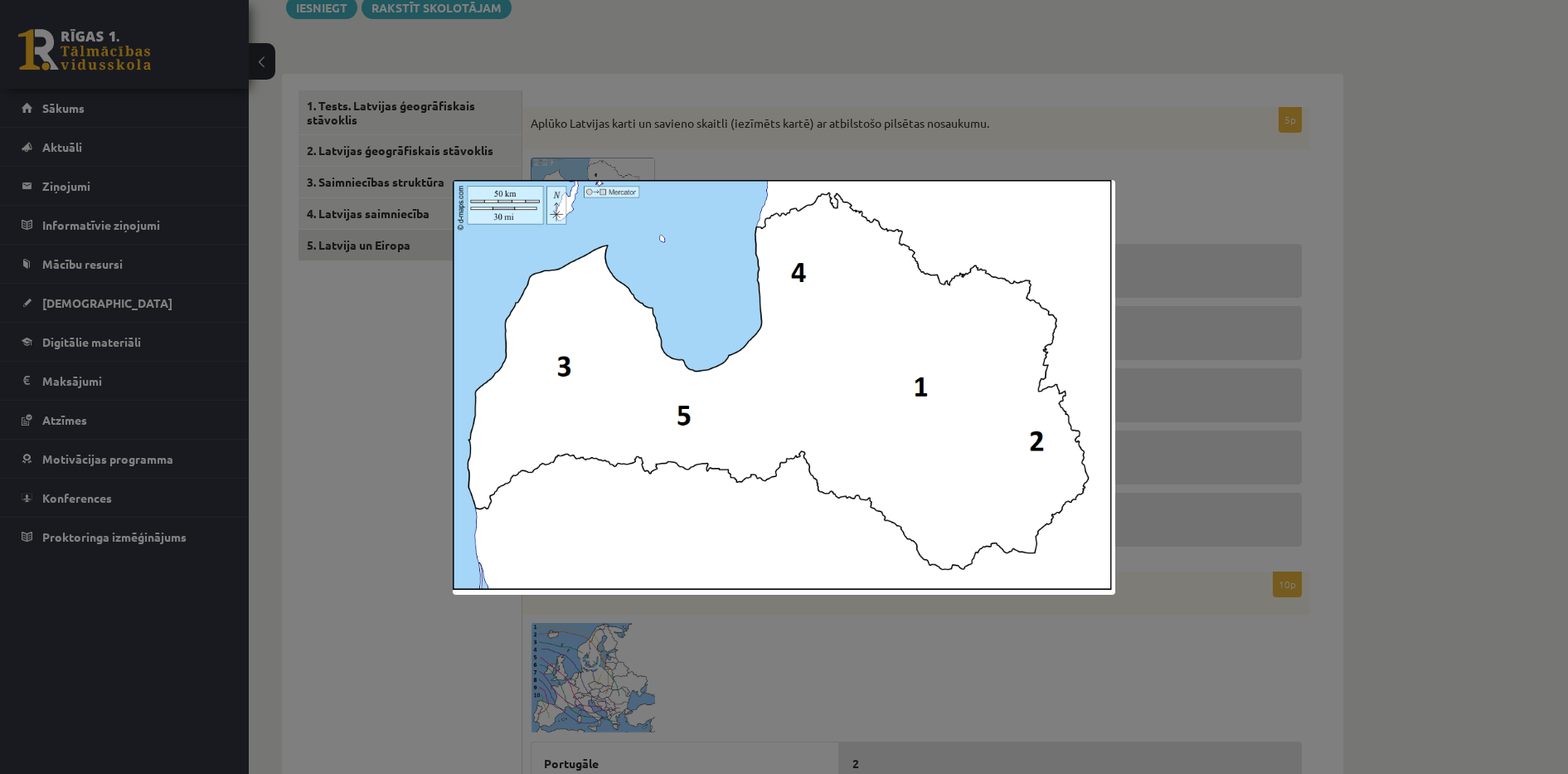
click at [393, 391] on div at bounding box center [784, 387] width 1568 height 774
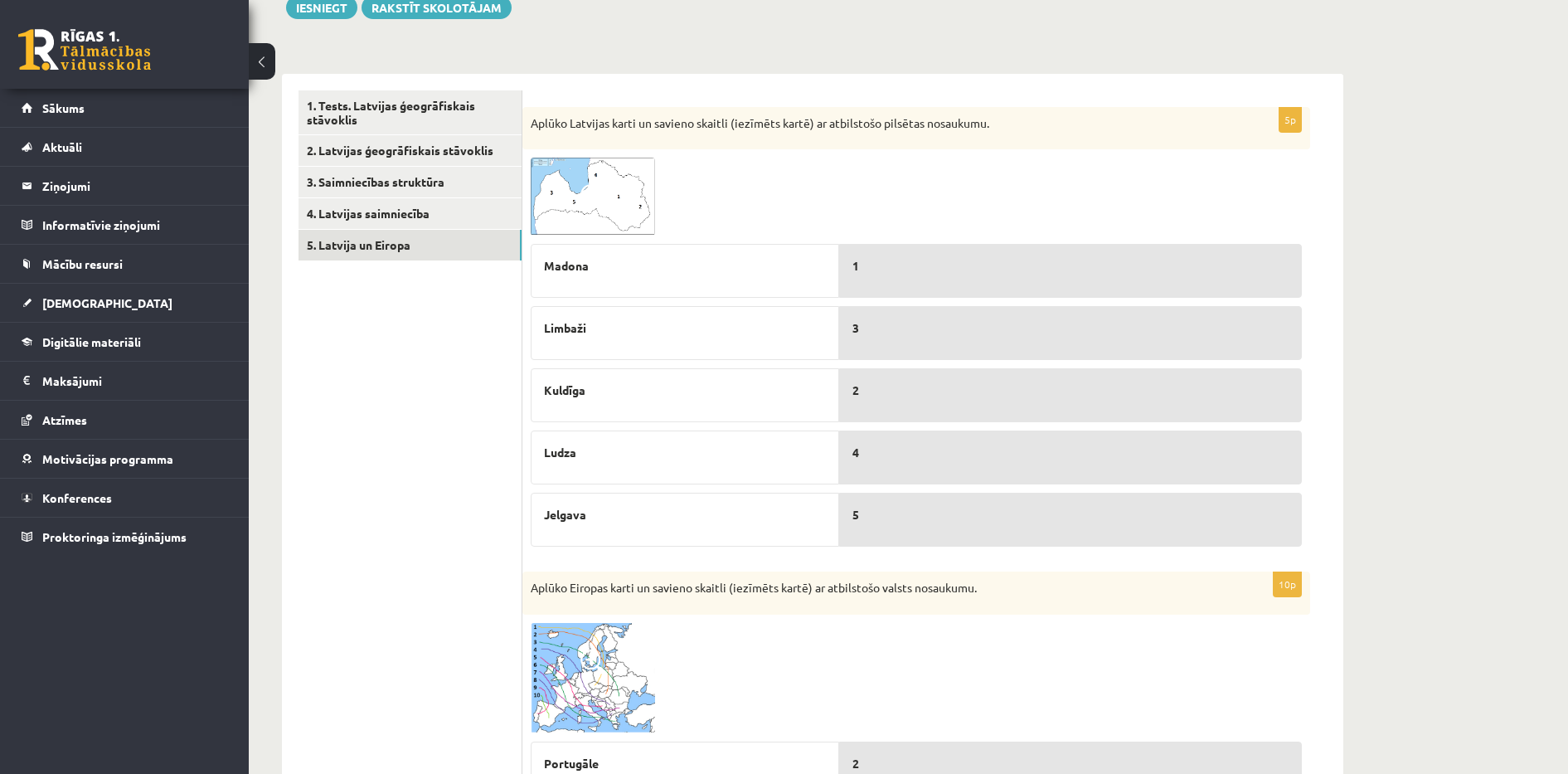
click at [616, 206] on img at bounding box center [593, 196] width 125 height 78
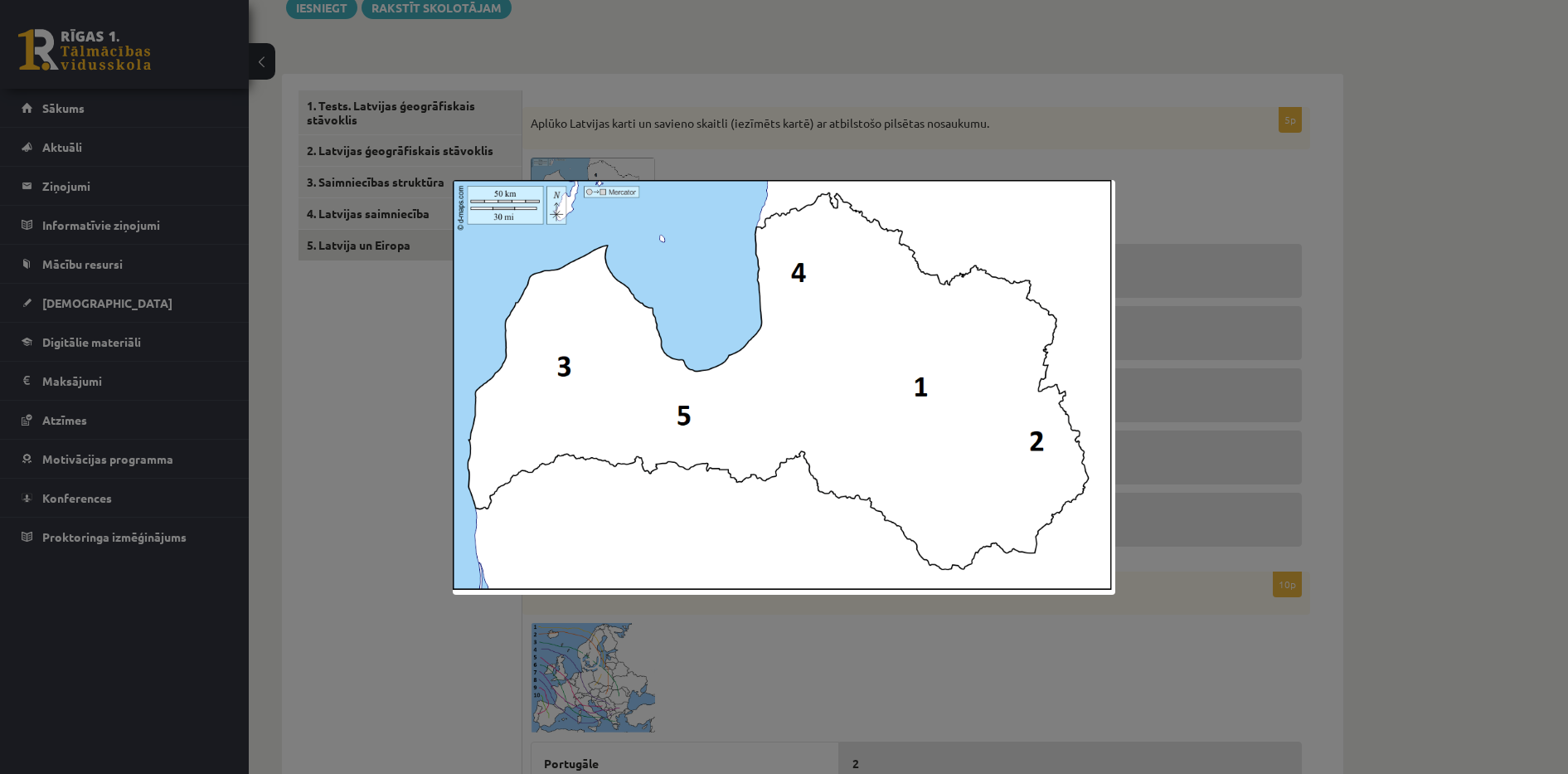
click at [616, 206] on img at bounding box center [784, 387] width 664 height 414
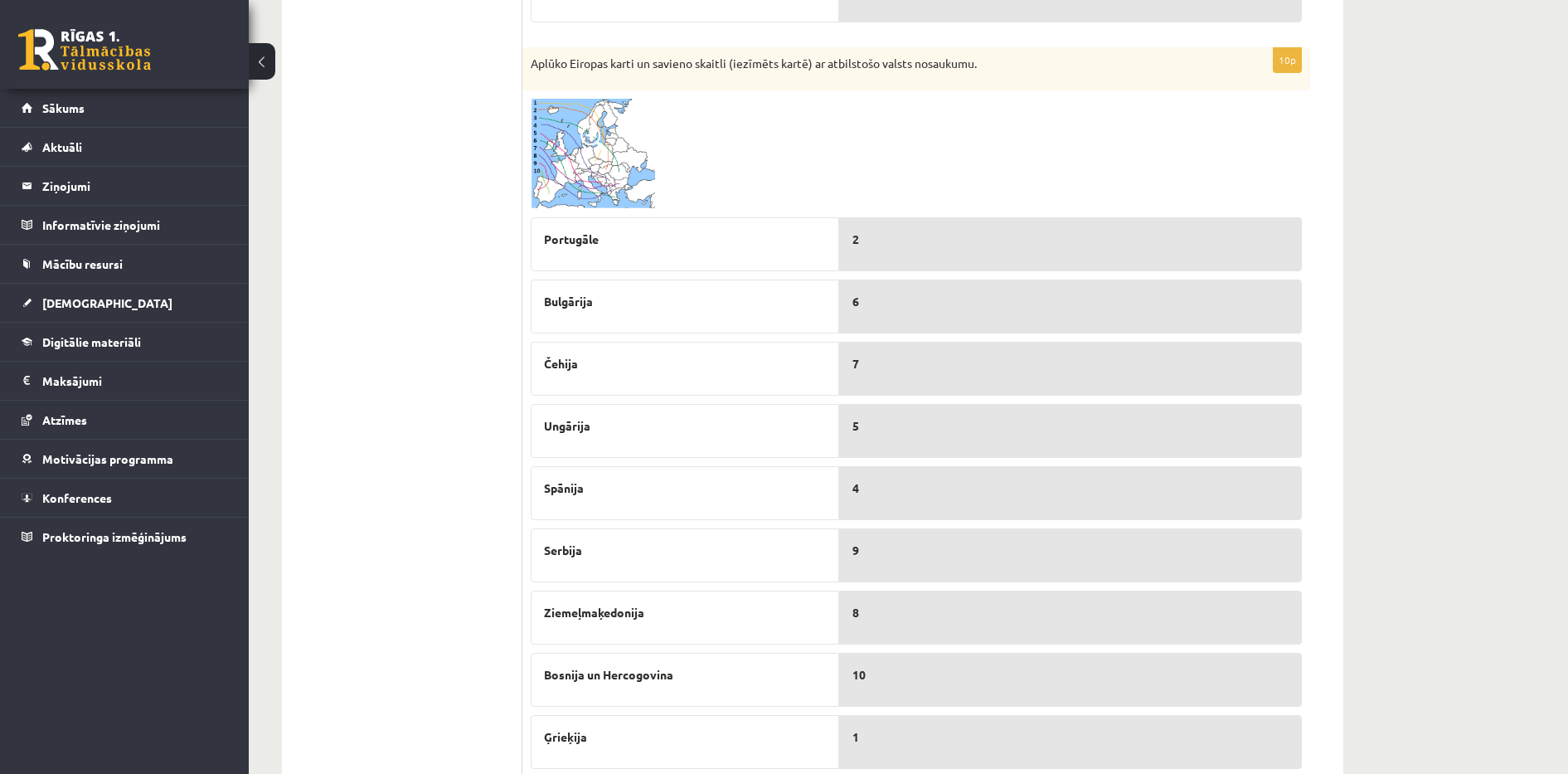
scroll to position [732, 0]
click at [599, 174] on img at bounding box center [593, 153] width 125 height 110
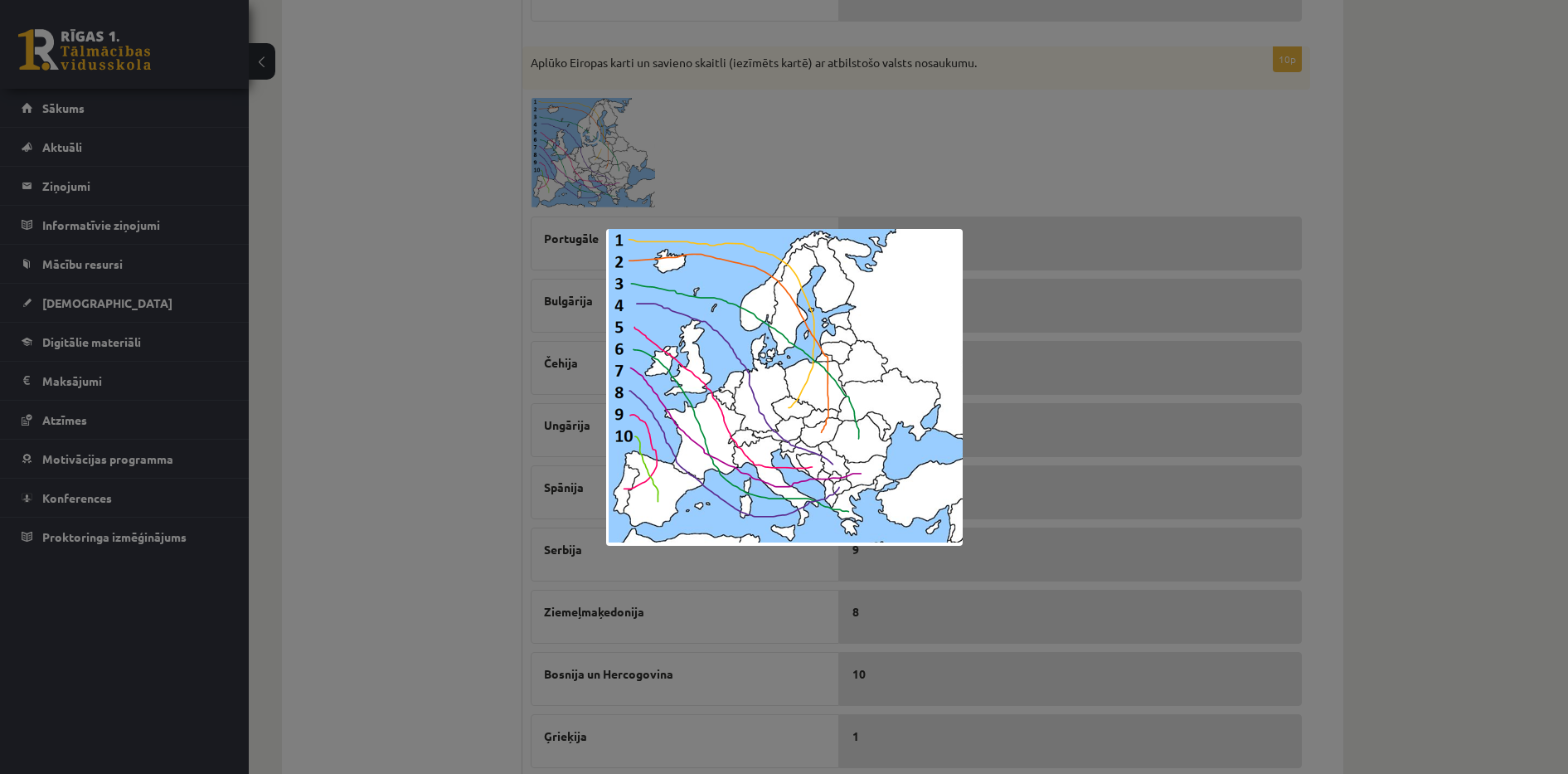
click at [599, 174] on div at bounding box center [784, 387] width 1568 height 774
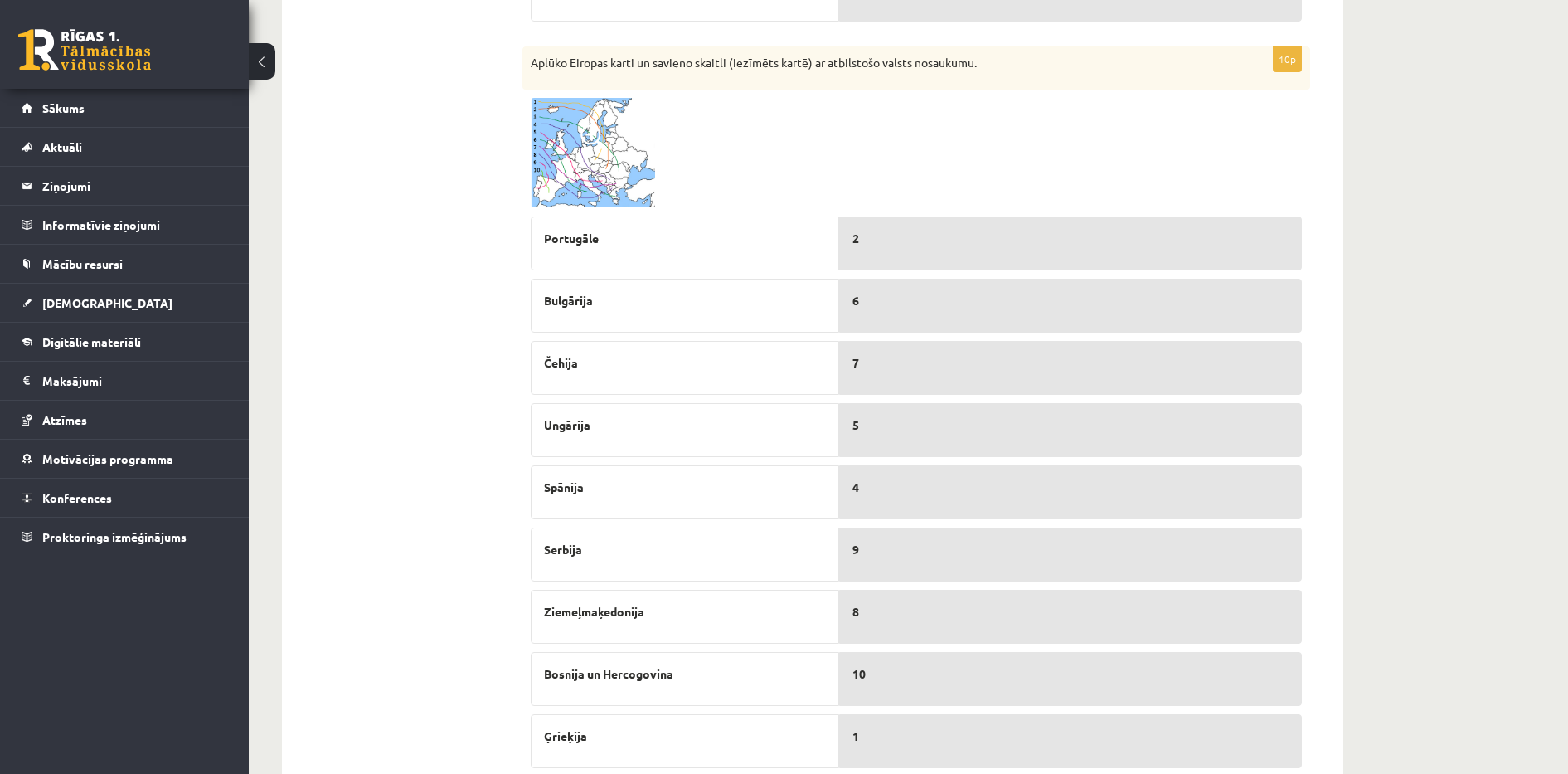
click at [599, 174] on img at bounding box center [593, 153] width 125 height 110
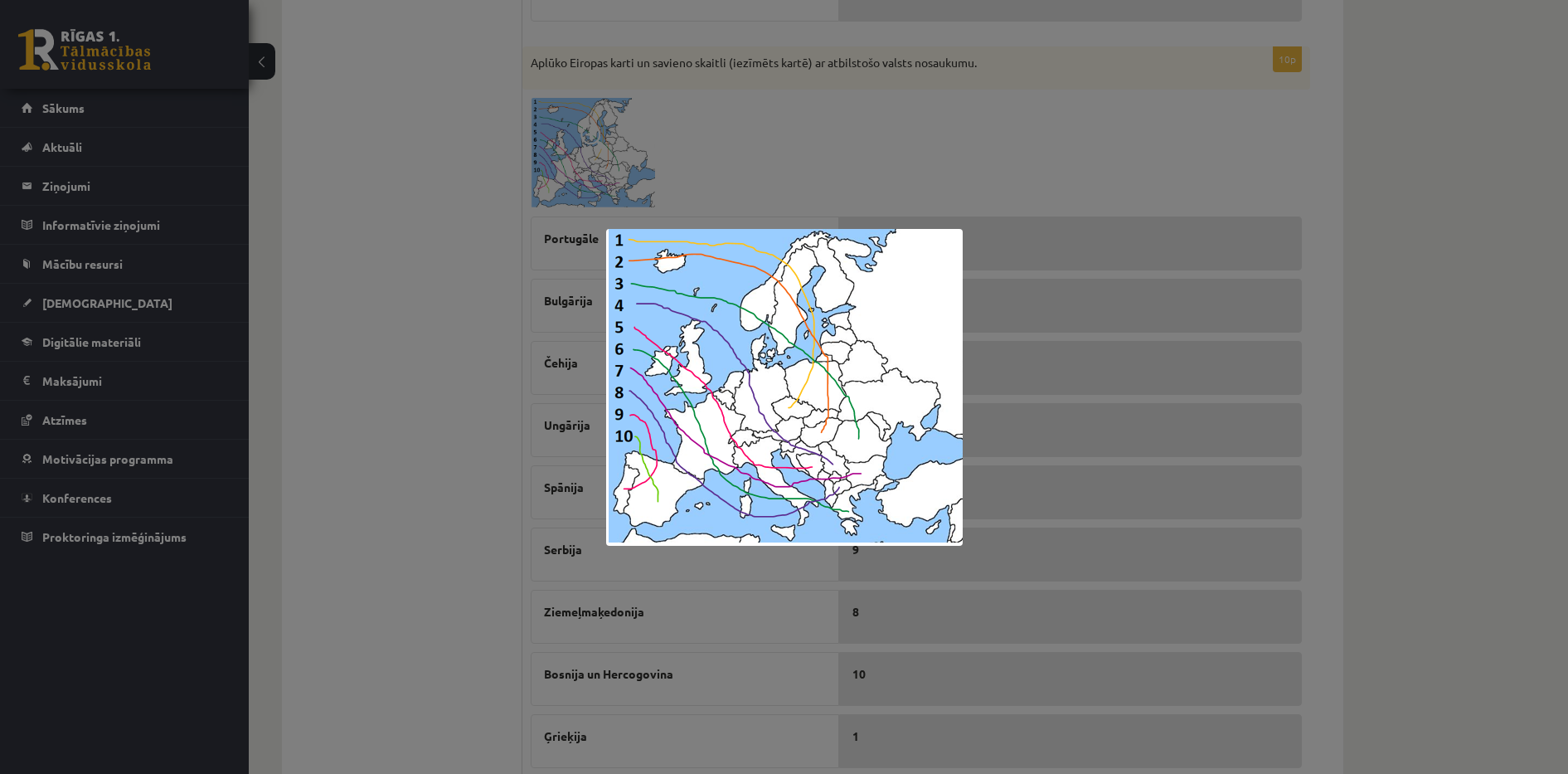
click at [570, 166] on div at bounding box center [784, 387] width 1568 height 774
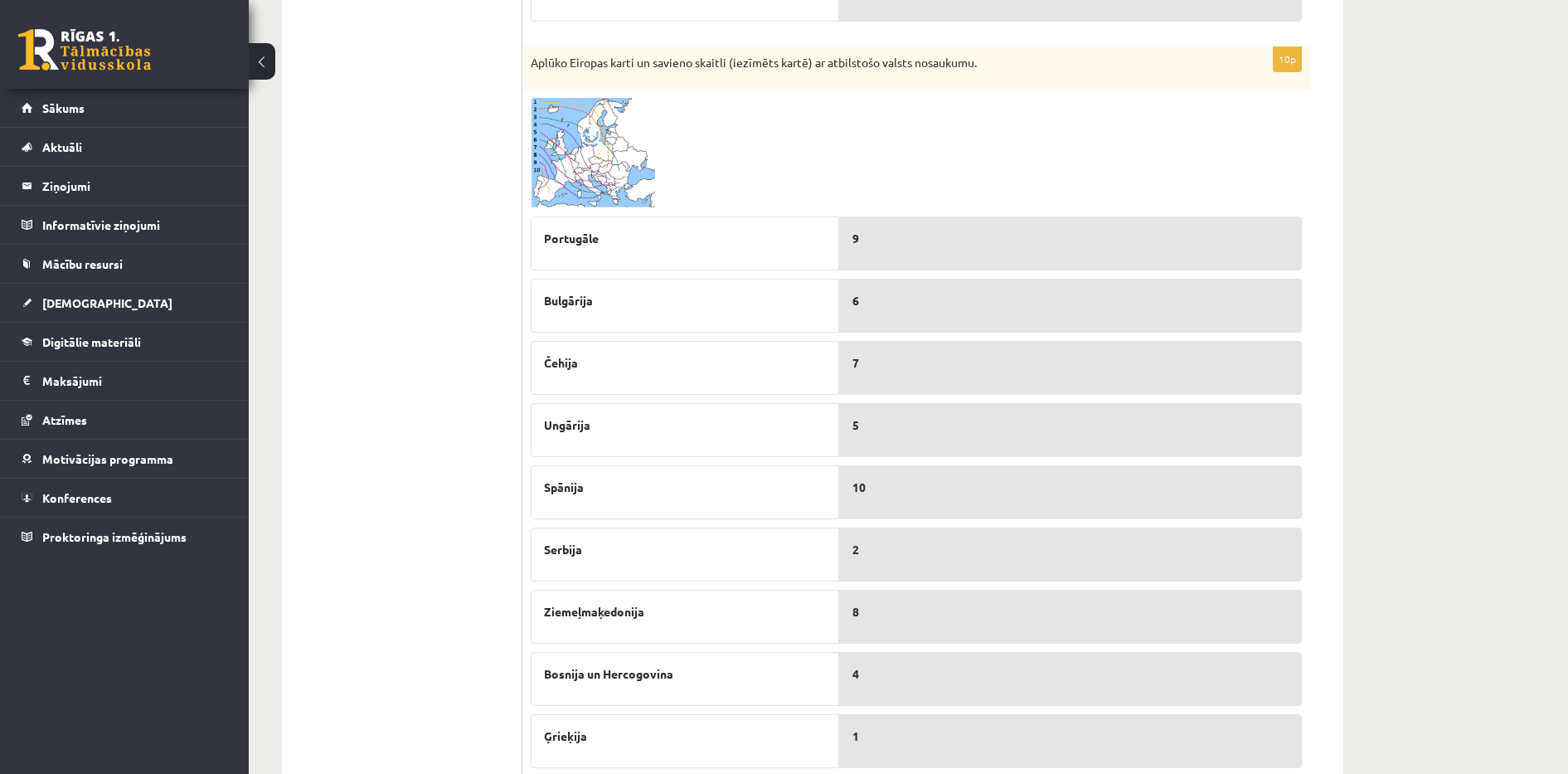
click at [597, 153] on img at bounding box center [593, 153] width 125 height 110
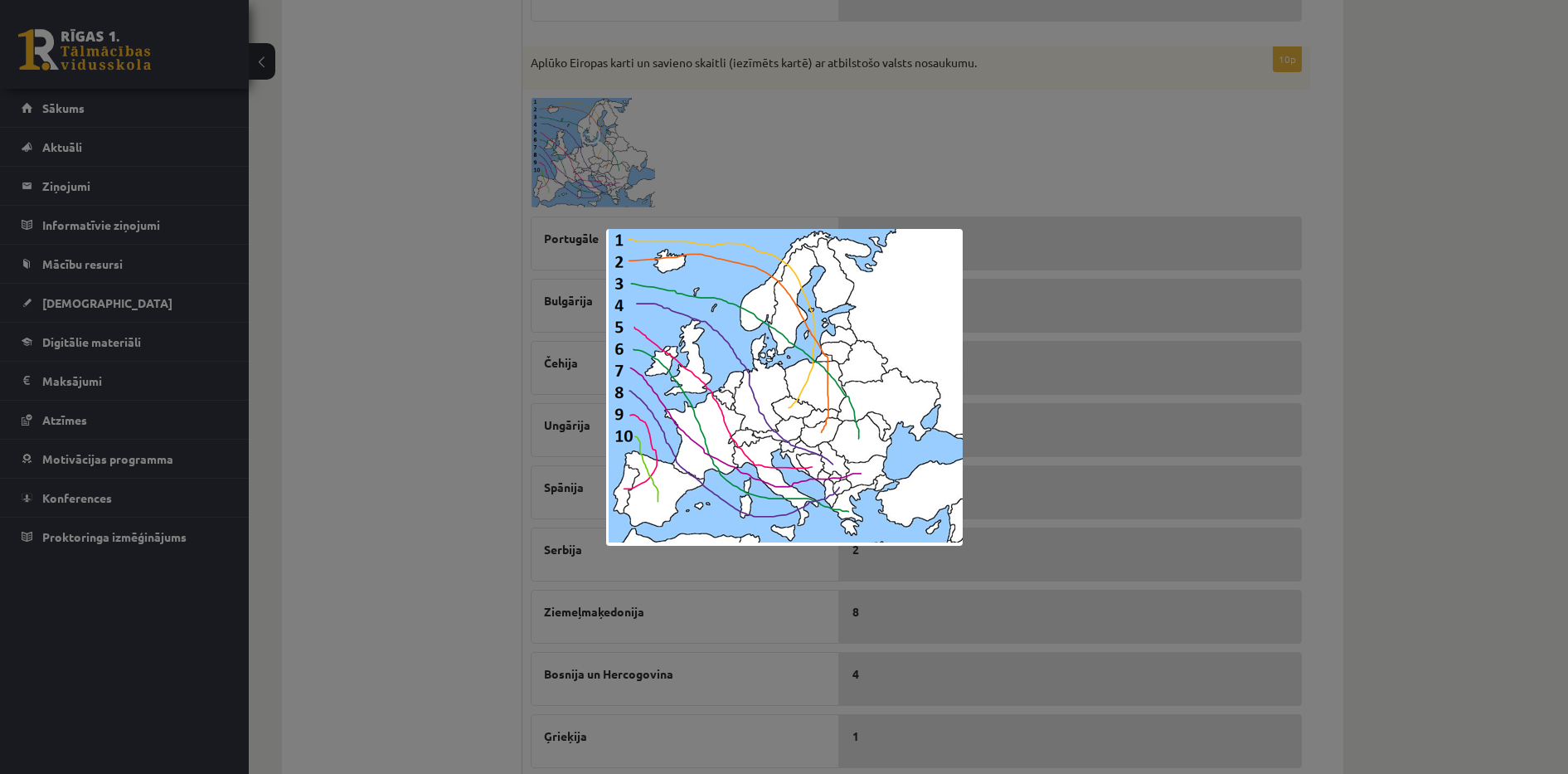
click at [784, 153] on div at bounding box center [784, 387] width 1568 height 774
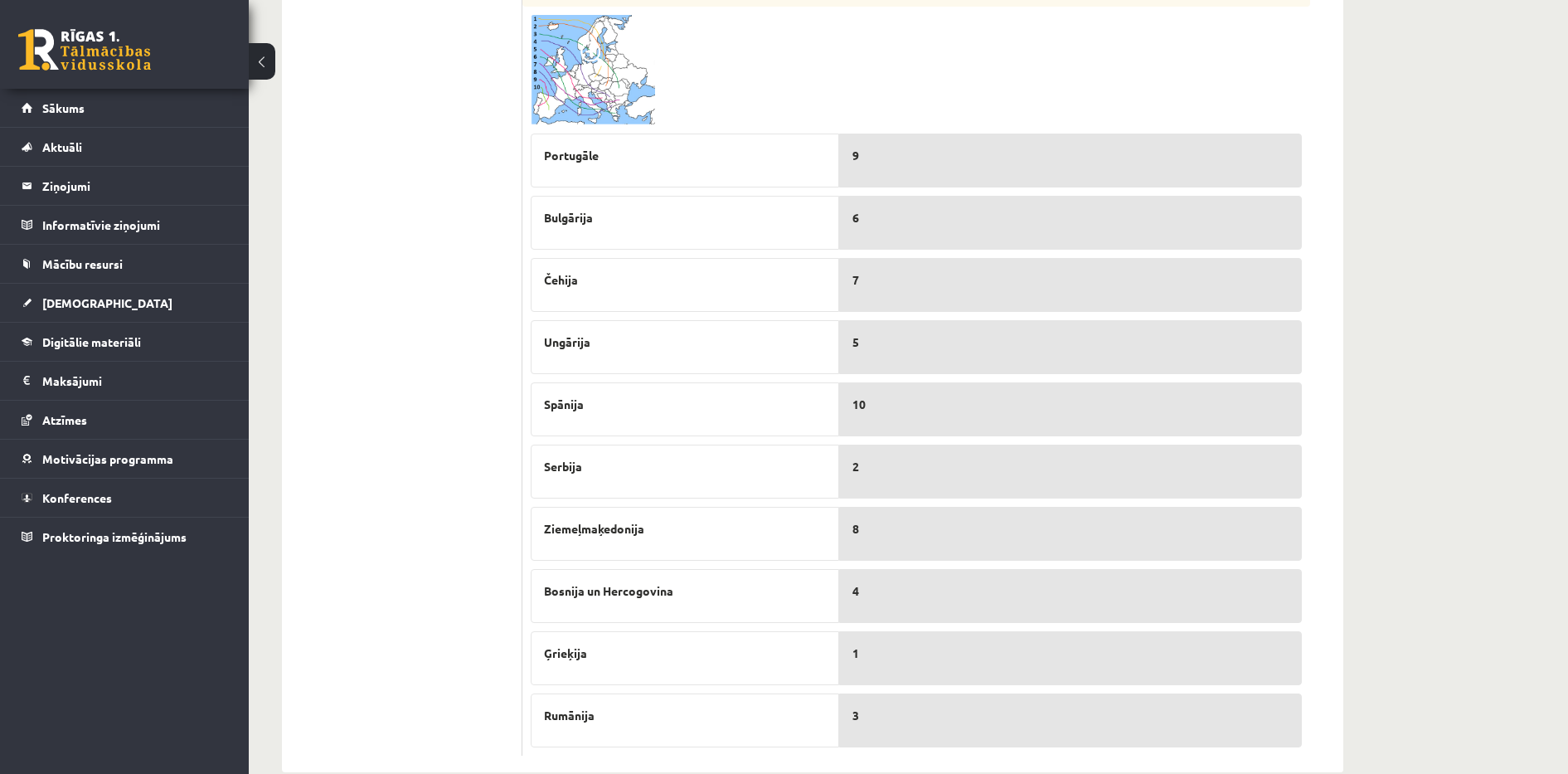
scroll to position [849, 0]
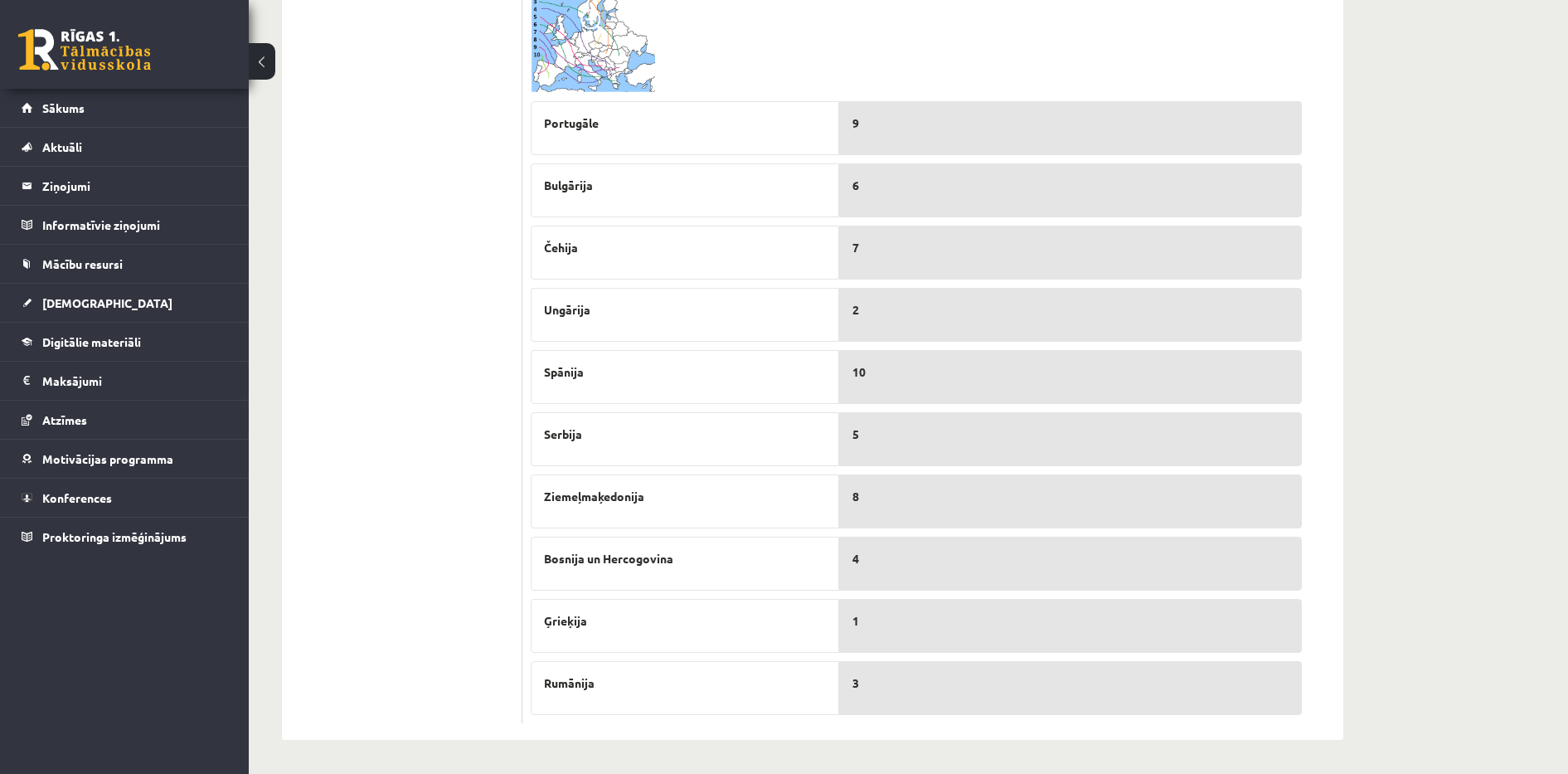
click at [566, 70] on img at bounding box center [593, 38] width 125 height 110
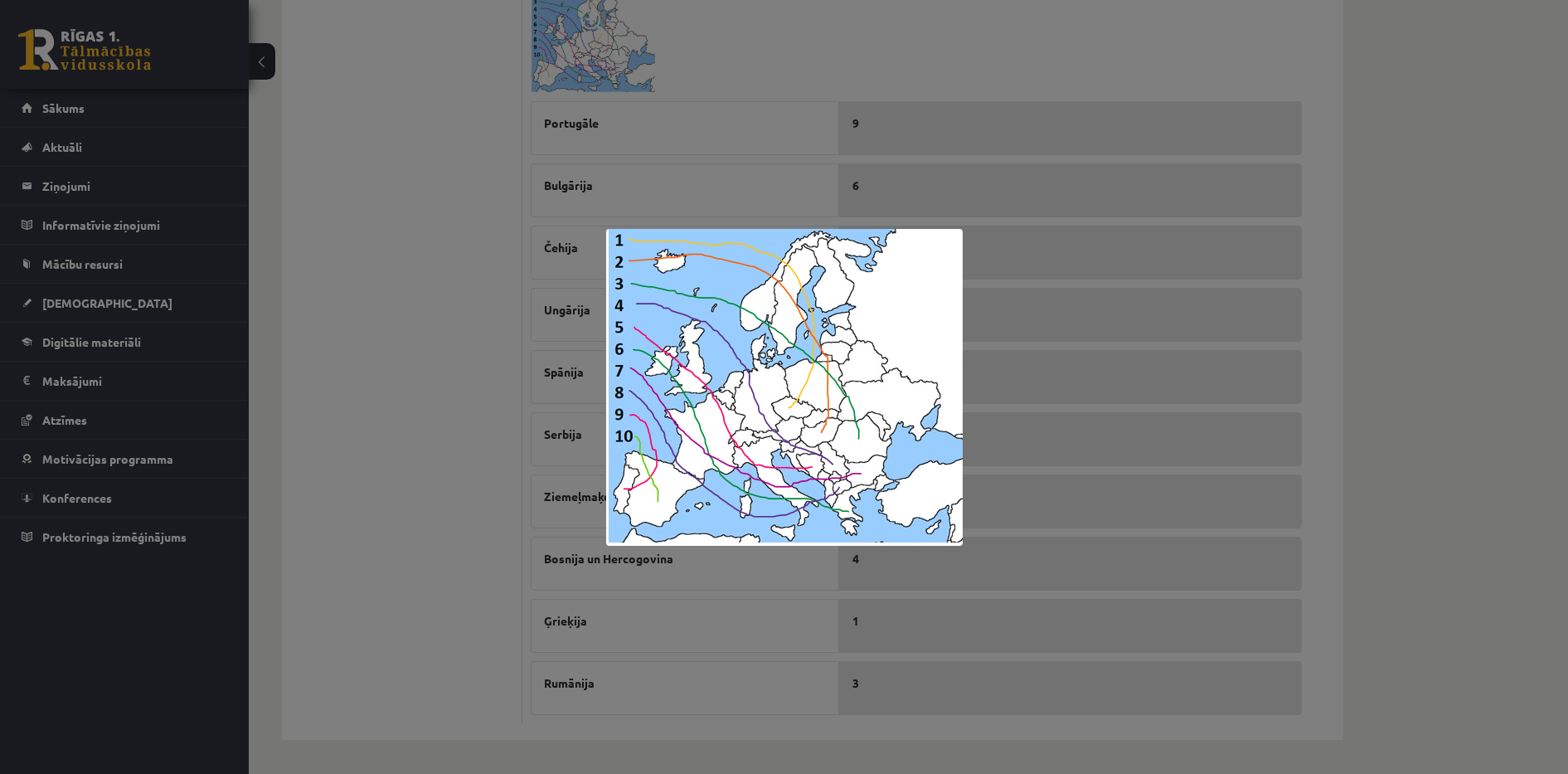
click at [481, 230] on div at bounding box center [784, 387] width 1568 height 774
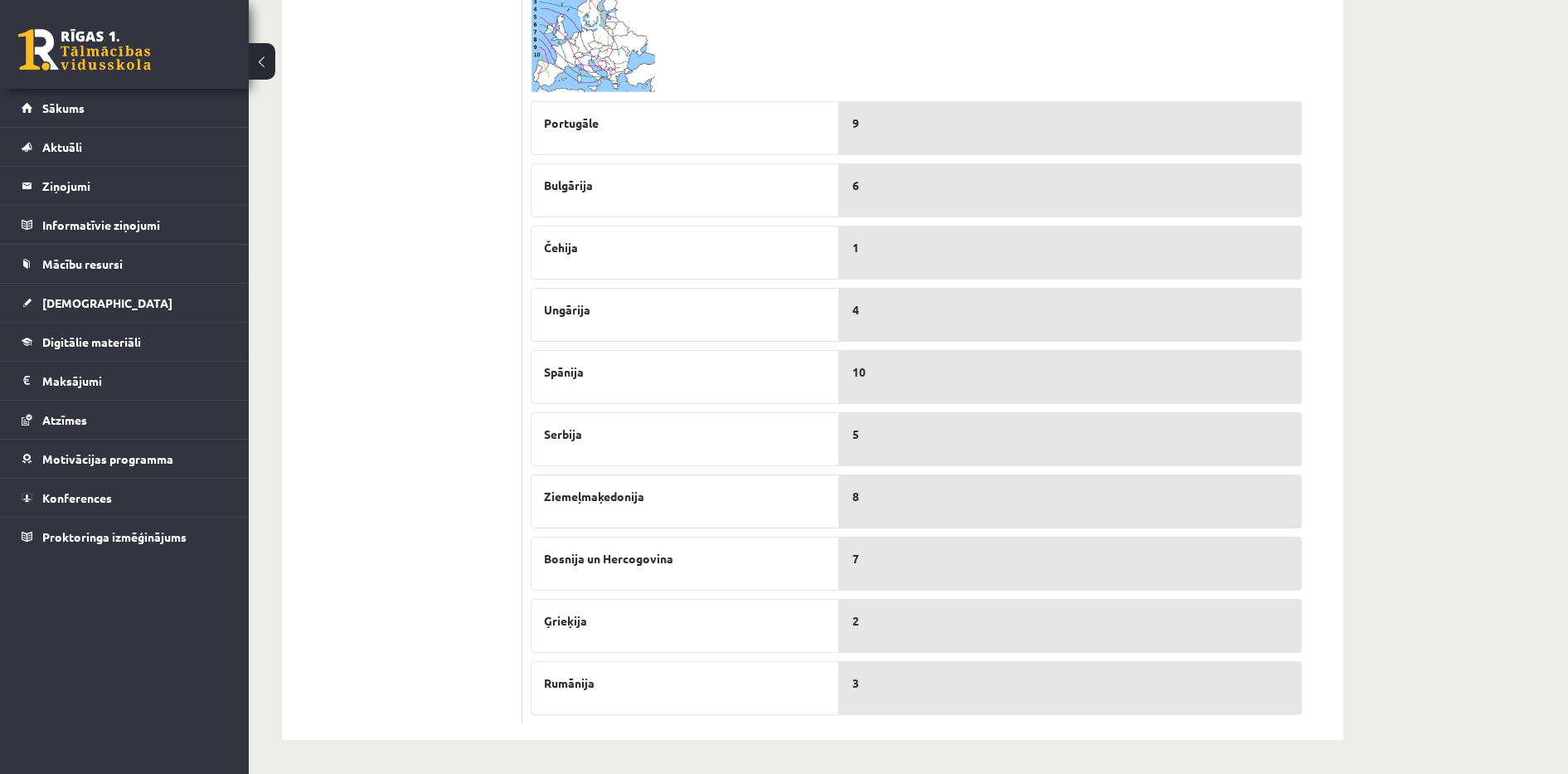
click at [617, 57] on img at bounding box center [593, 38] width 125 height 110
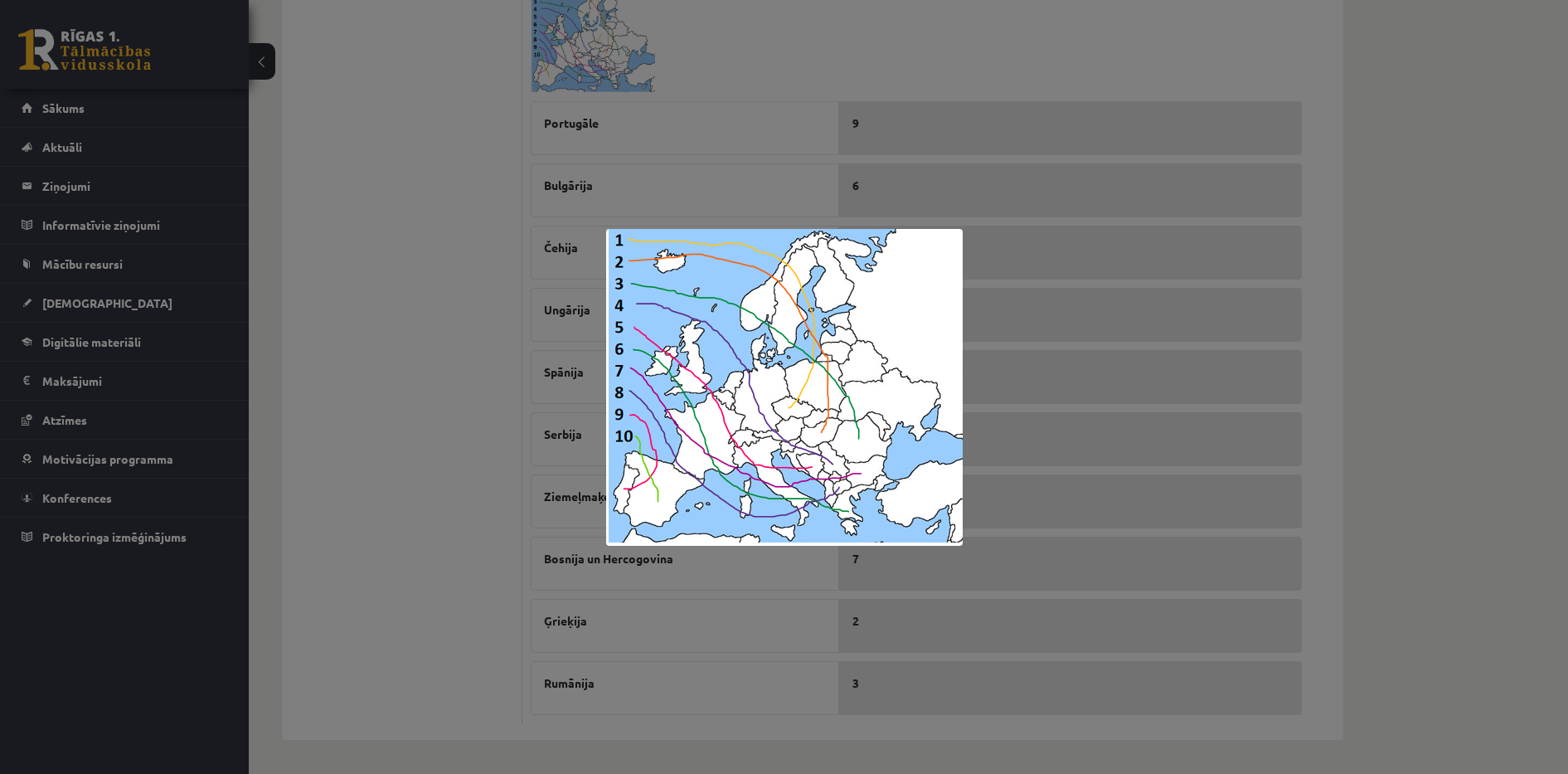
click at [877, 31] on div at bounding box center [784, 387] width 1568 height 774
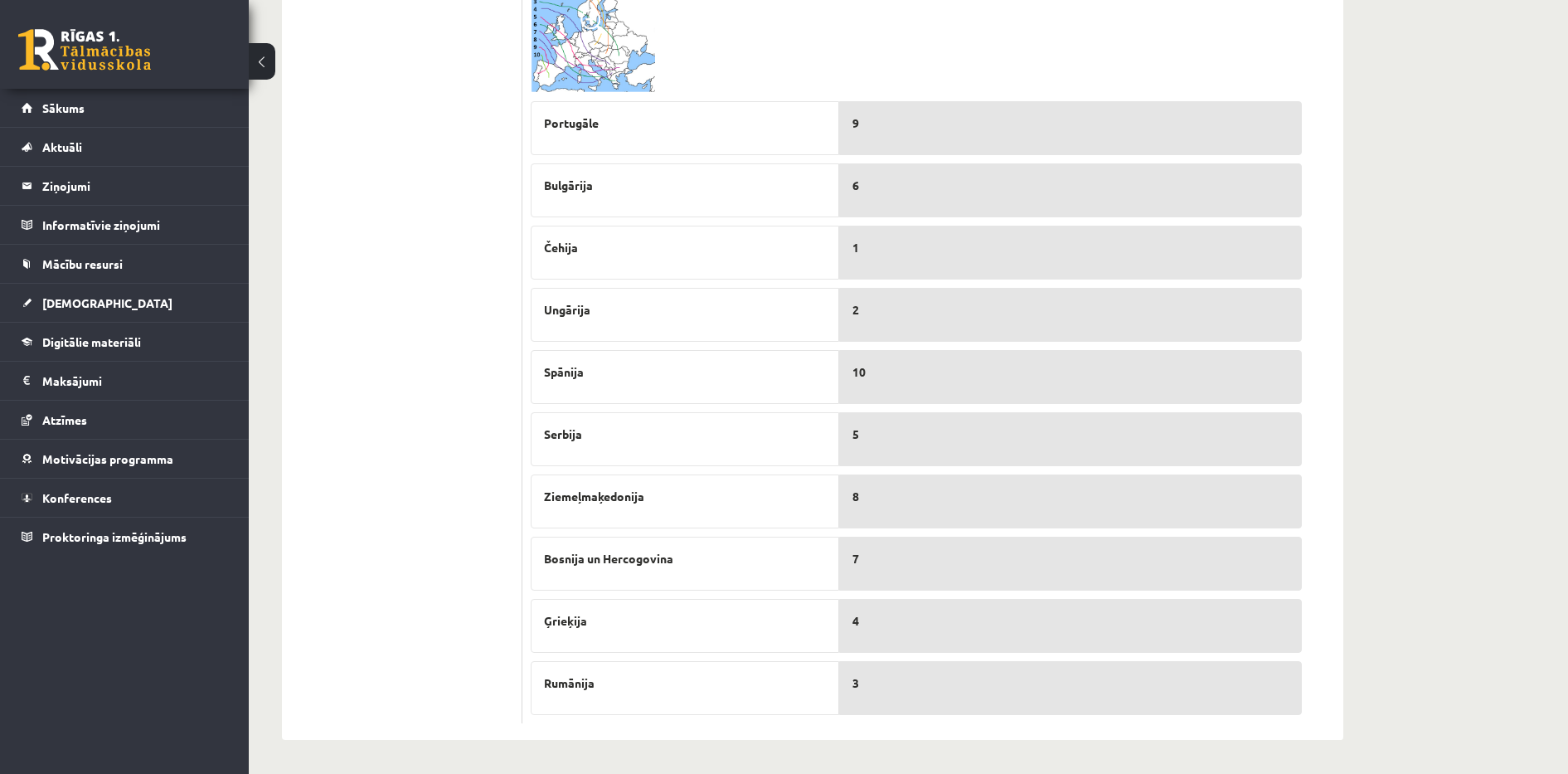
click at [599, 35] on span at bounding box center [594, 23] width 26 height 26
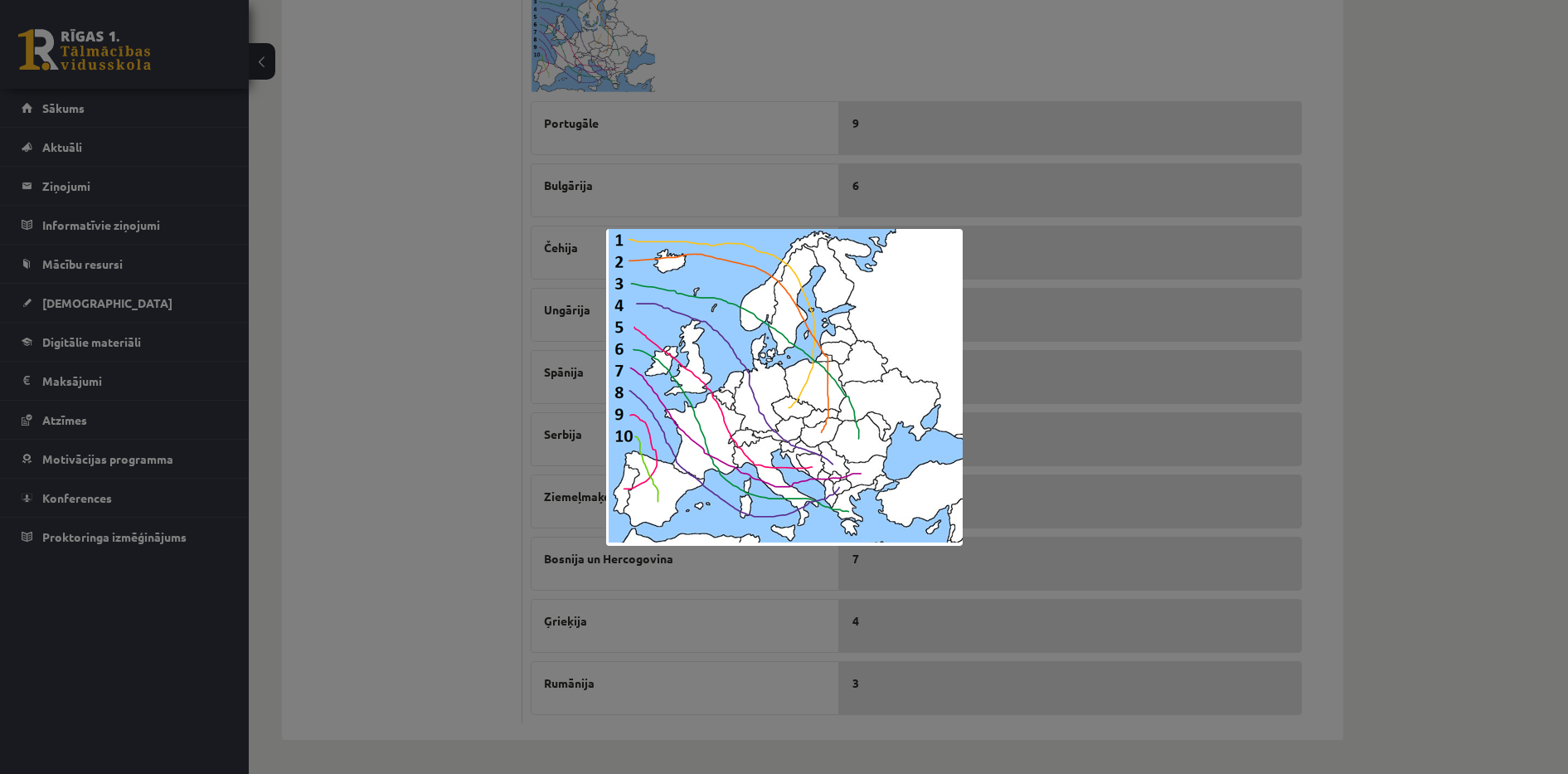
click at [434, 398] on div at bounding box center [784, 387] width 1568 height 774
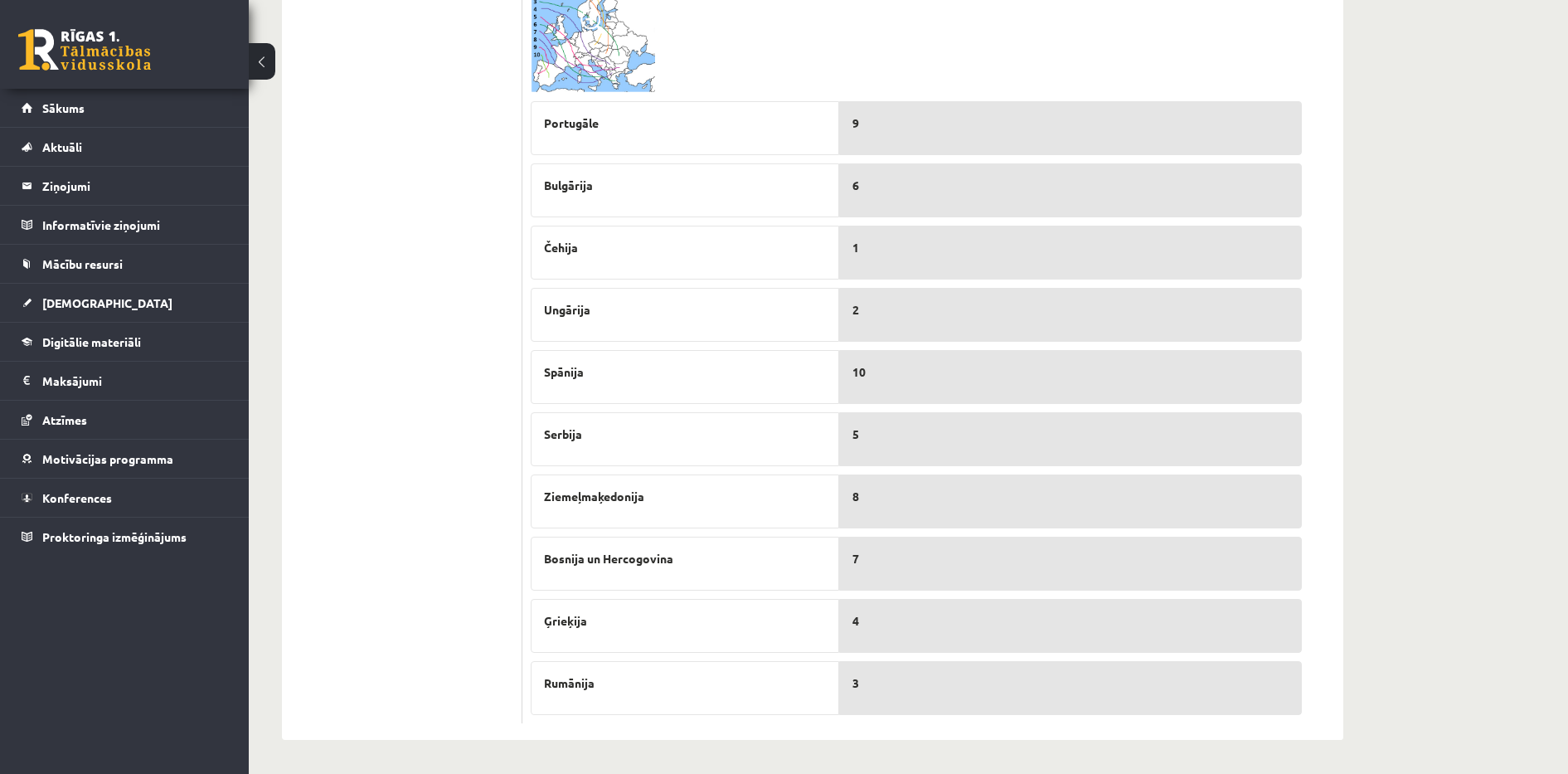
click at [590, 66] on img at bounding box center [593, 38] width 125 height 110
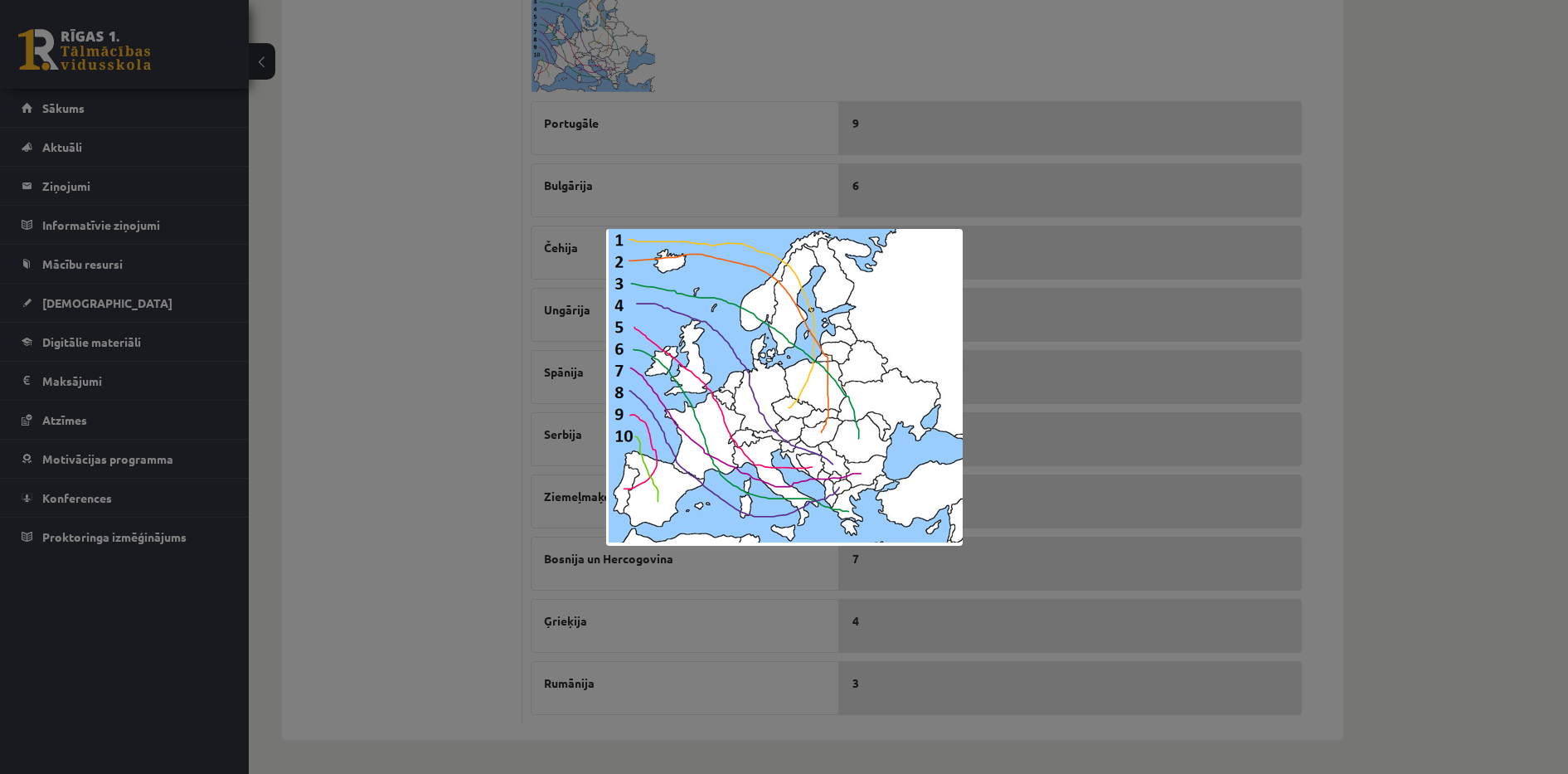
click at [474, 396] on div at bounding box center [784, 387] width 1568 height 774
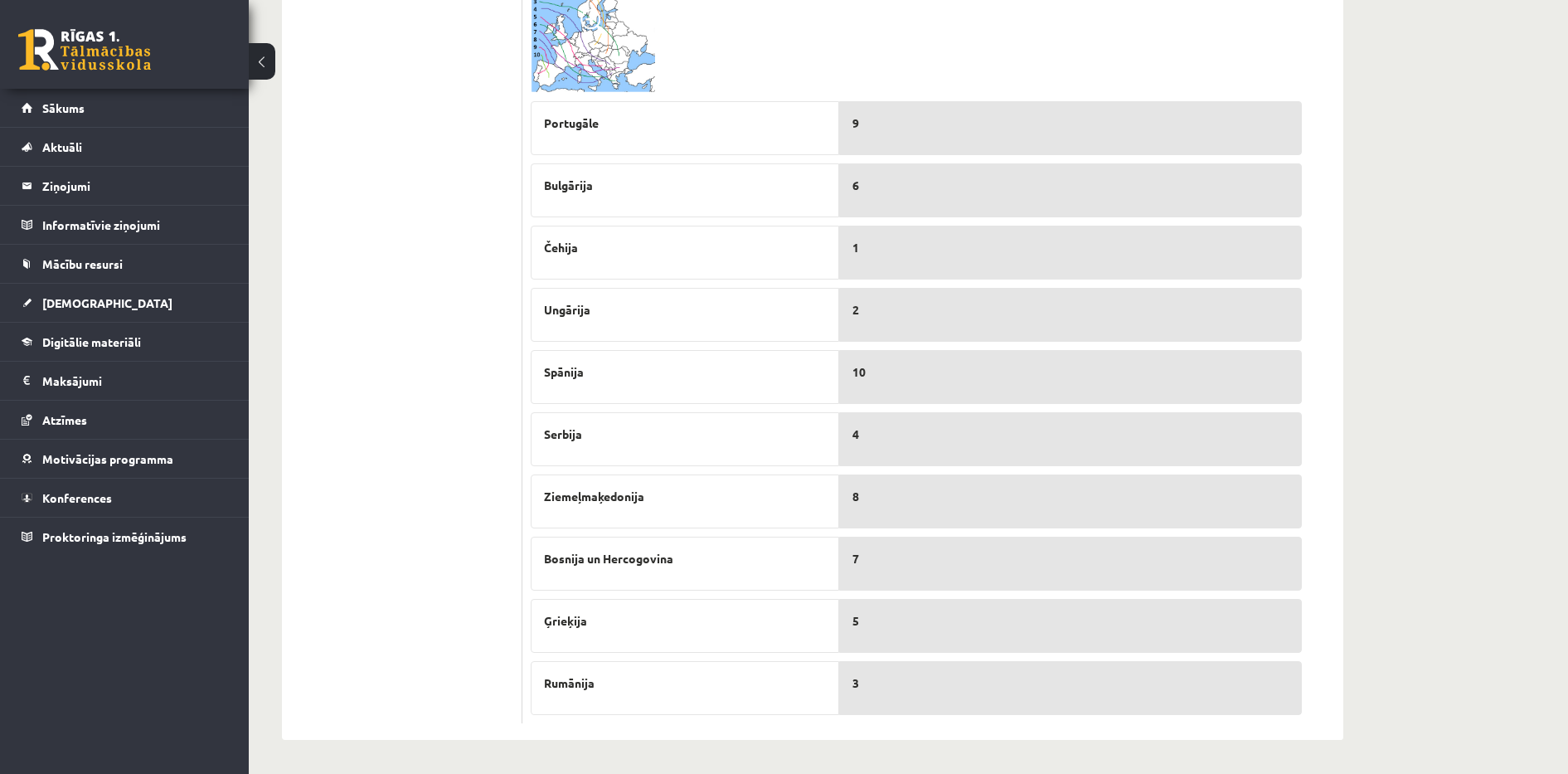
click at [603, 51] on img at bounding box center [593, 38] width 125 height 110
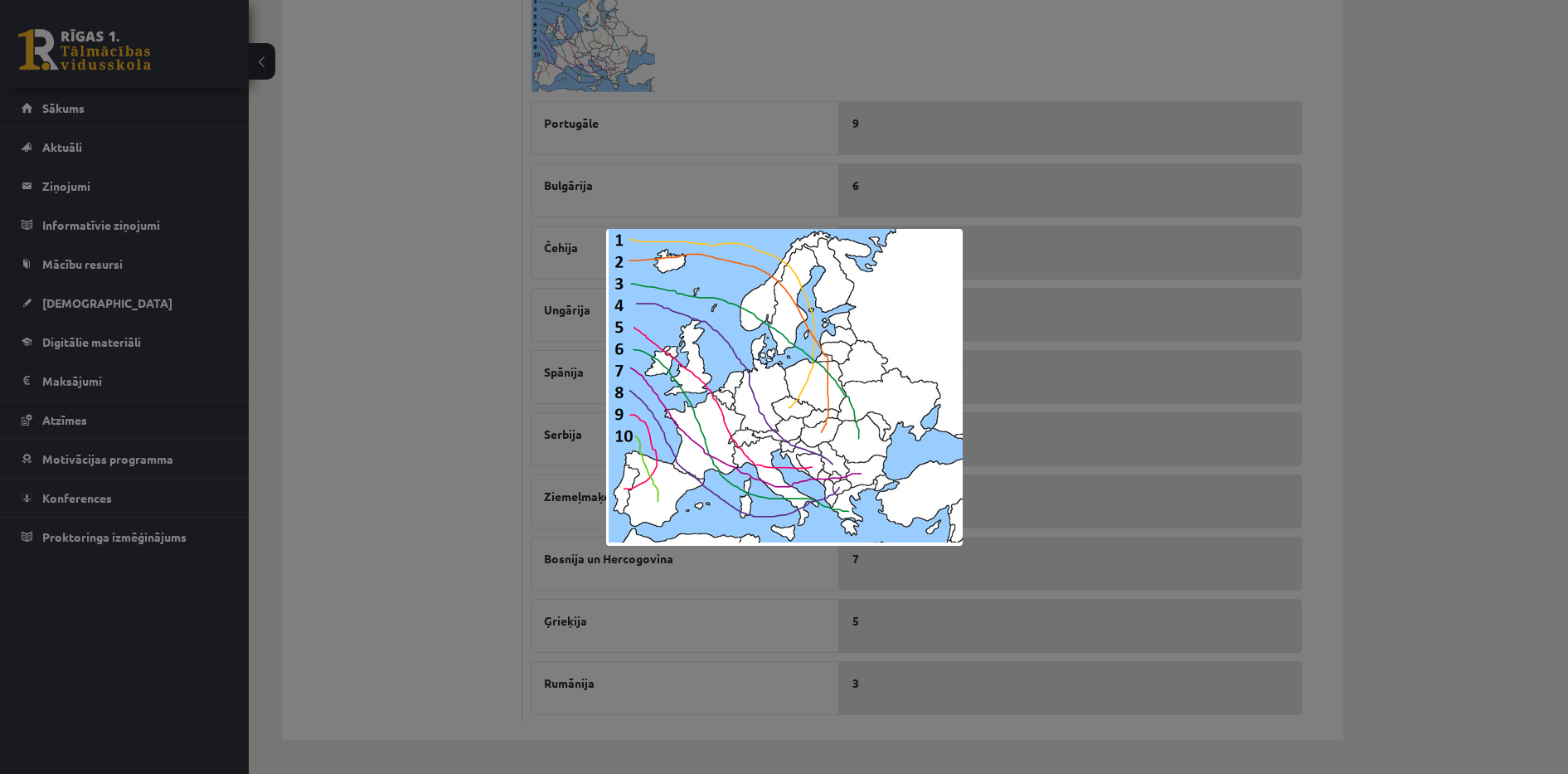
click at [490, 417] on div at bounding box center [784, 387] width 1568 height 774
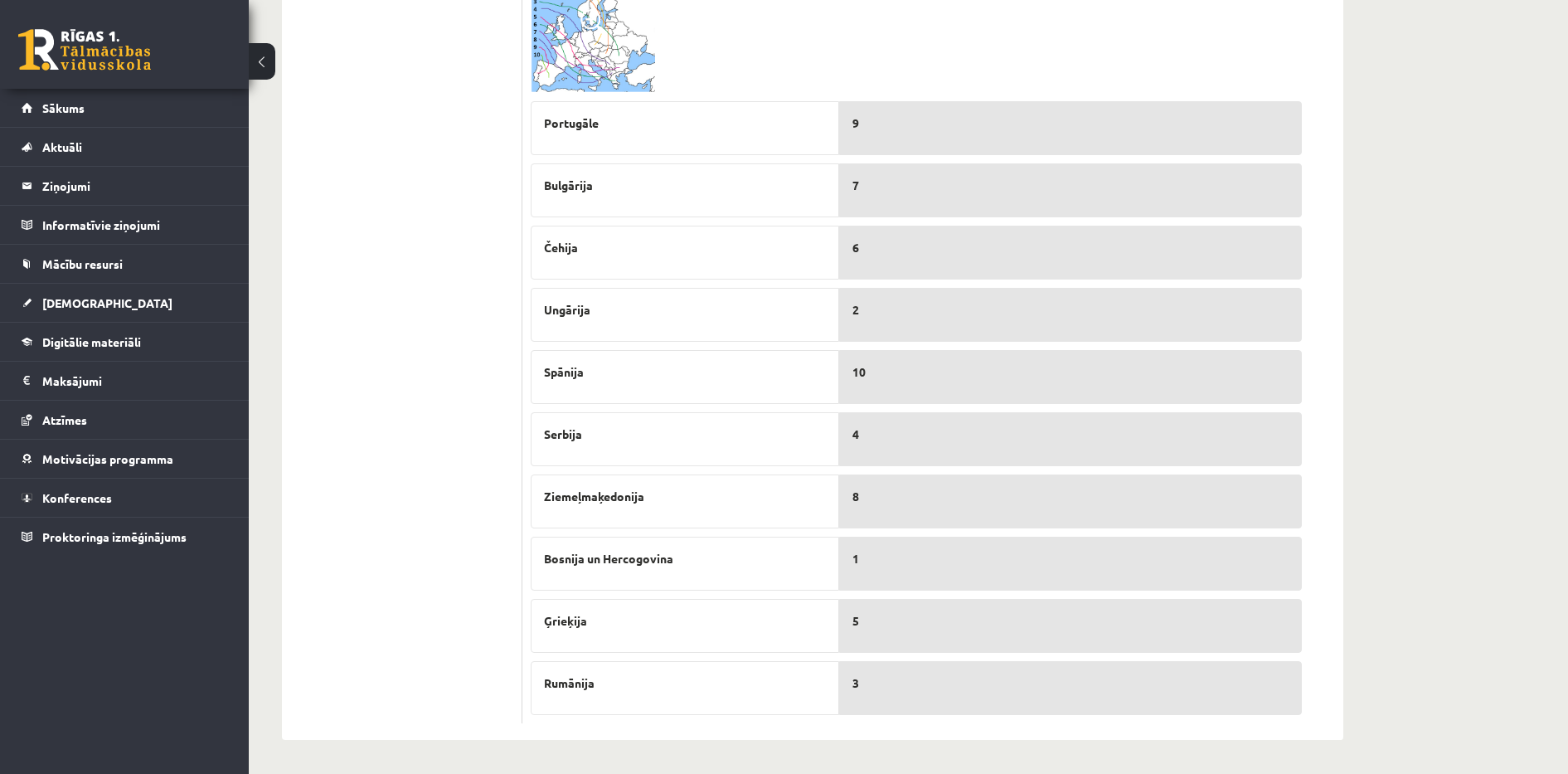
click at [633, 45] on img at bounding box center [593, 38] width 125 height 110
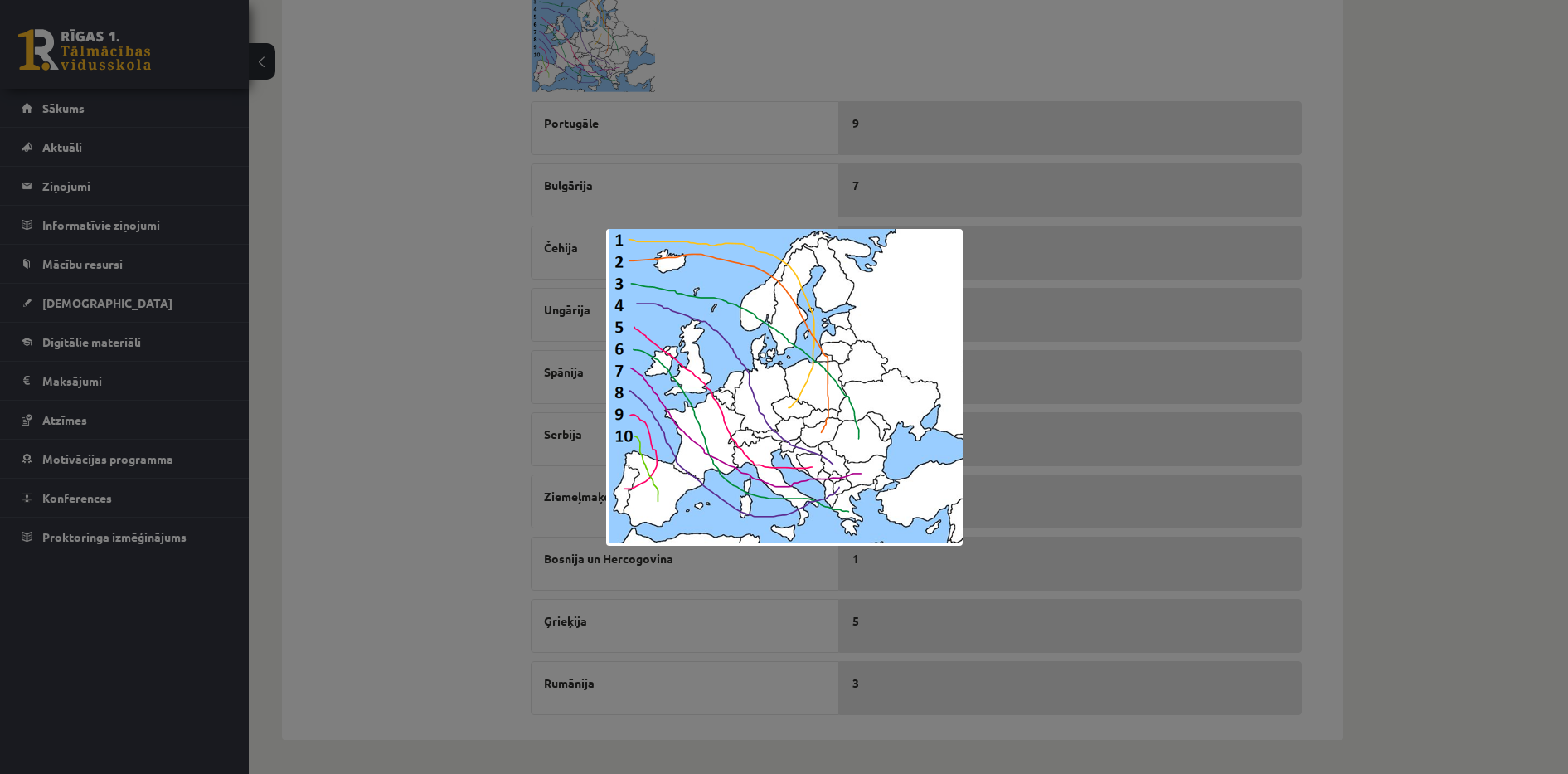
click at [501, 388] on div at bounding box center [784, 387] width 1568 height 774
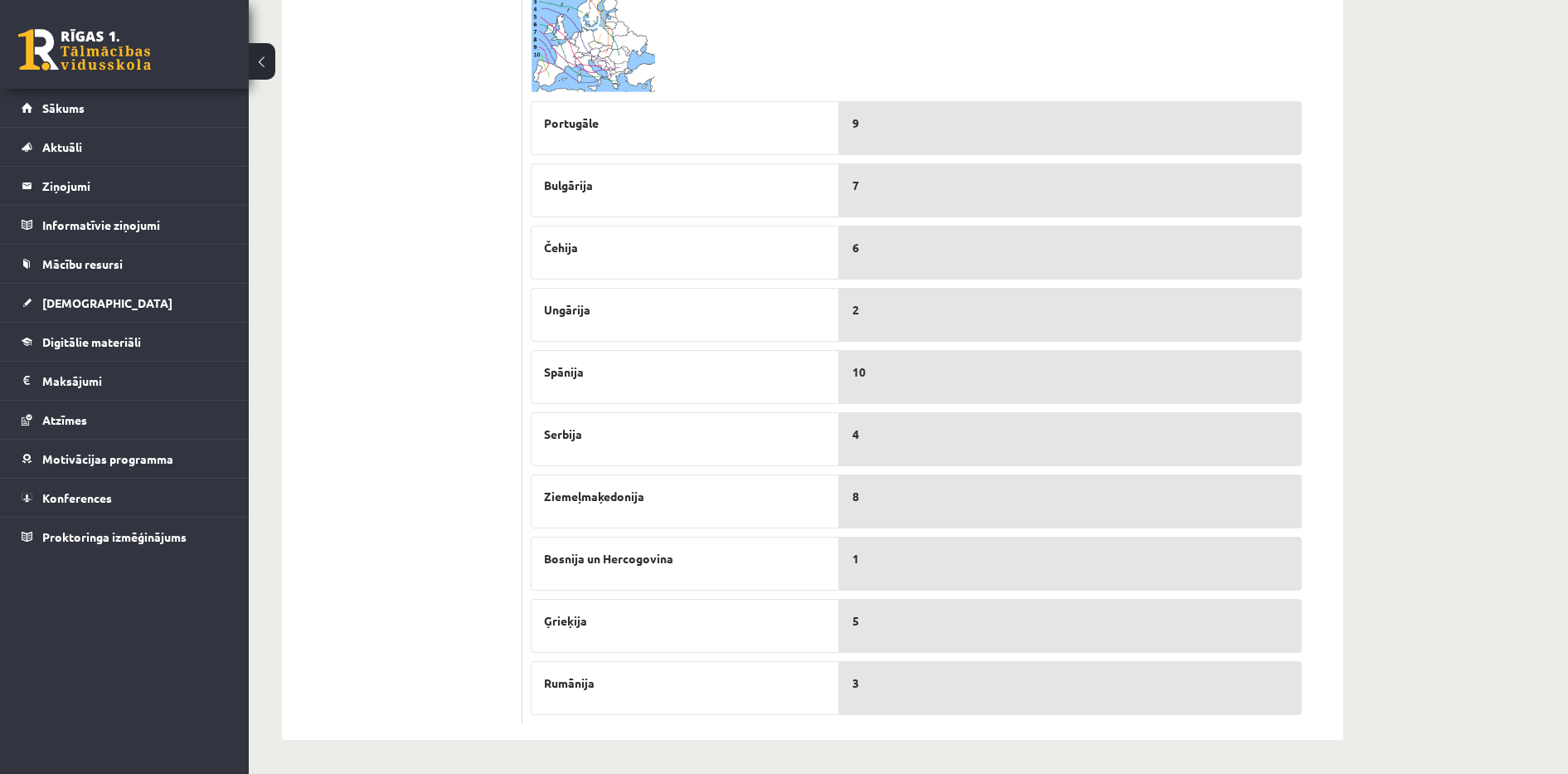
click at [599, 57] on img at bounding box center [593, 38] width 125 height 110
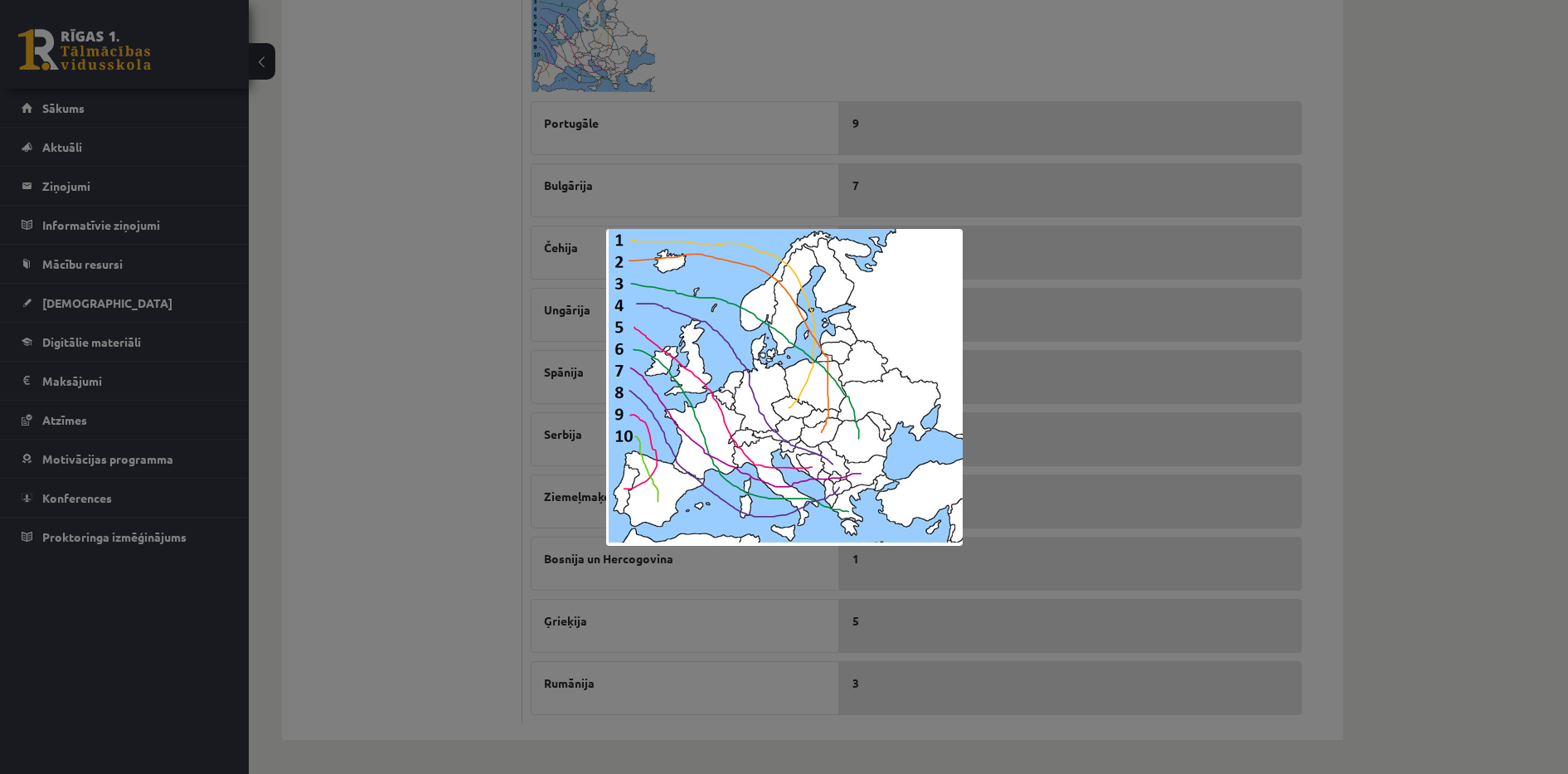
click at [336, 460] on div at bounding box center [784, 387] width 1568 height 774
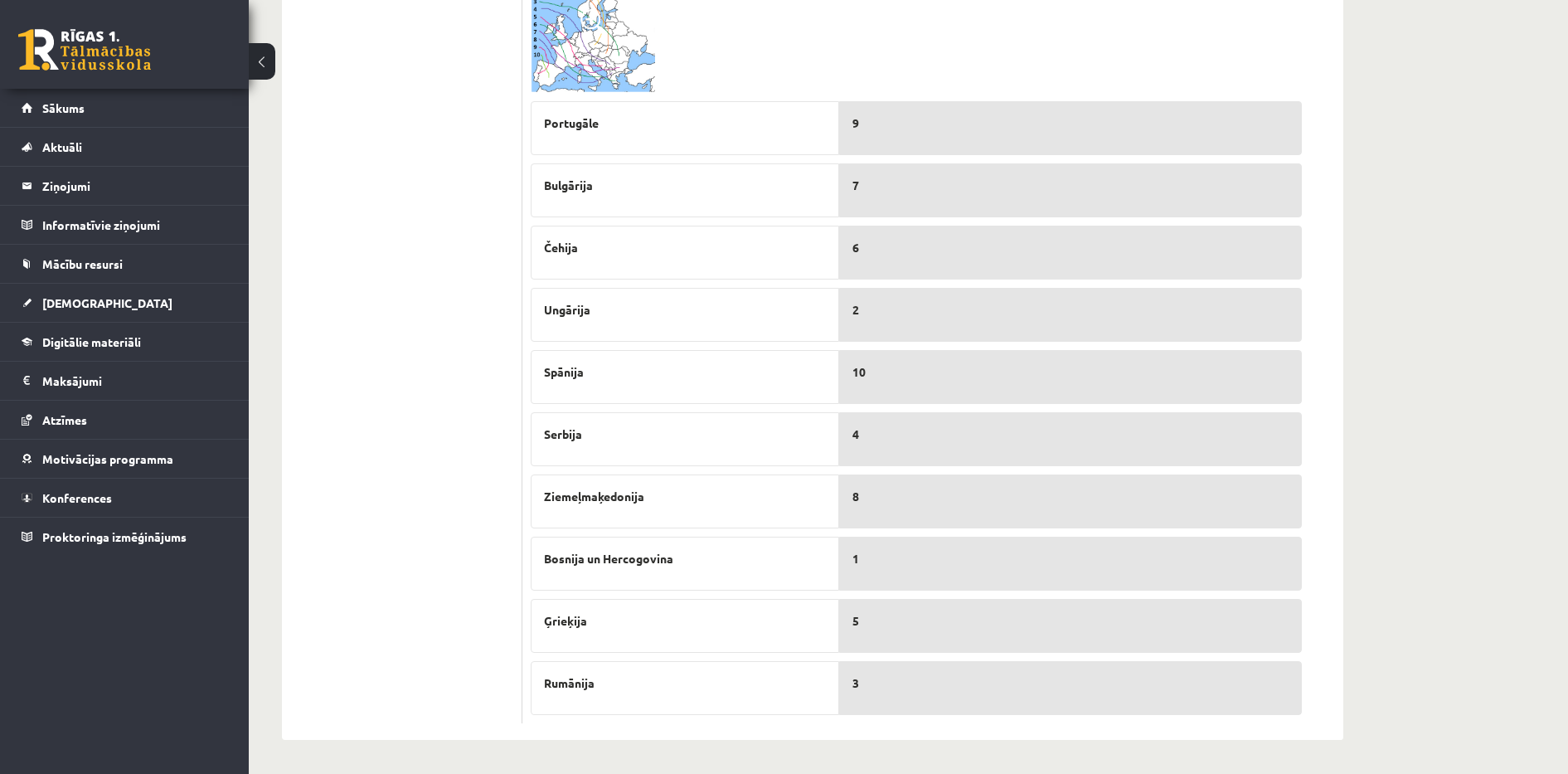
click at [615, 81] on img at bounding box center [593, 38] width 125 height 110
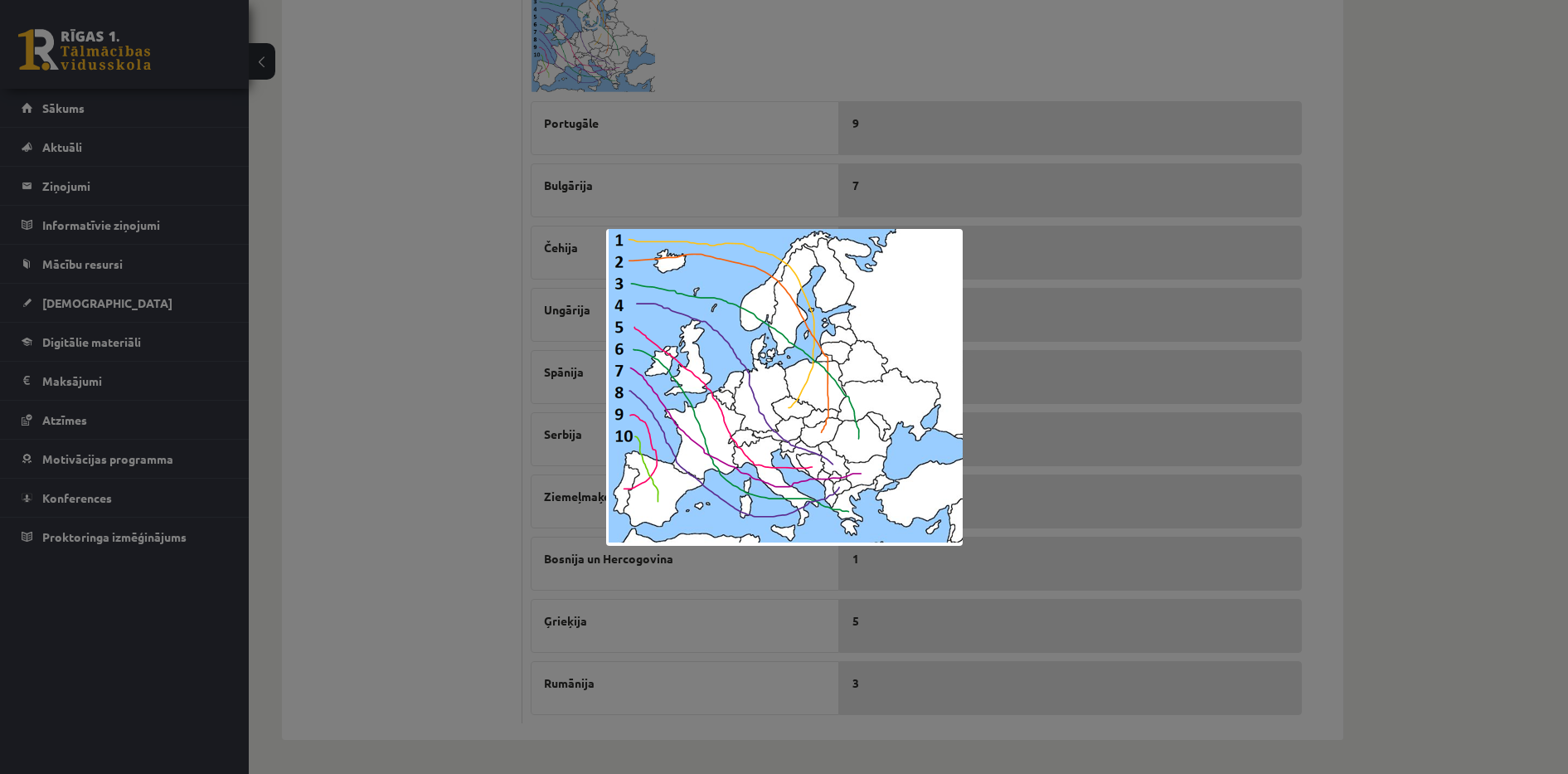
click at [483, 521] on div at bounding box center [784, 387] width 1568 height 774
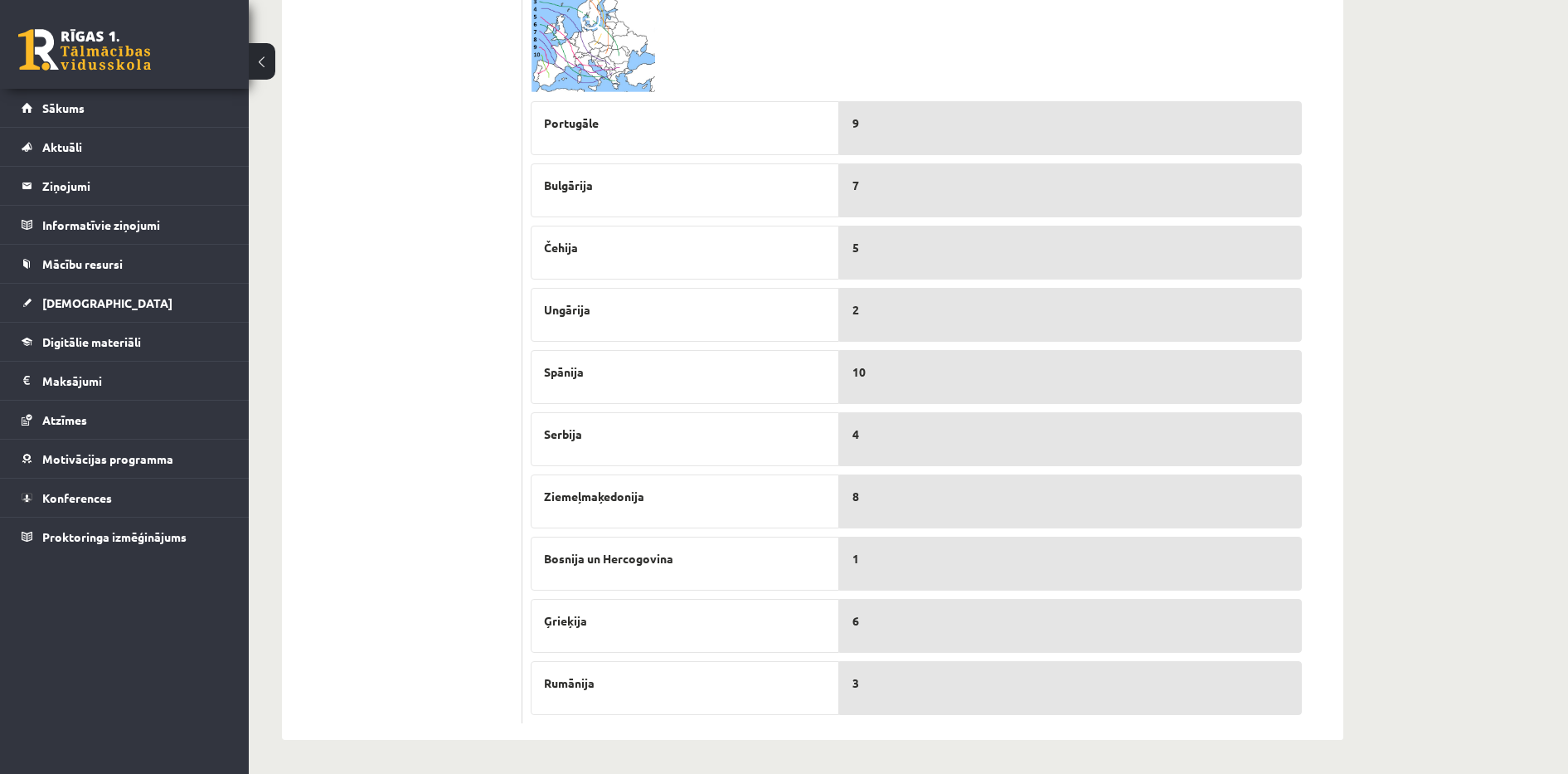
click at [601, 43] on img at bounding box center [593, 38] width 125 height 110
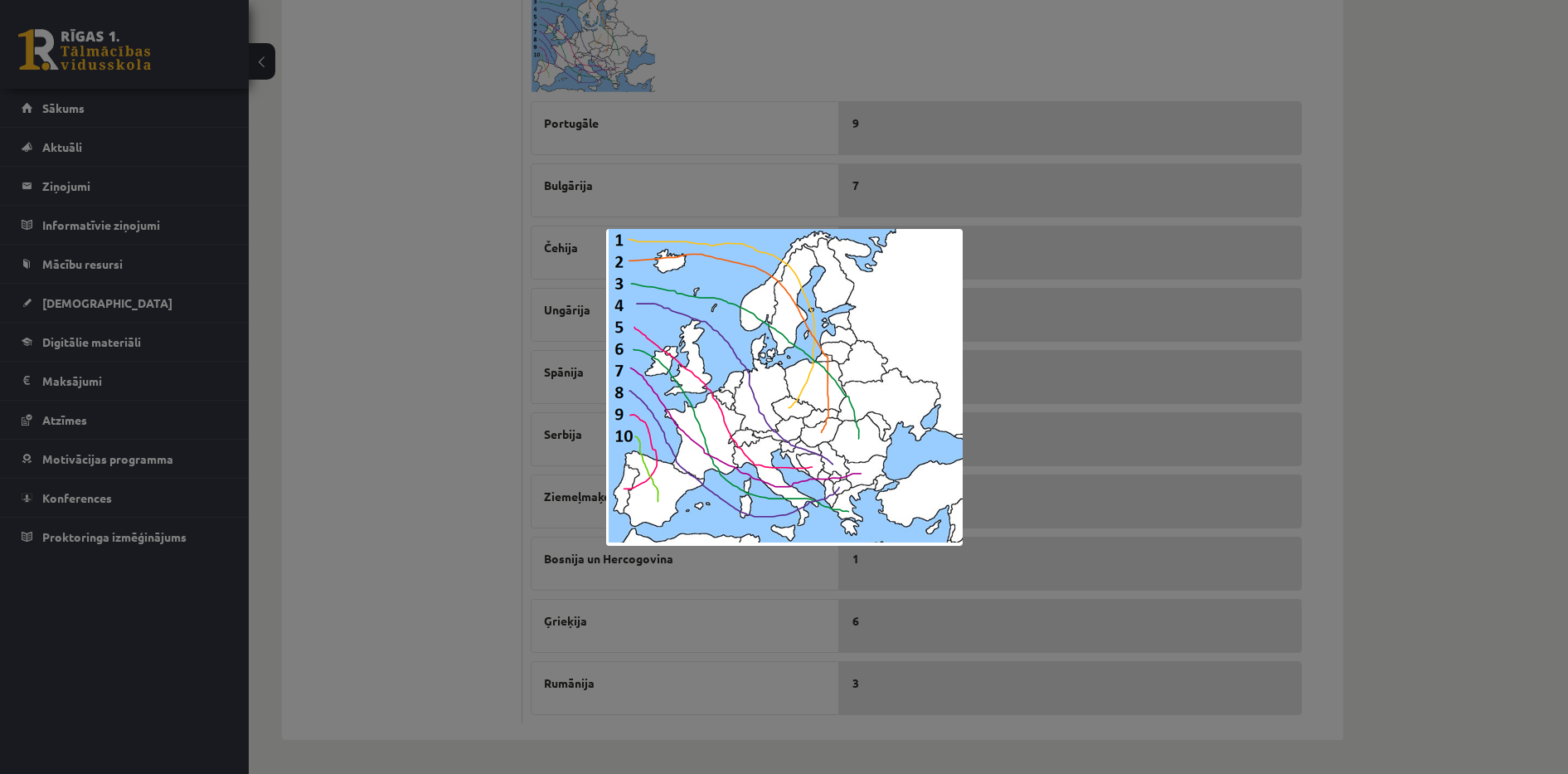
click at [464, 420] on div at bounding box center [784, 387] width 1568 height 774
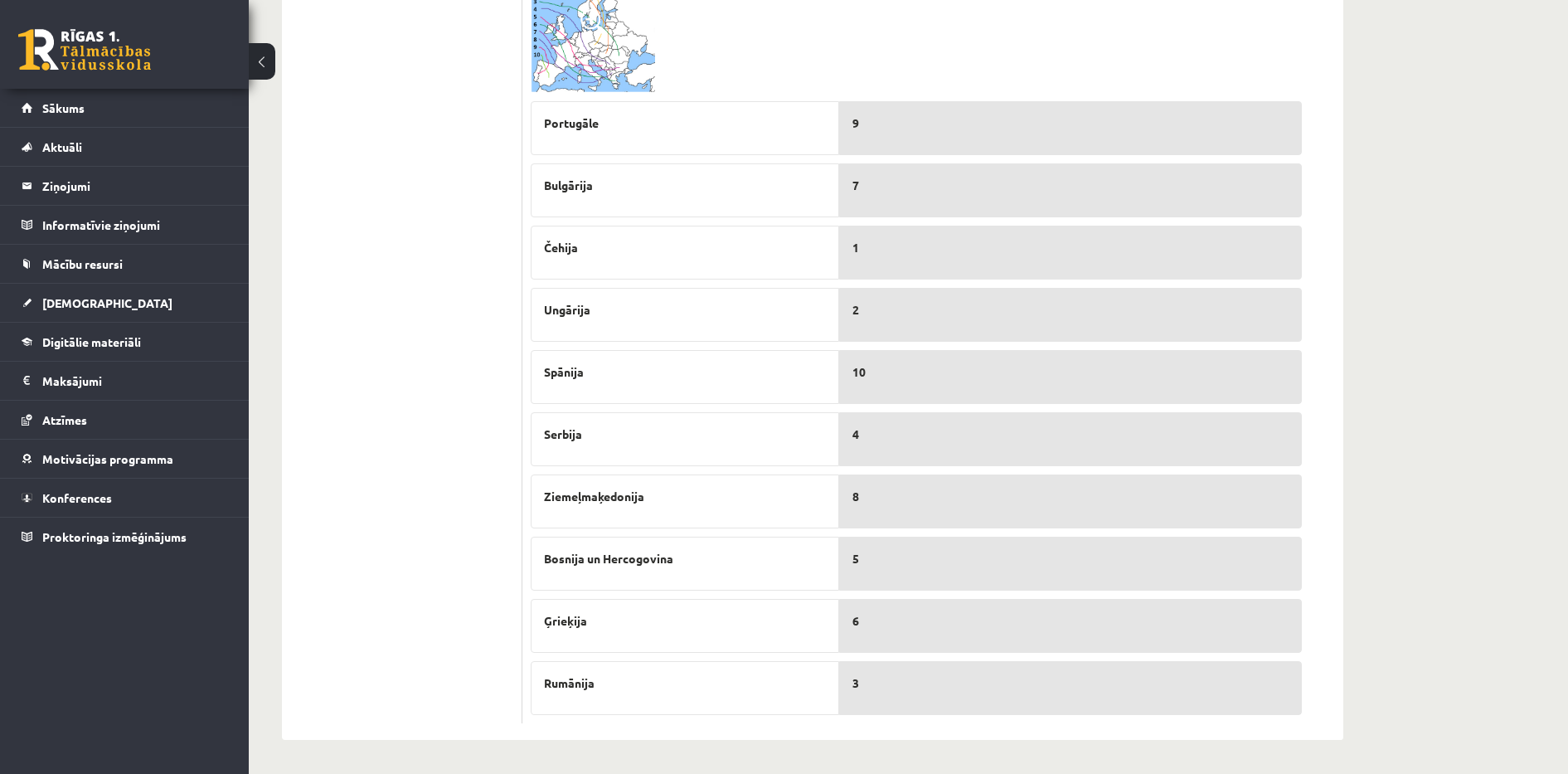
click at [610, 58] on img at bounding box center [593, 38] width 125 height 110
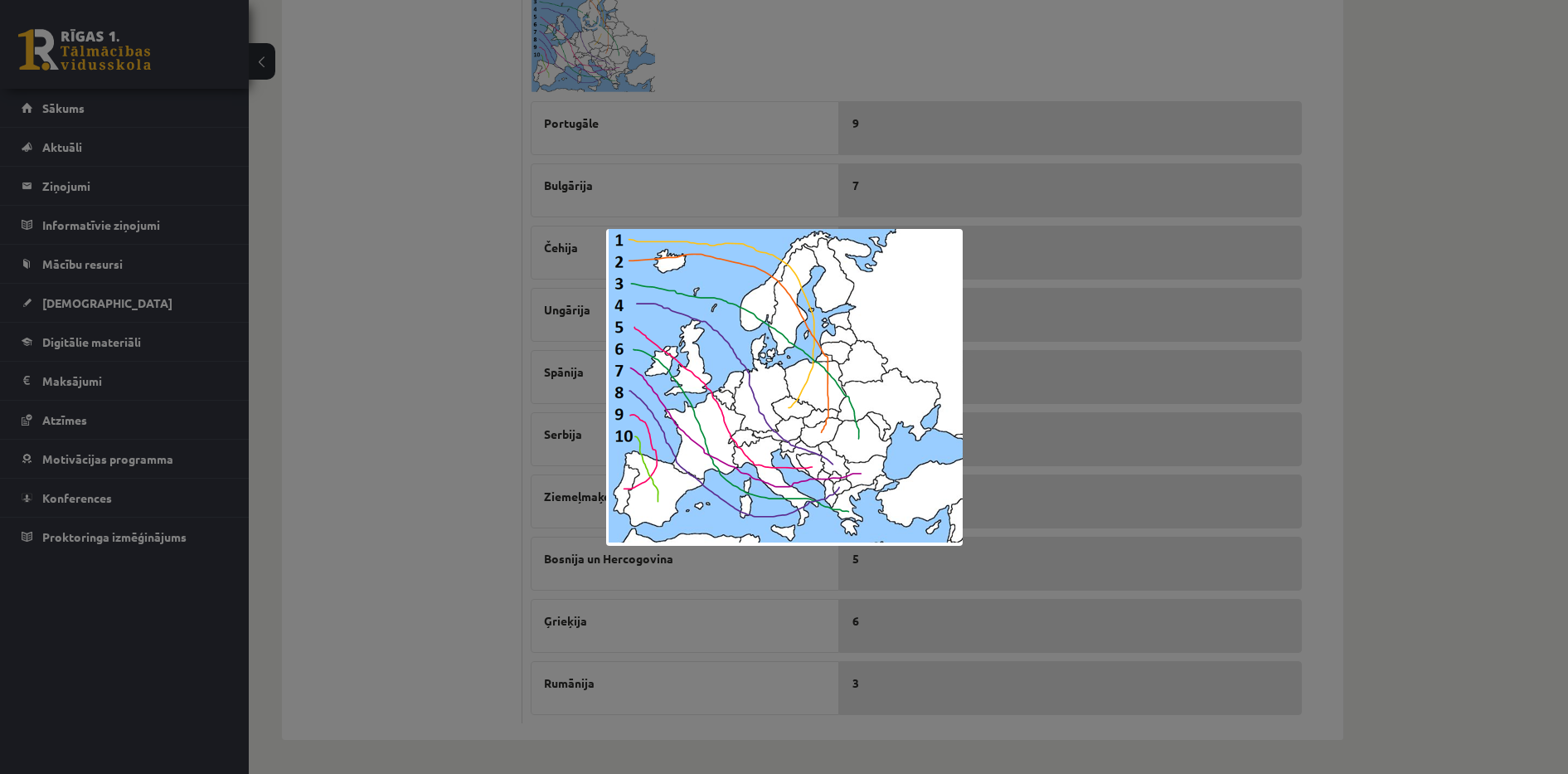
click at [457, 547] on div at bounding box center [784, 387] width 1568 height 774
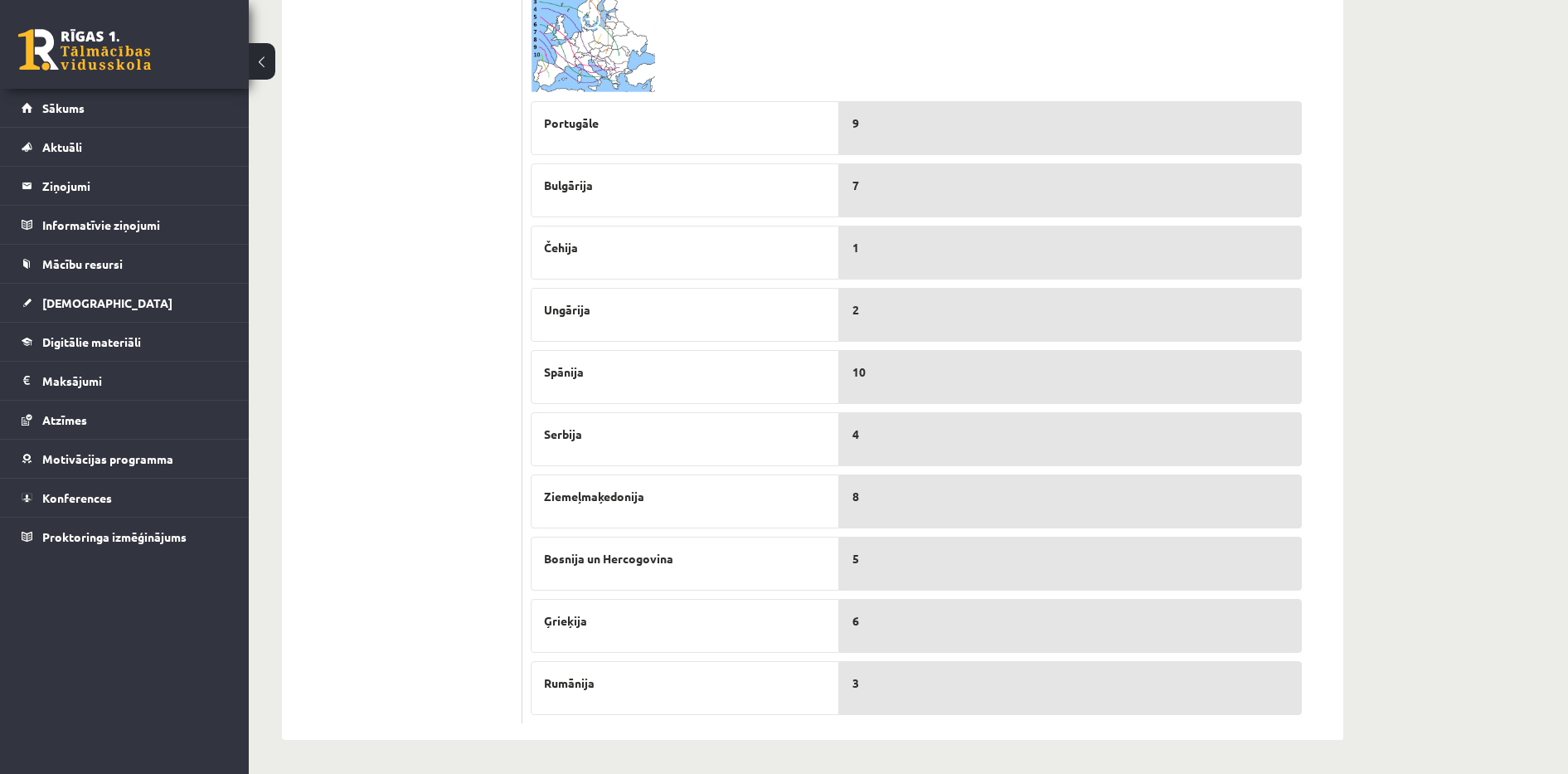
click at [582, 75] on img at bounding box center [593, 38] width 125 height 110
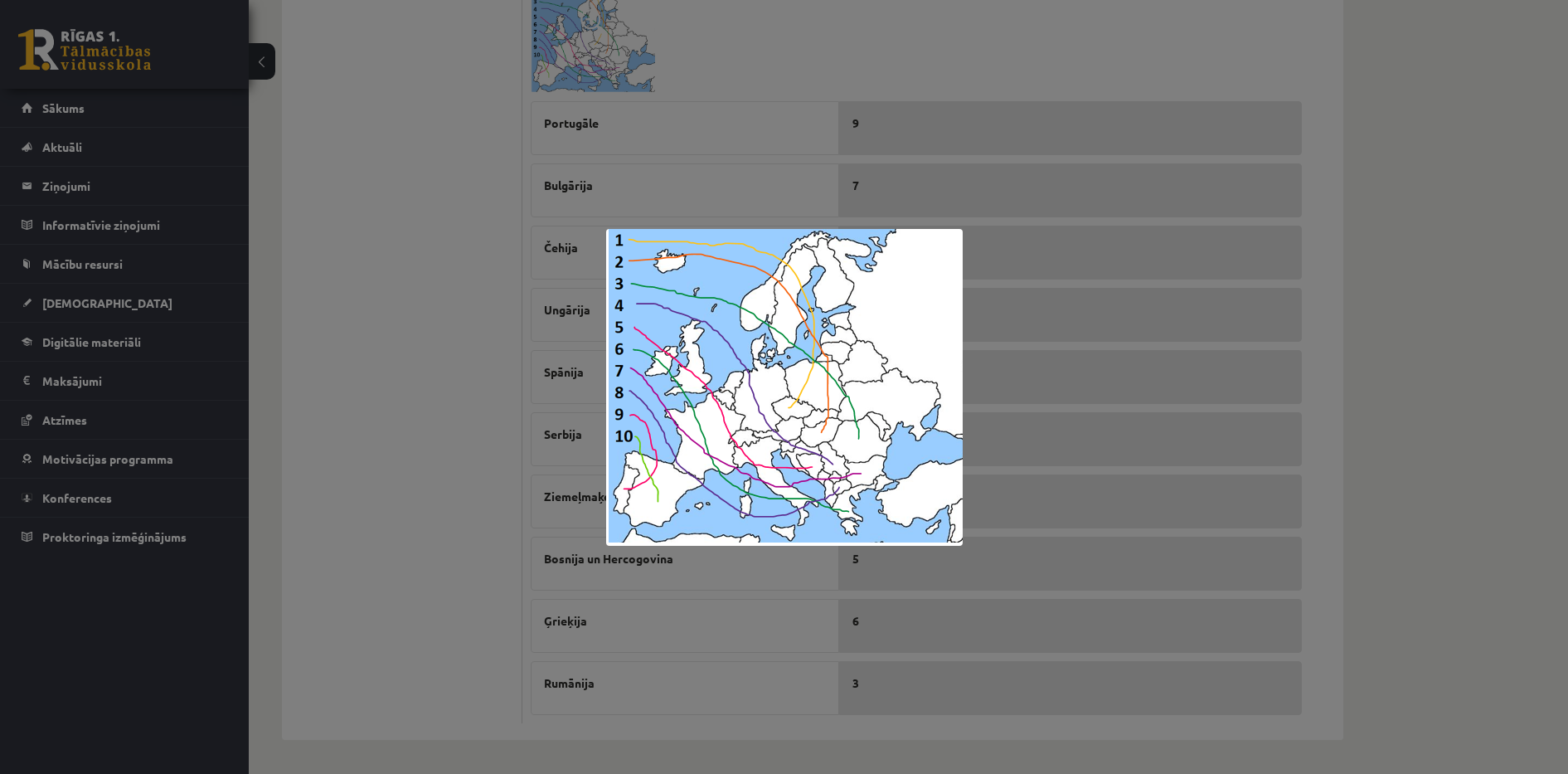
click at [445, 177] on div at bounding box center [784, 387] width 1568 height 774
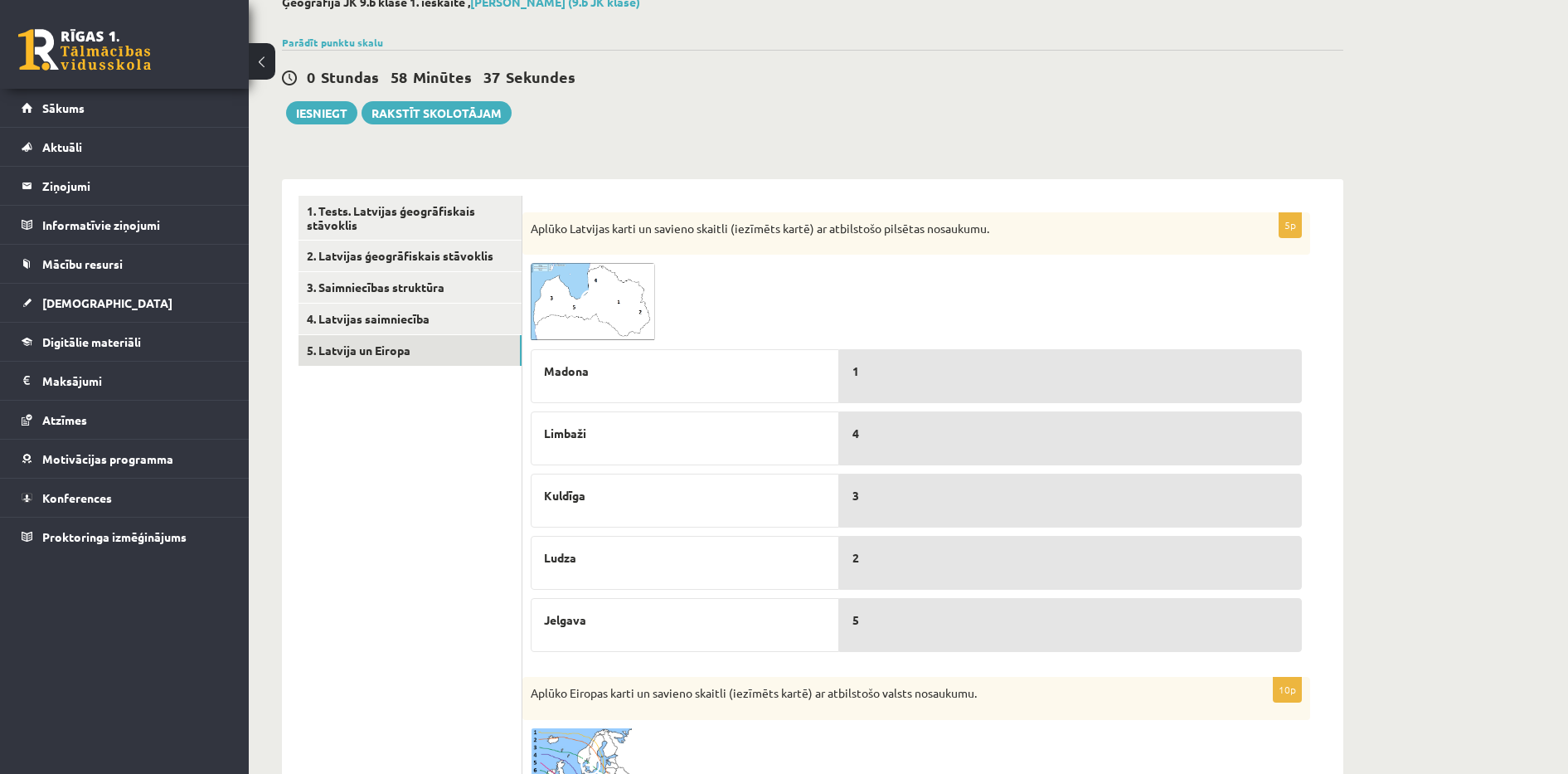
scroll to position [0, 0]
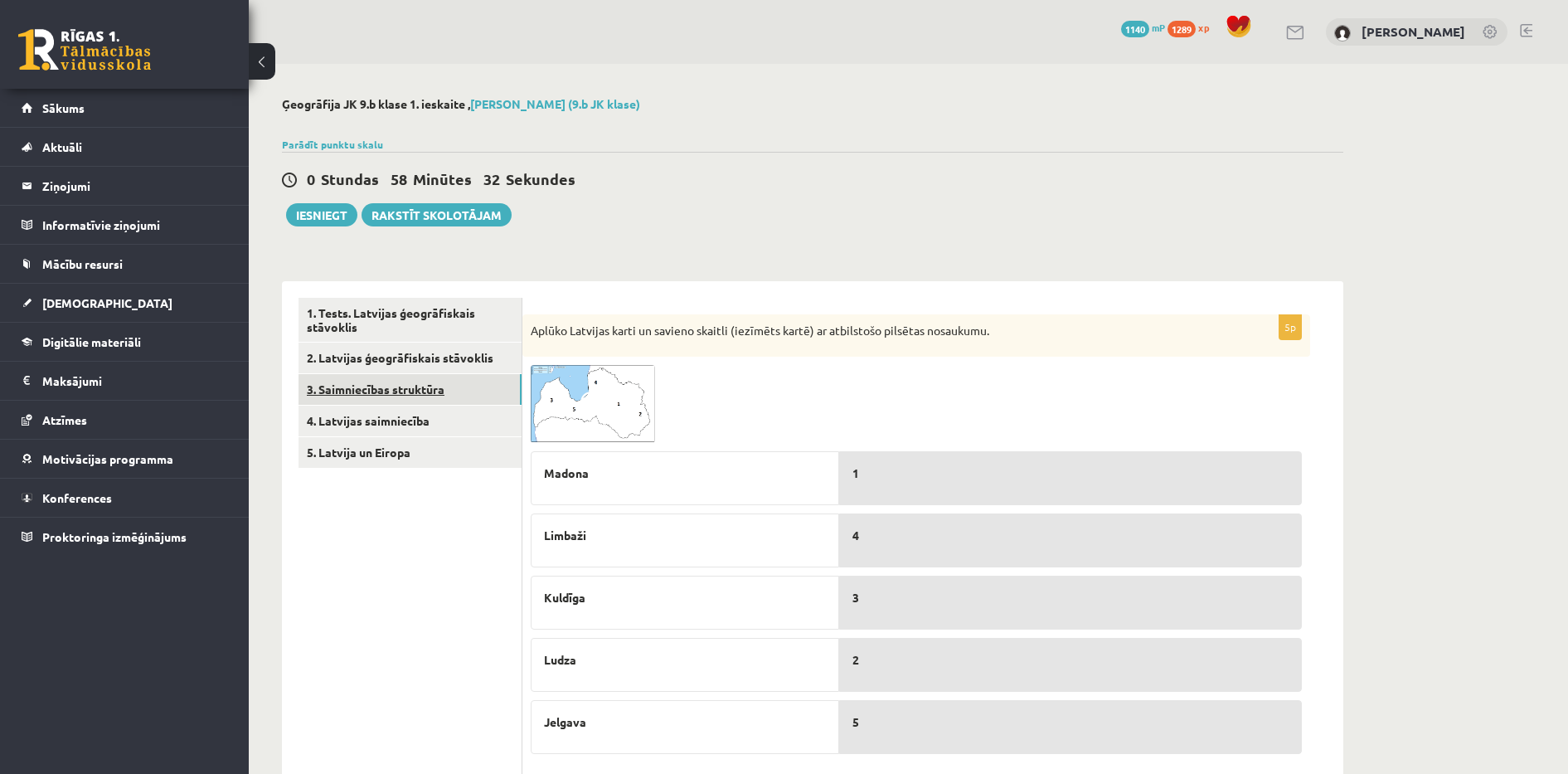
click at [435, 385] on link "3. Saimniecības struktūra" at bounding box center [410, 389] width 223 height 30
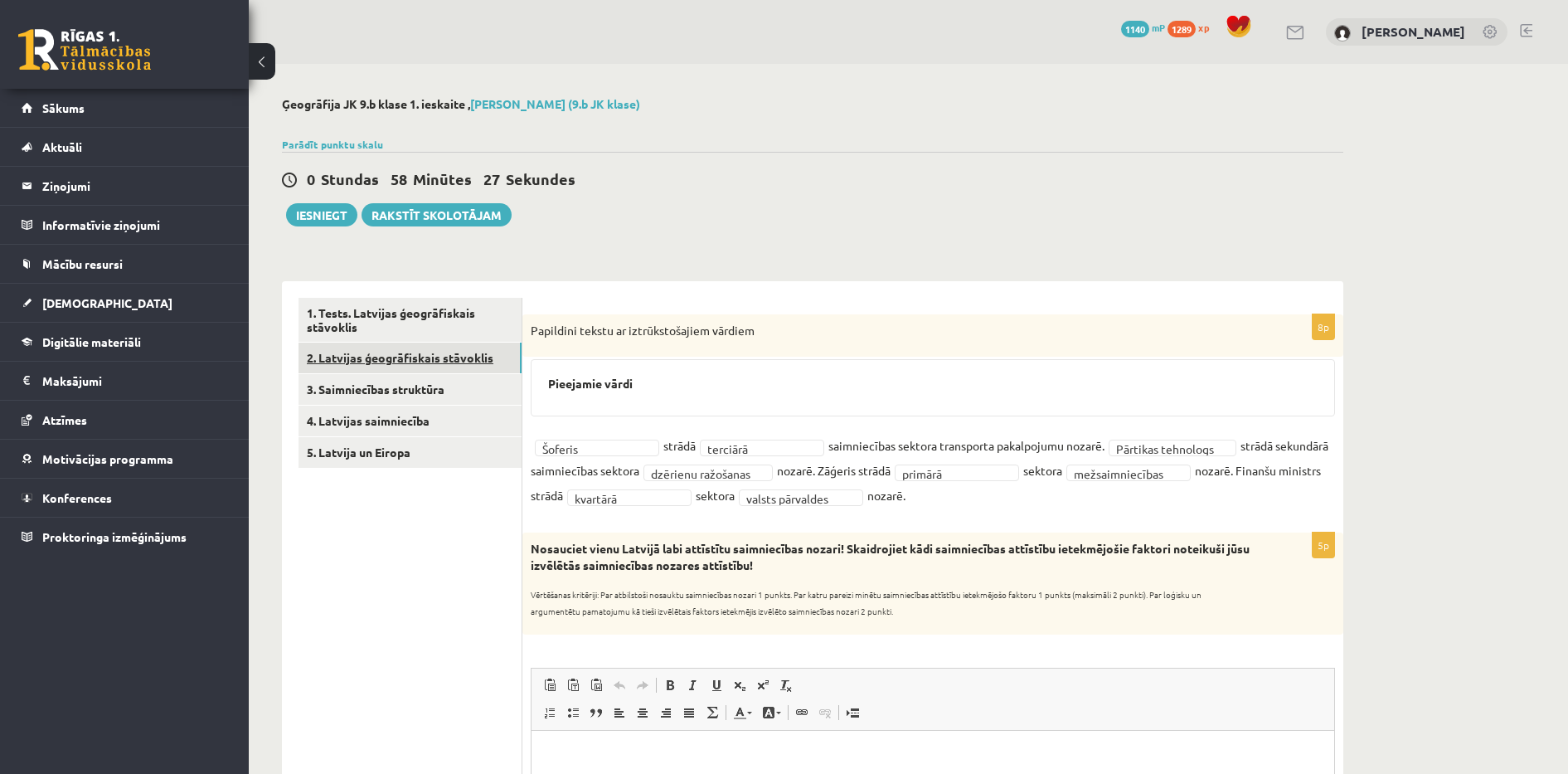
click at [442, 358] on link "2. Latvijas ģeogrāfiskais stāvoklis" at bounding box center [410, 358] width 223 height 30
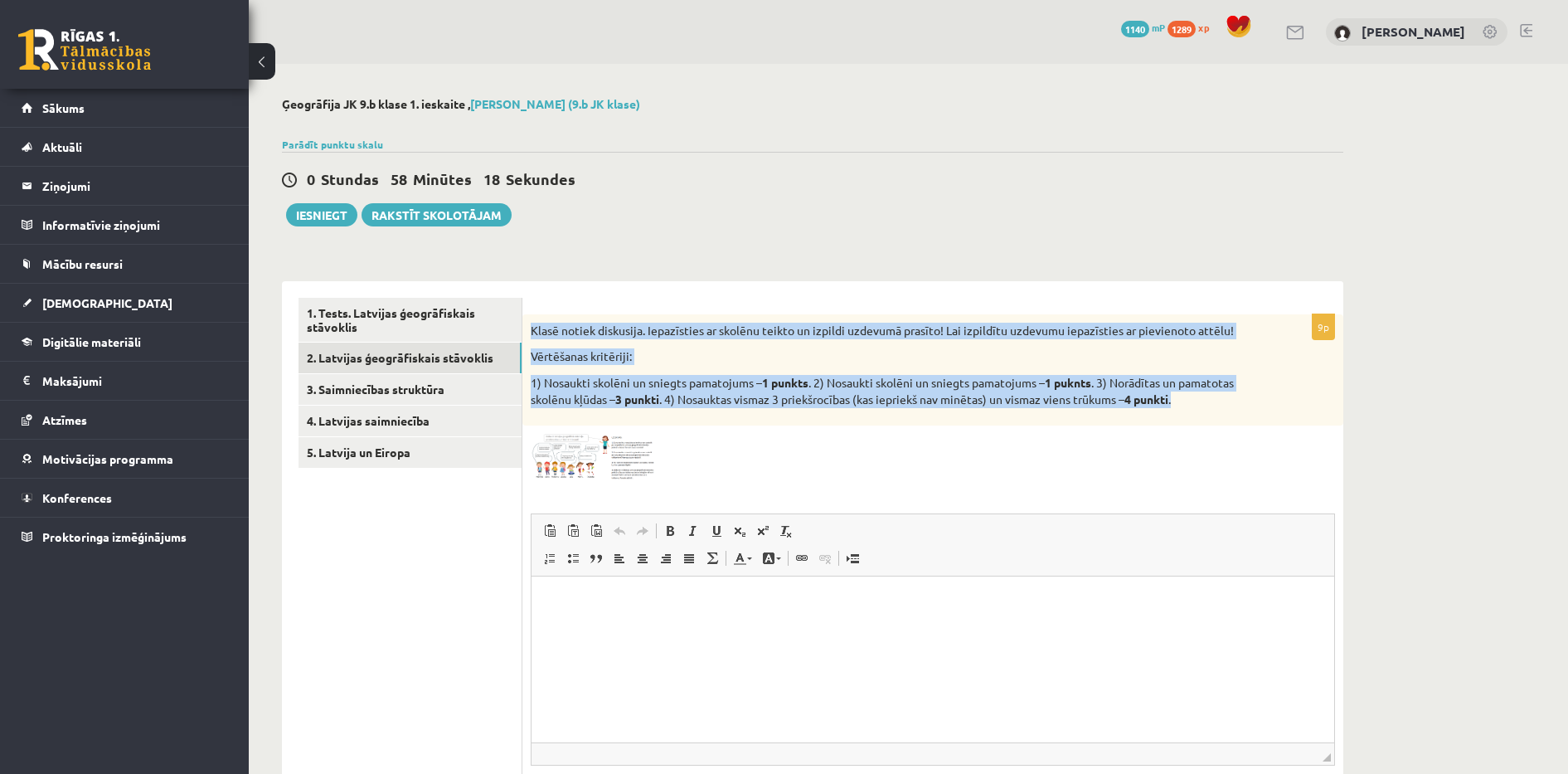
drag, startPoint x: 531, startPoint y: 330, endPoint x: 1230, endPoint y: 419, distance: 704.6
click at [1230, 419] on div "Klasē notiek diskusija. Iepazīsties ar skolēnu teikto un izpildi uzdevumā prasī…" at bounding box center [933, 370] width 821 height 111
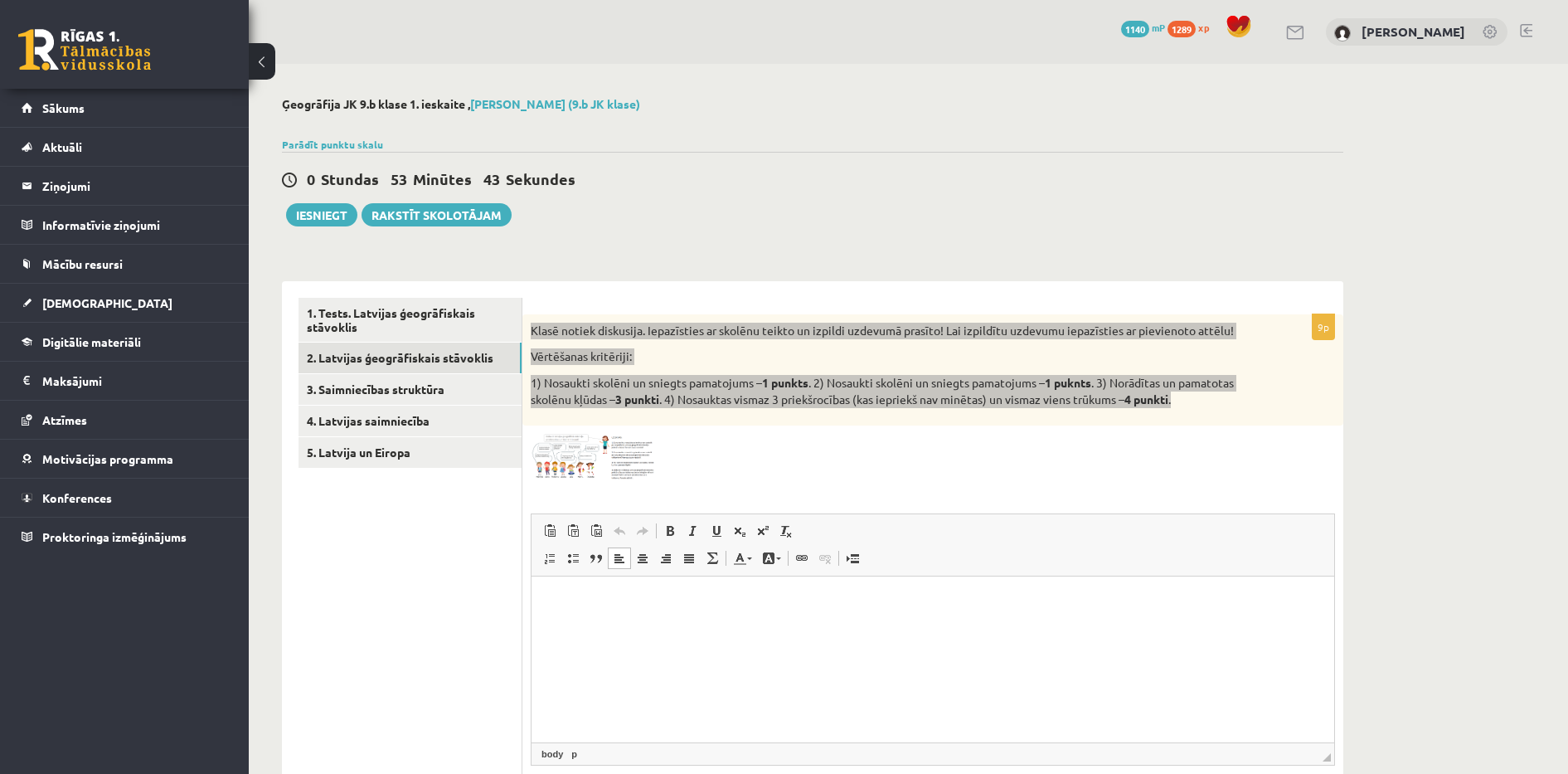
click at [576, 598] on p "Визуальный текстовый редактор, wiswyg-editor-user-answer-47433924383380" at bounding box center [933, 600] width 769 height 17
click at [561, 615] on p "**********" at bounding box center [933, 617] width 769 height 51
click at [711, 636] on p "**********" at bounding box center [933, 617] width 769 height 51
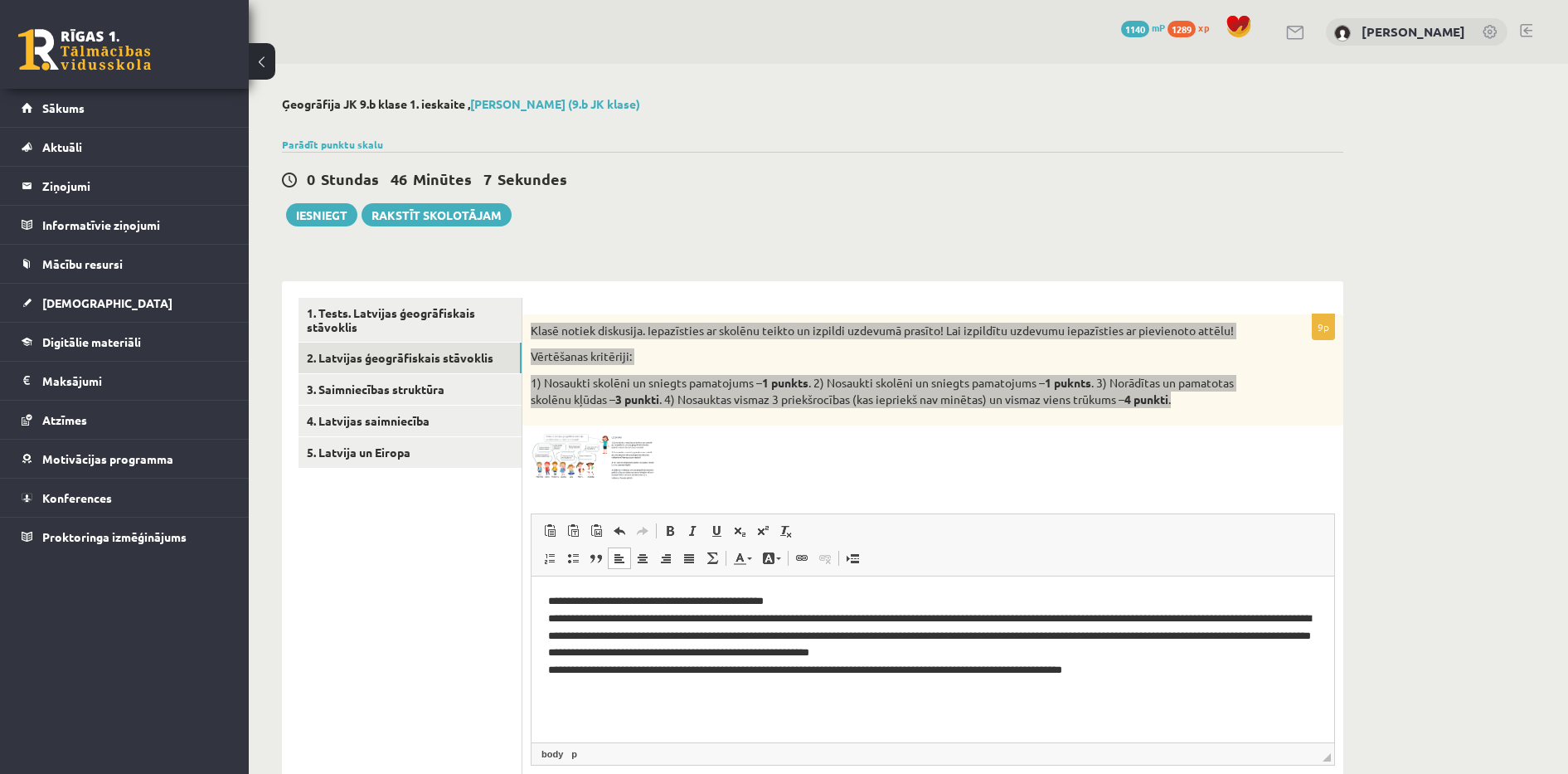
click at [1273, 635] on p "**********" at bounding box center [933, 634] width 769 height 86
click at [1170, 677] on p "**********" at bounding box center [933, 634] width 769 height 86
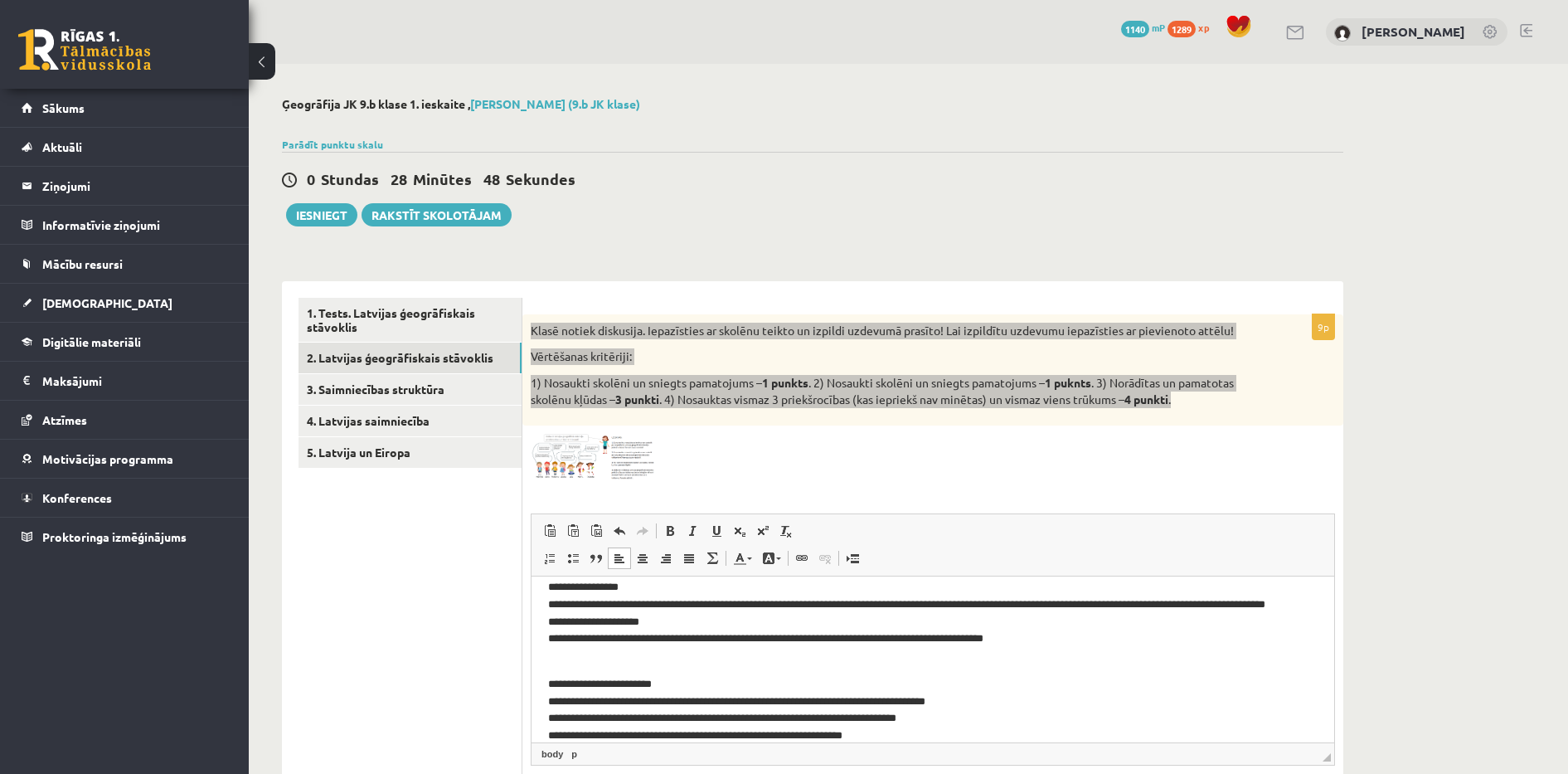
scroll to position [218, 0]
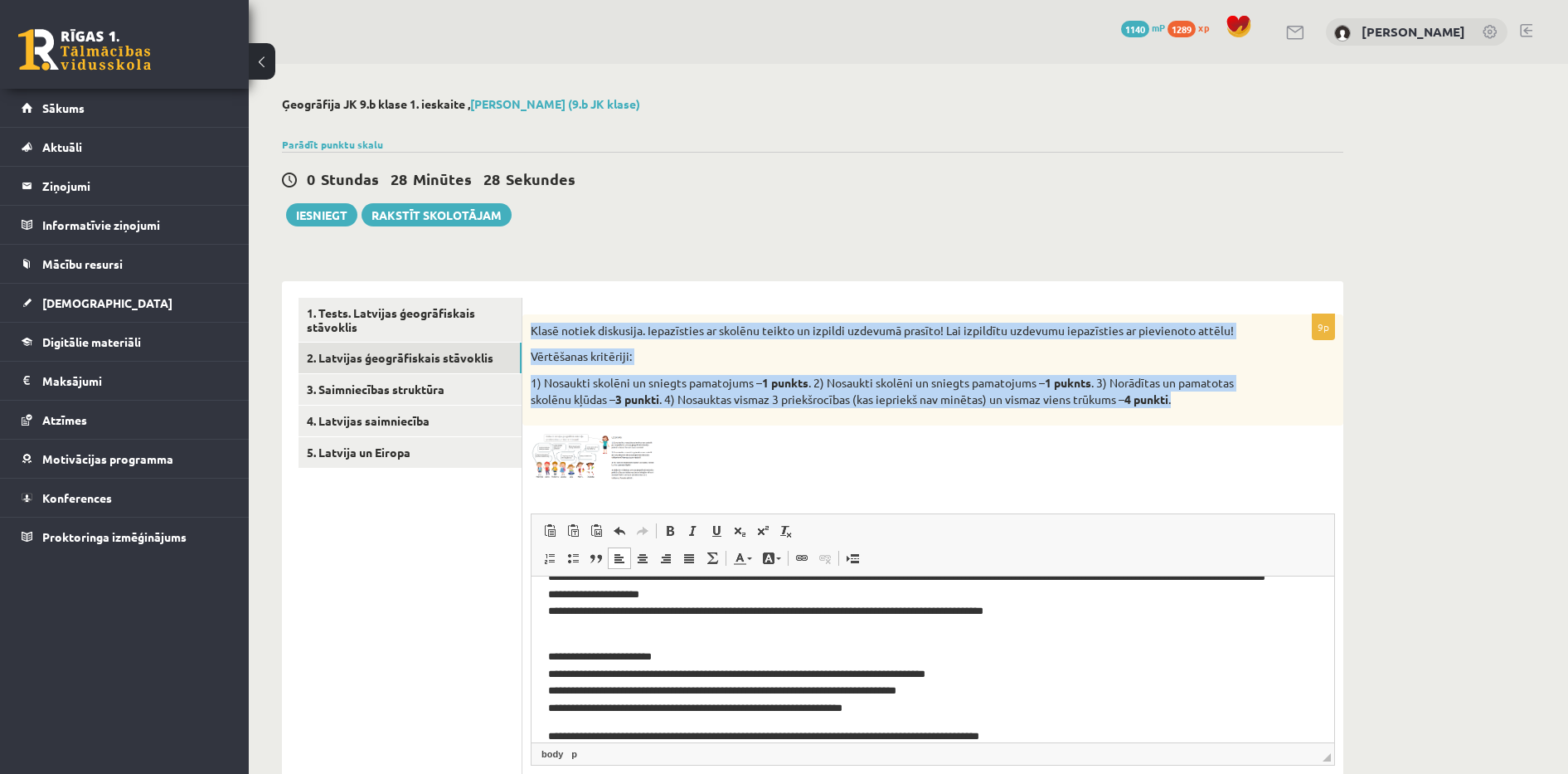
click at [586, 242] on div "**********" at bounding box center [813, 486] width 1128 height 844
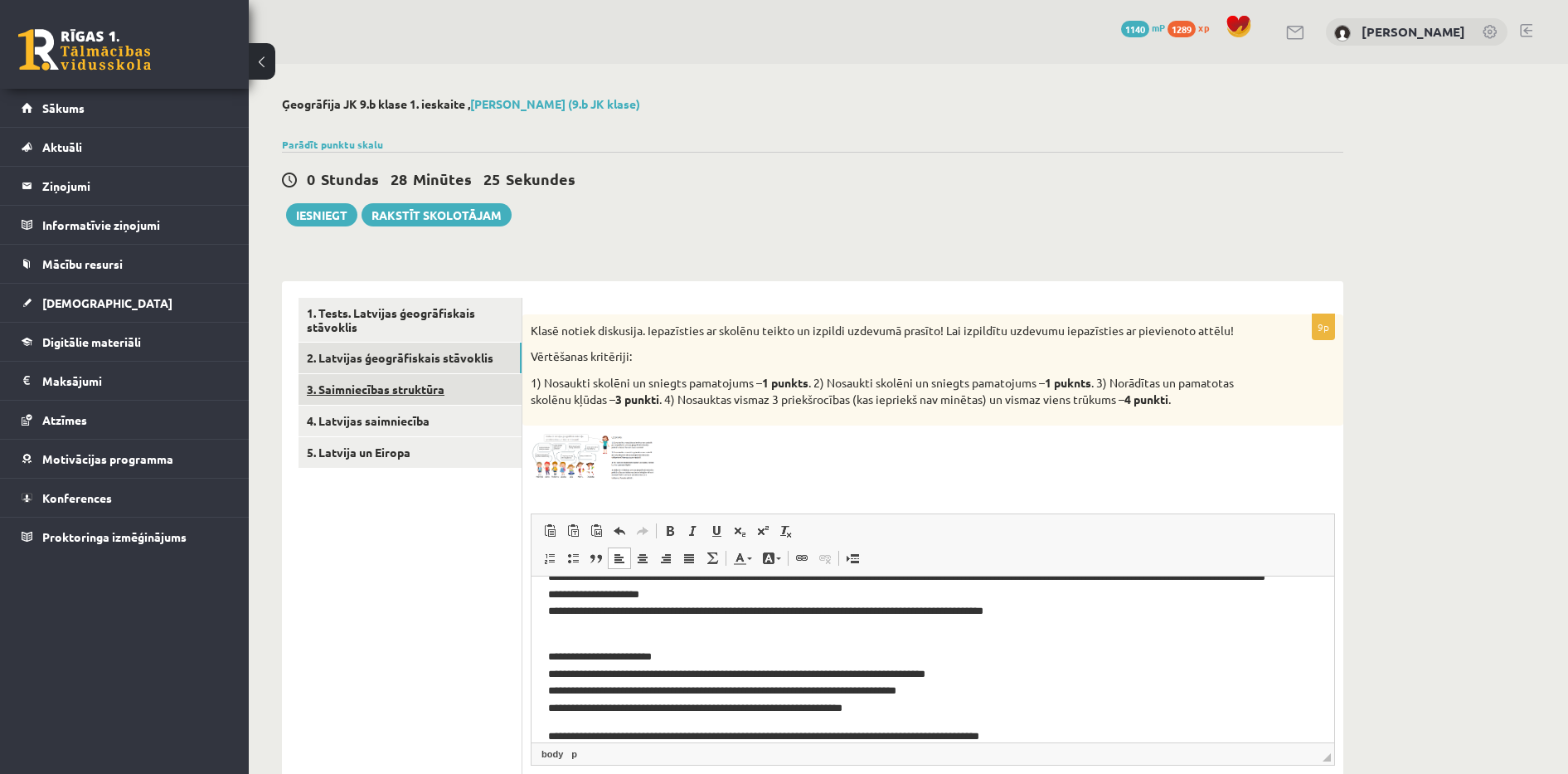
click at [393, 395] on link "3. Saimniecības struktūra" at bounding box center [410, 389] width 223 height 30
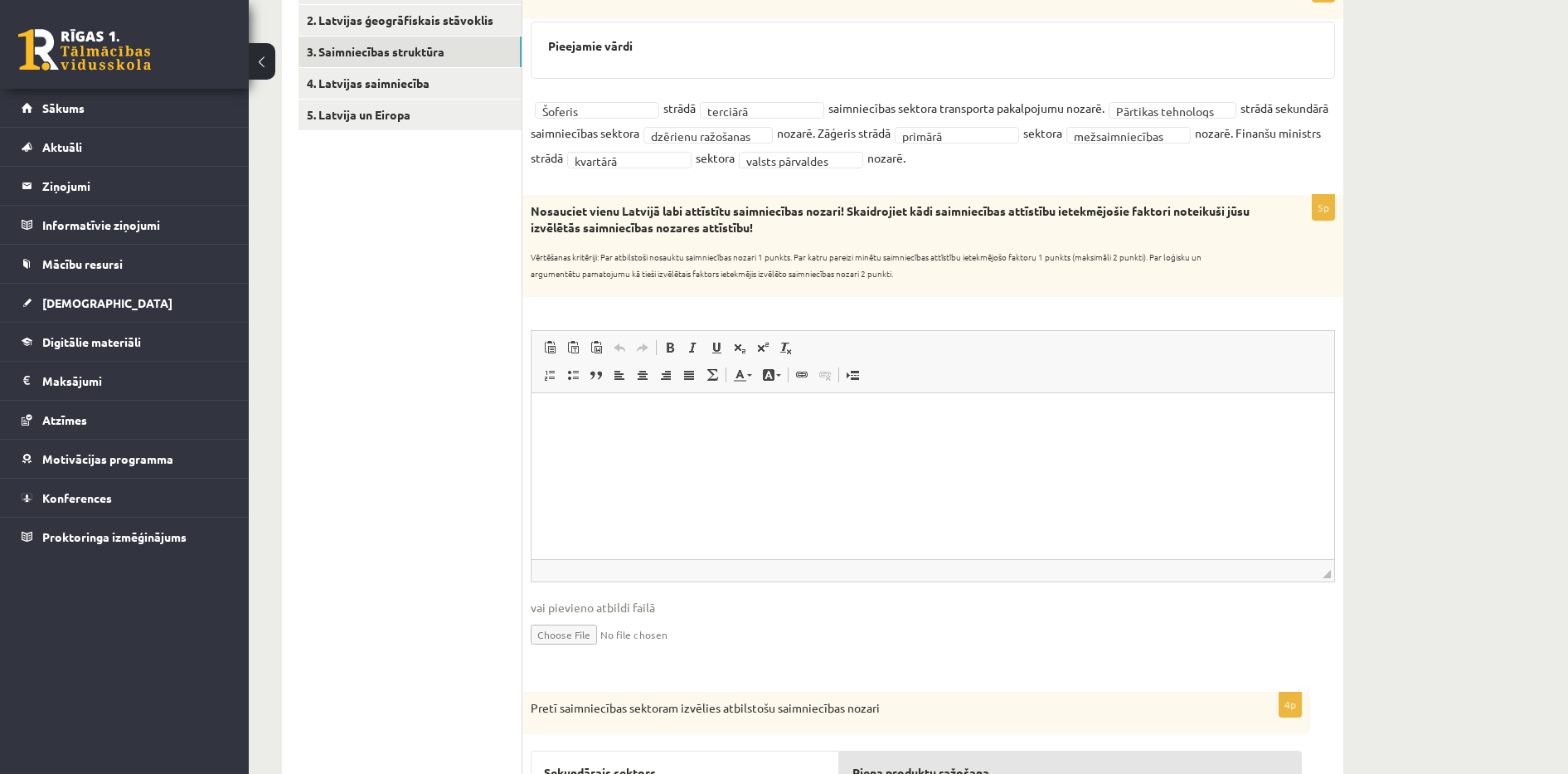
scroll to position [345, 0]
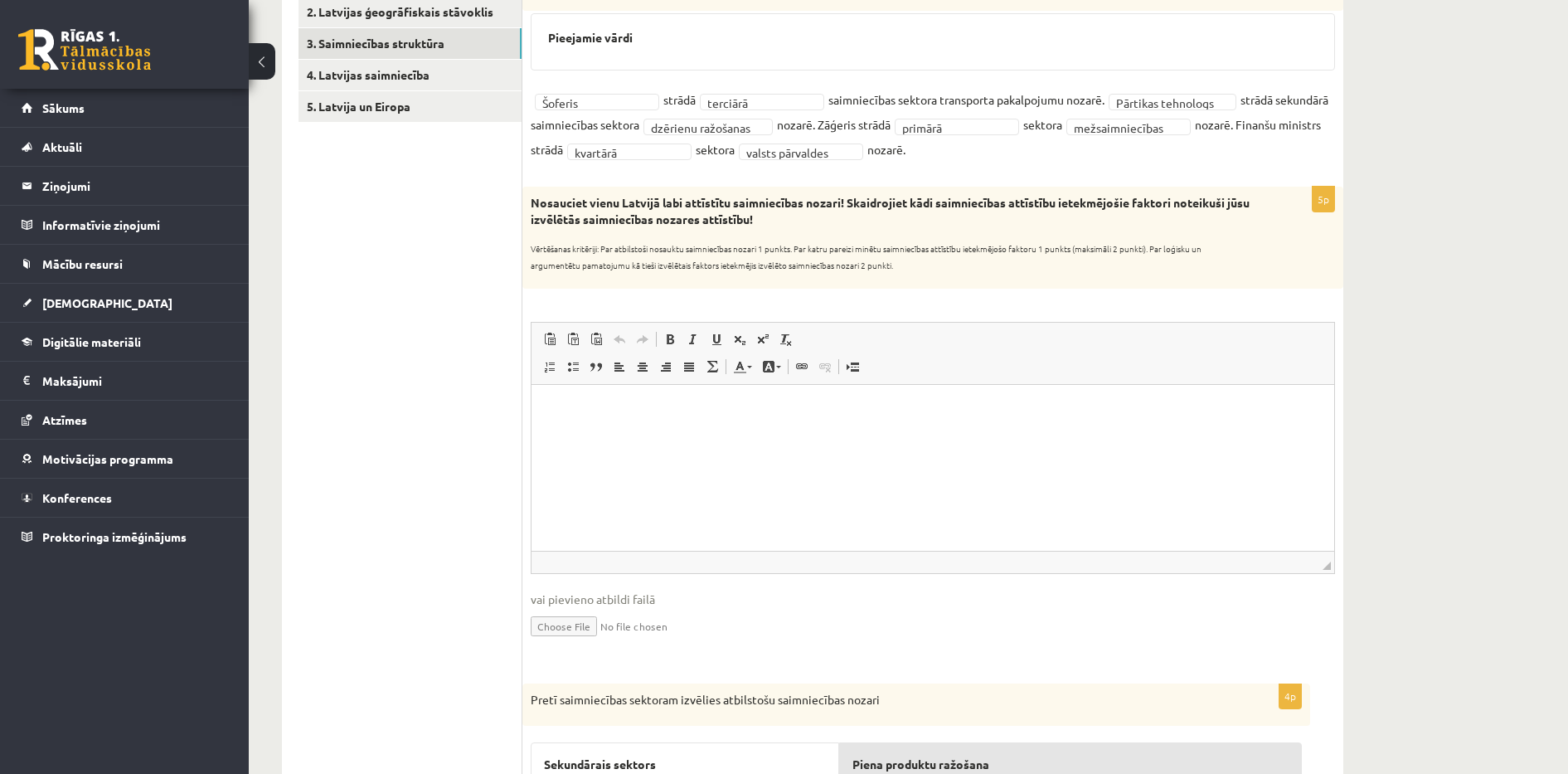
click at [555, 405] on p "Визуальный текстовый редактор, wiswyg-editor-user-answer-47433936390160" at bounding box center [933, 409] width 769 height 17
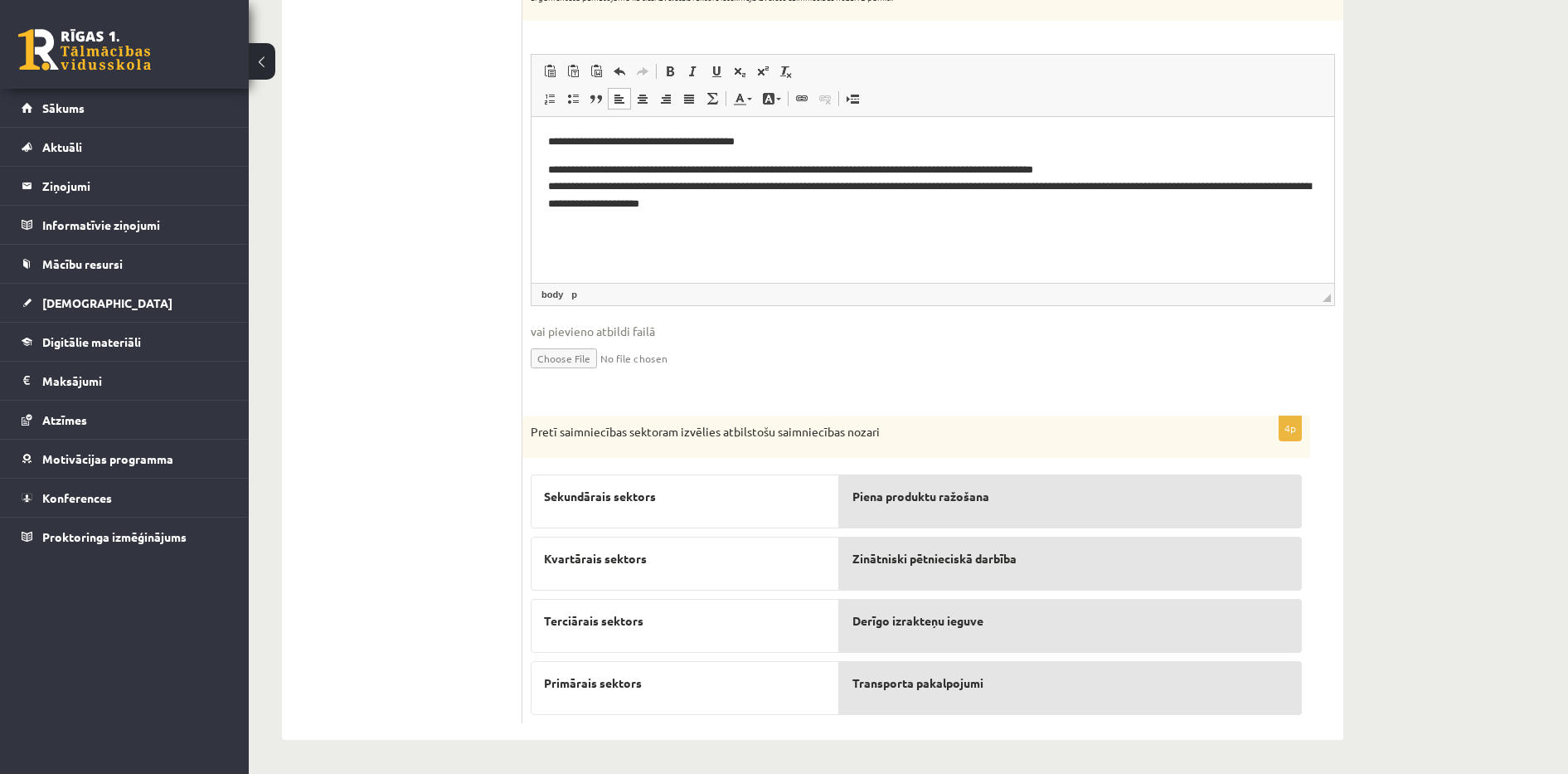
scroll to position [614, 0]
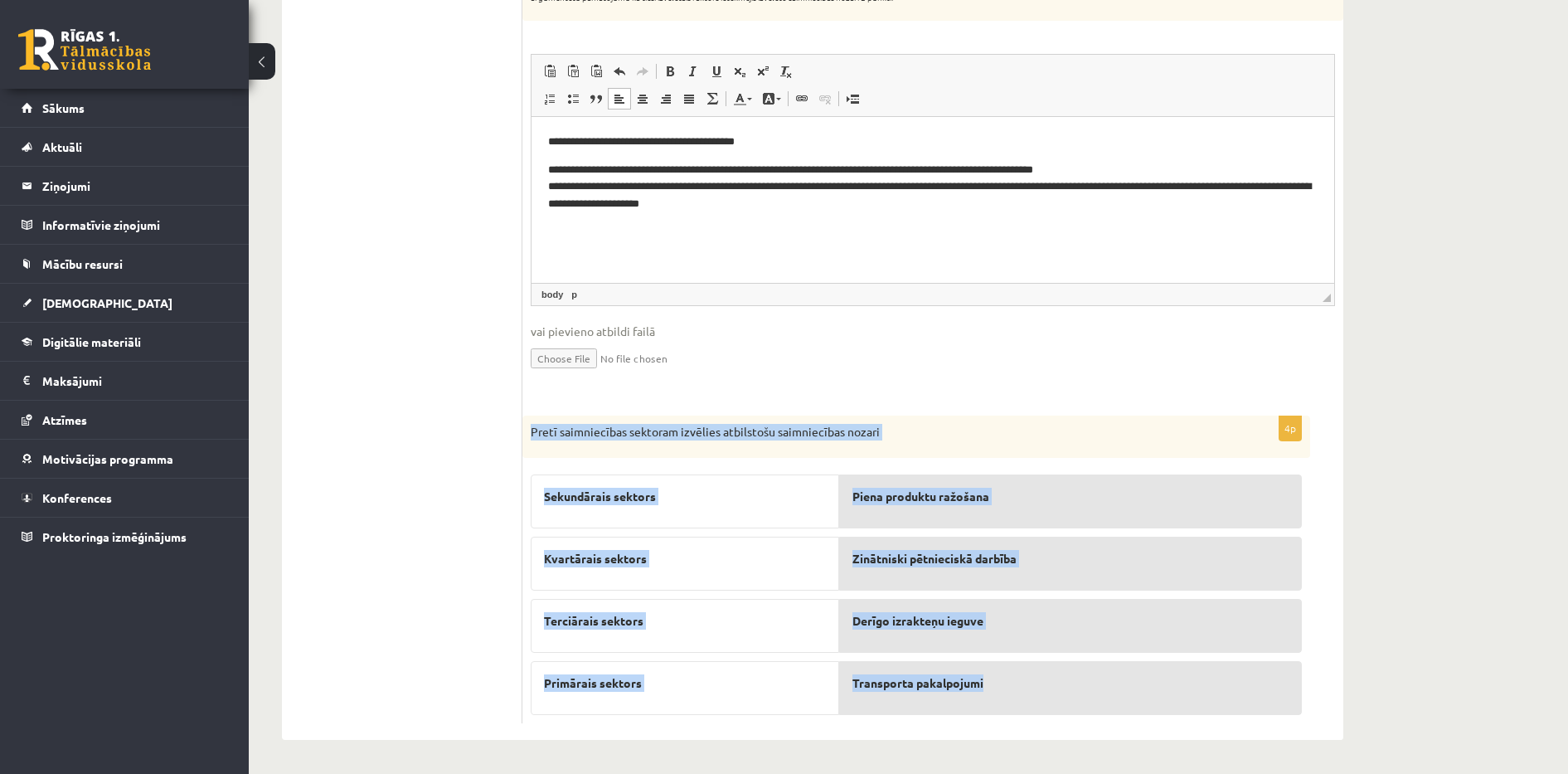
drag, startPoint x: 532, startPoint y: 430, endPoint x: 1038, endPoint y: 665, distance: 557.9
click at [1038, 665] on div "4p Pretī saimniecības sektoram izvēlies atbilstošu saimniecības nozari Sekundār…" at bounding box center [916, 569] width 787 height 309
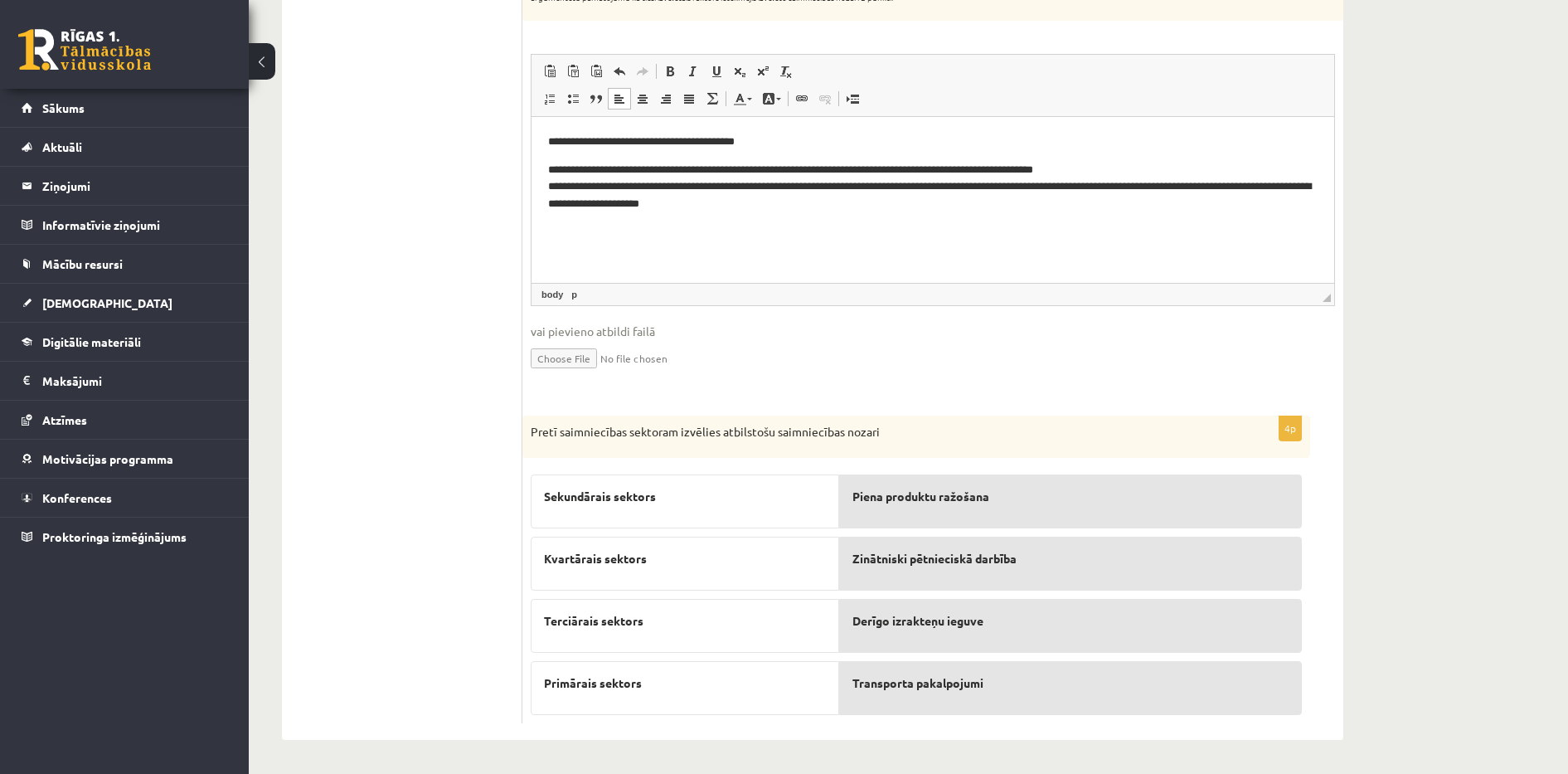
click at [390, 446] on ul "1. Tests. Latvijas ģeogrāfiskais stāvoklis 2. Latvijas ģeogrāfiskais stāvoklis …" at bounding box center [410, 203] width 224 height 1039
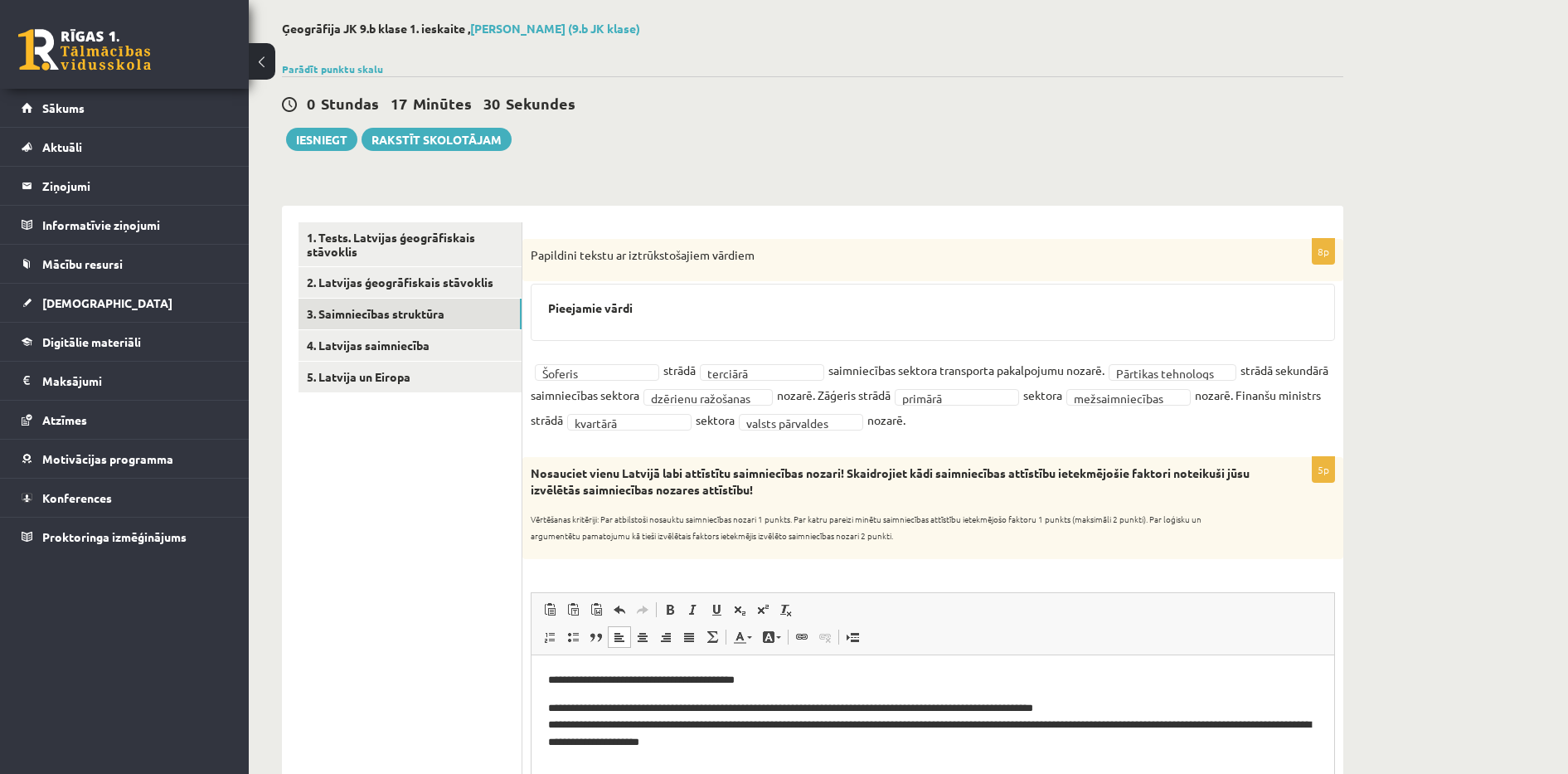
scroll to position [0, 0]
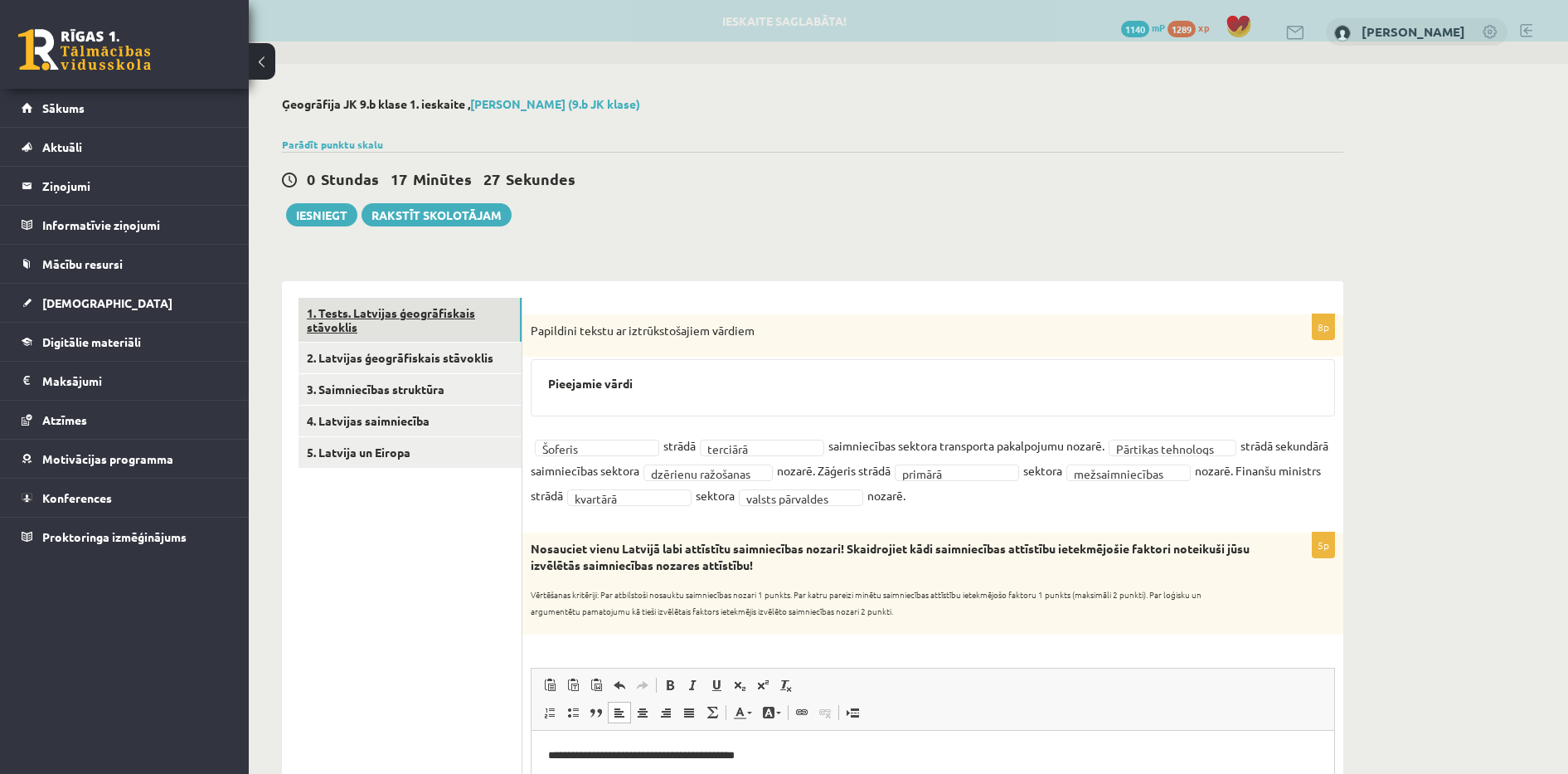
click at [410, 318] on link "1. Tests. Latvijas ģeogrāfiskais stāvoklis" at bounding box center [410, 319] width 223 height 44
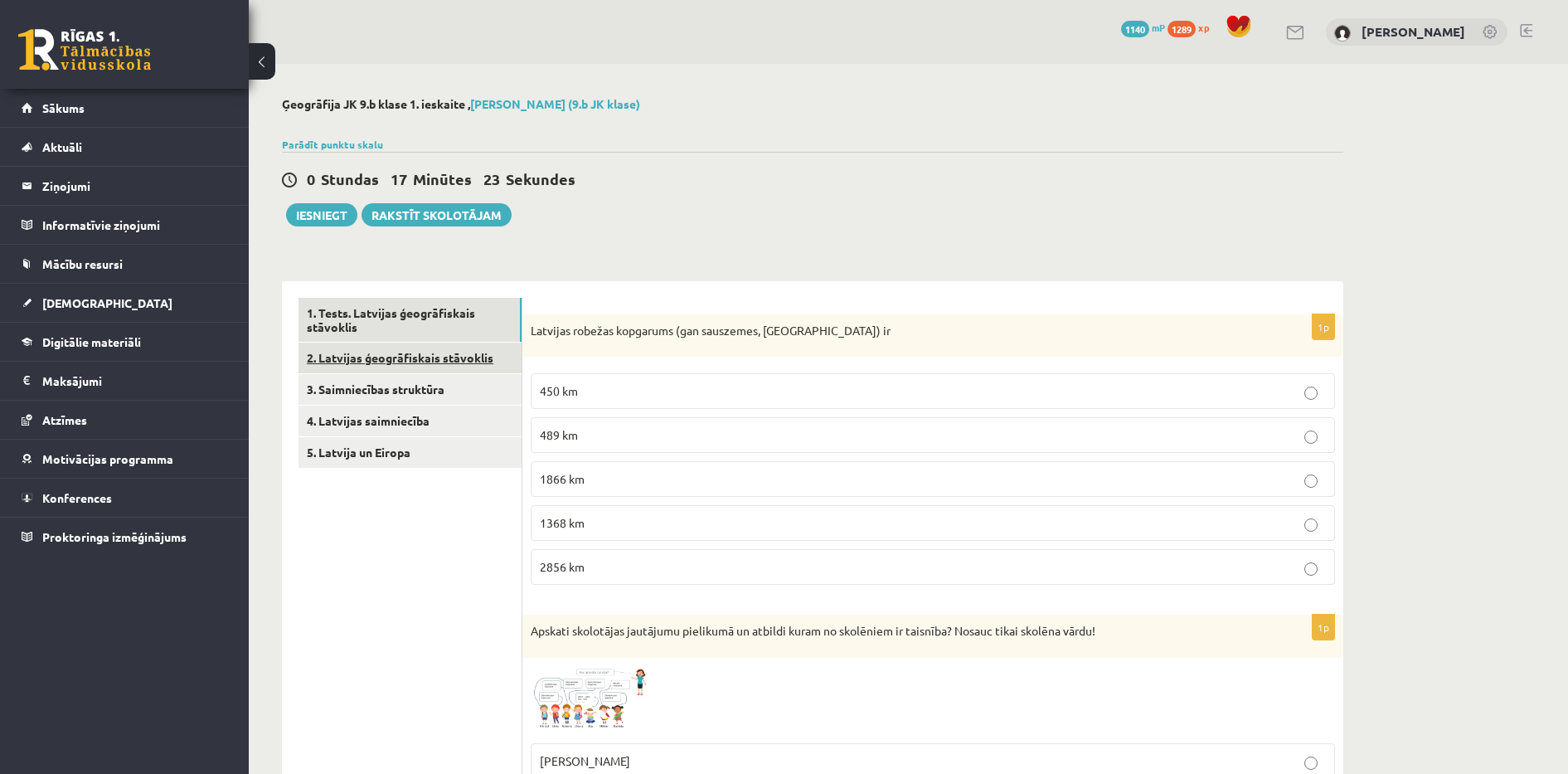
click at [386, 360] on link "2. Latvijas ģeogrāfiskais stāvoklis" at bounding box center [410, 358] width 223 height 30
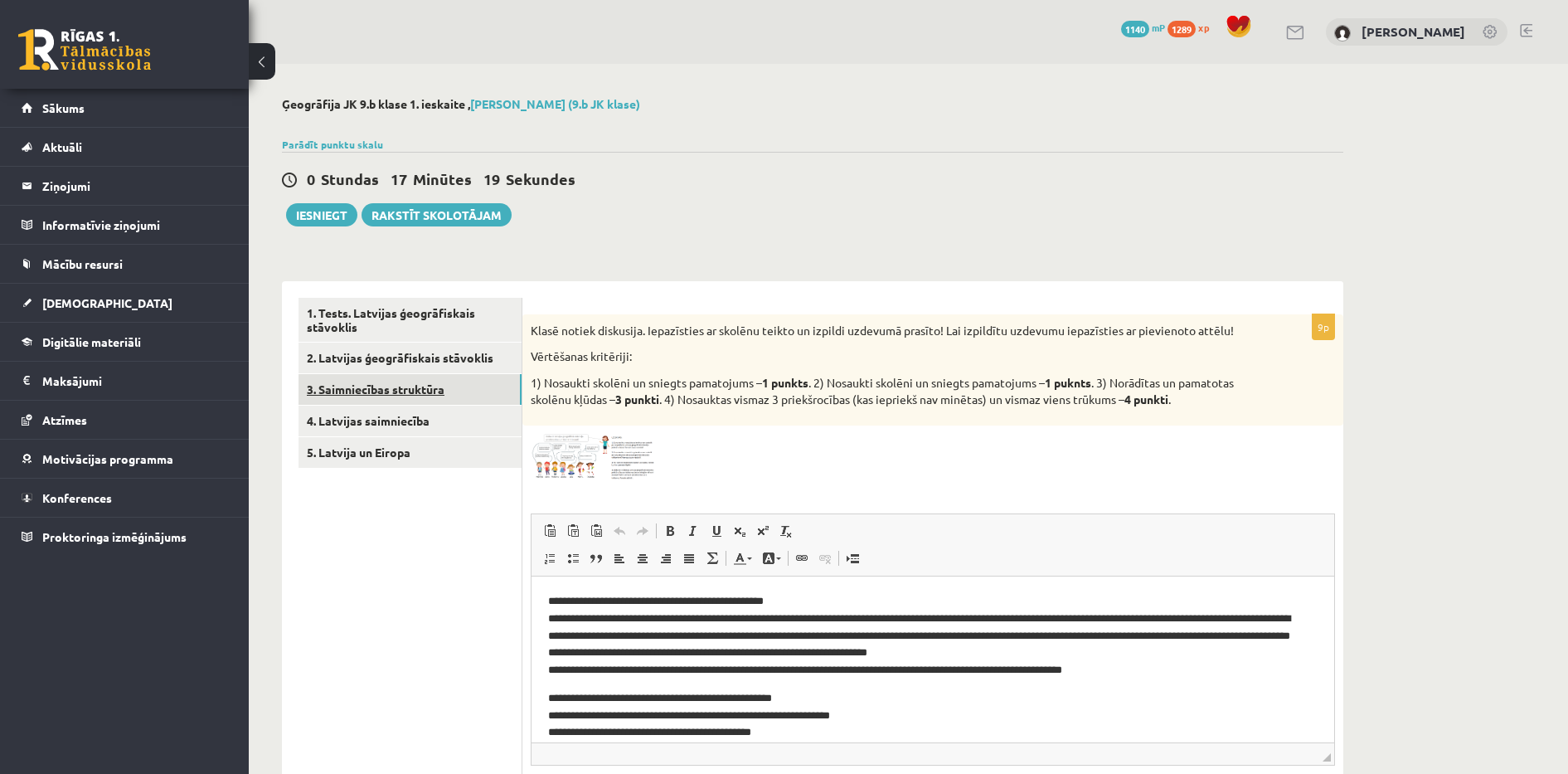
click at [377, 393] on link "3. Saimniecības struktūra" at bounding box center [410, 389] width 223 height 30
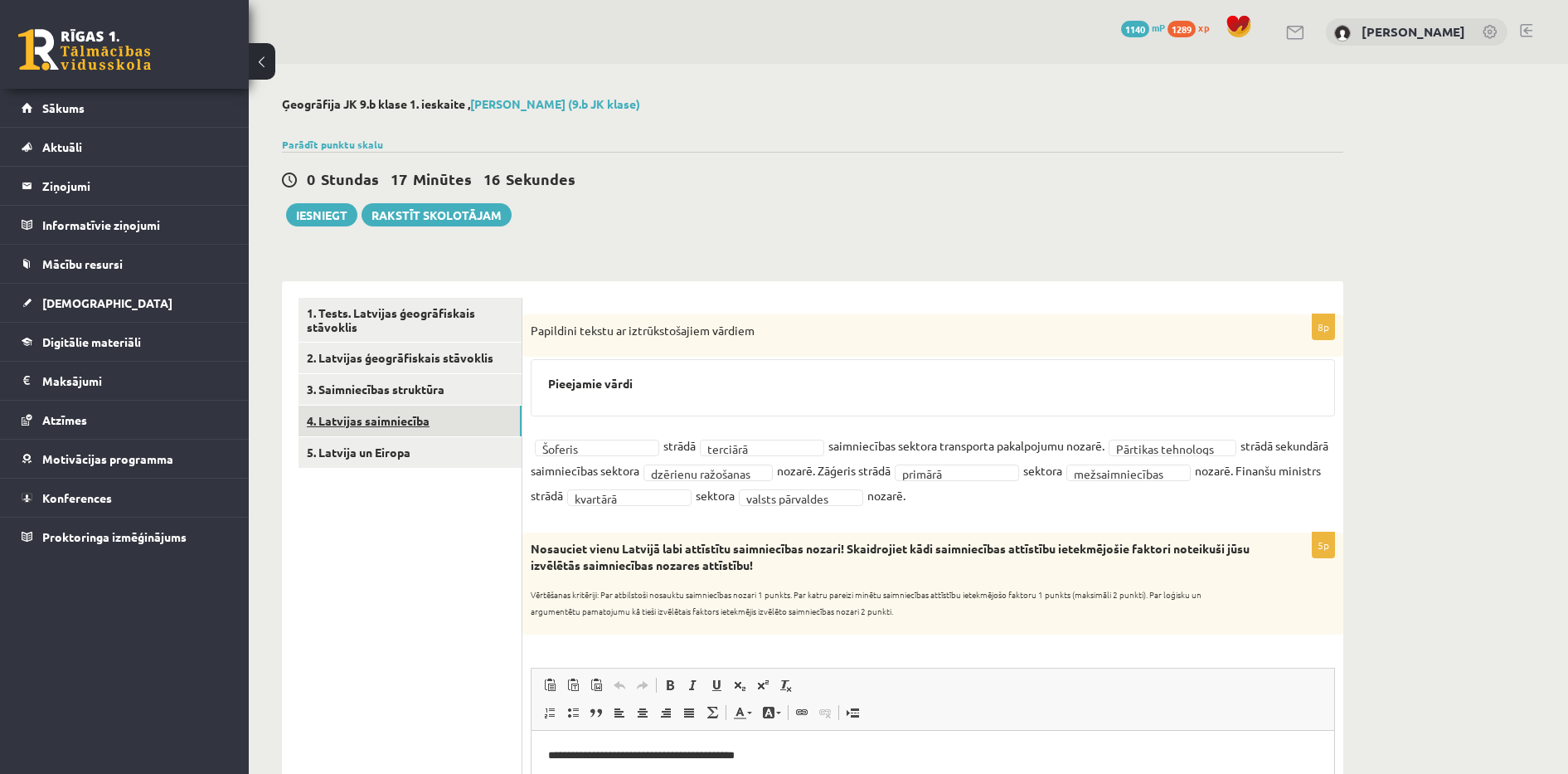
click at [376, 421] on link "4. Latvijas saimniecība" at bounding box center [410, 421] width 223 height 30
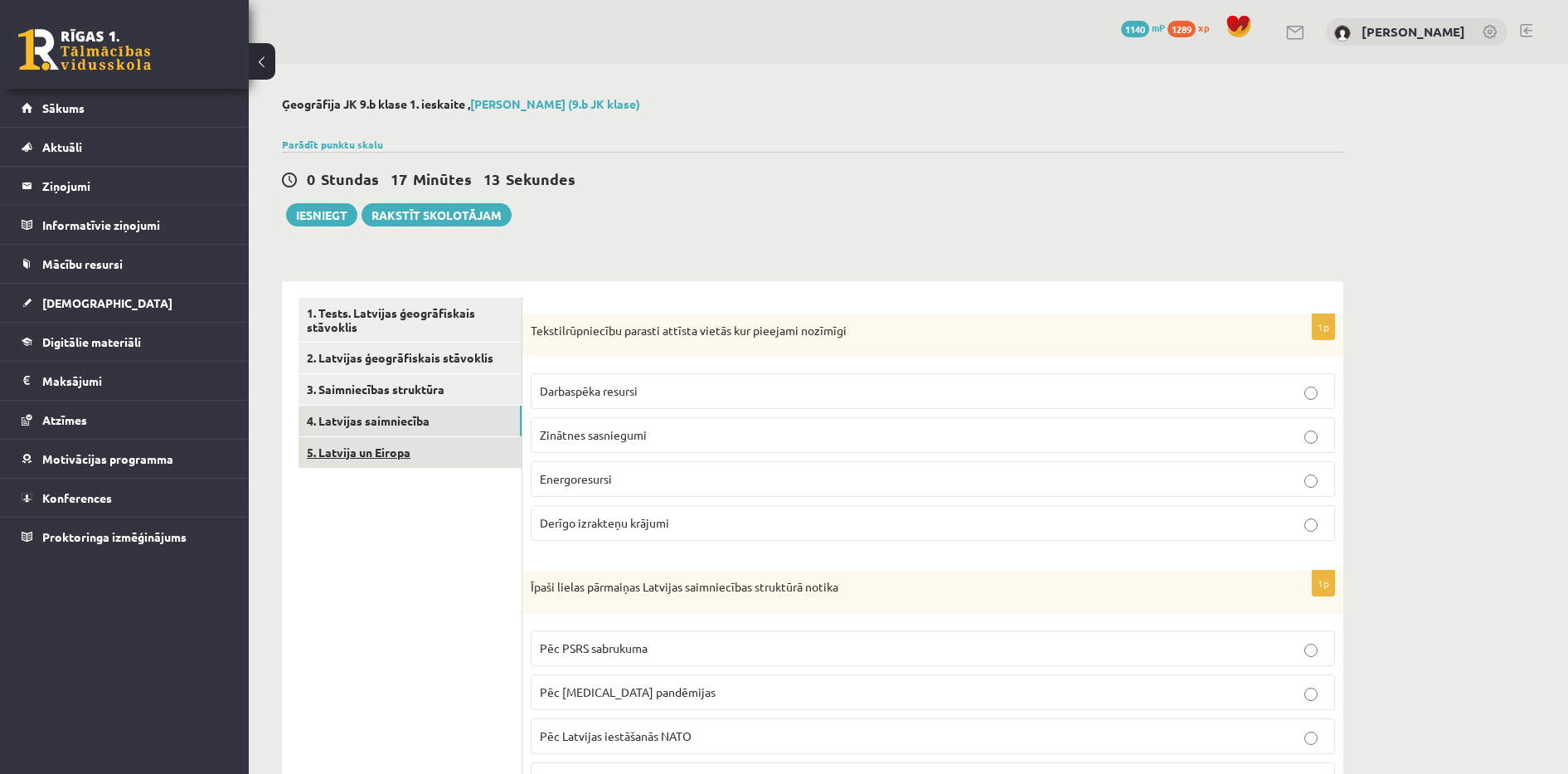
click at [369, 456] on link "5. Latvija un Eiropa" at bounding box center [410, 452] width 223 height 30
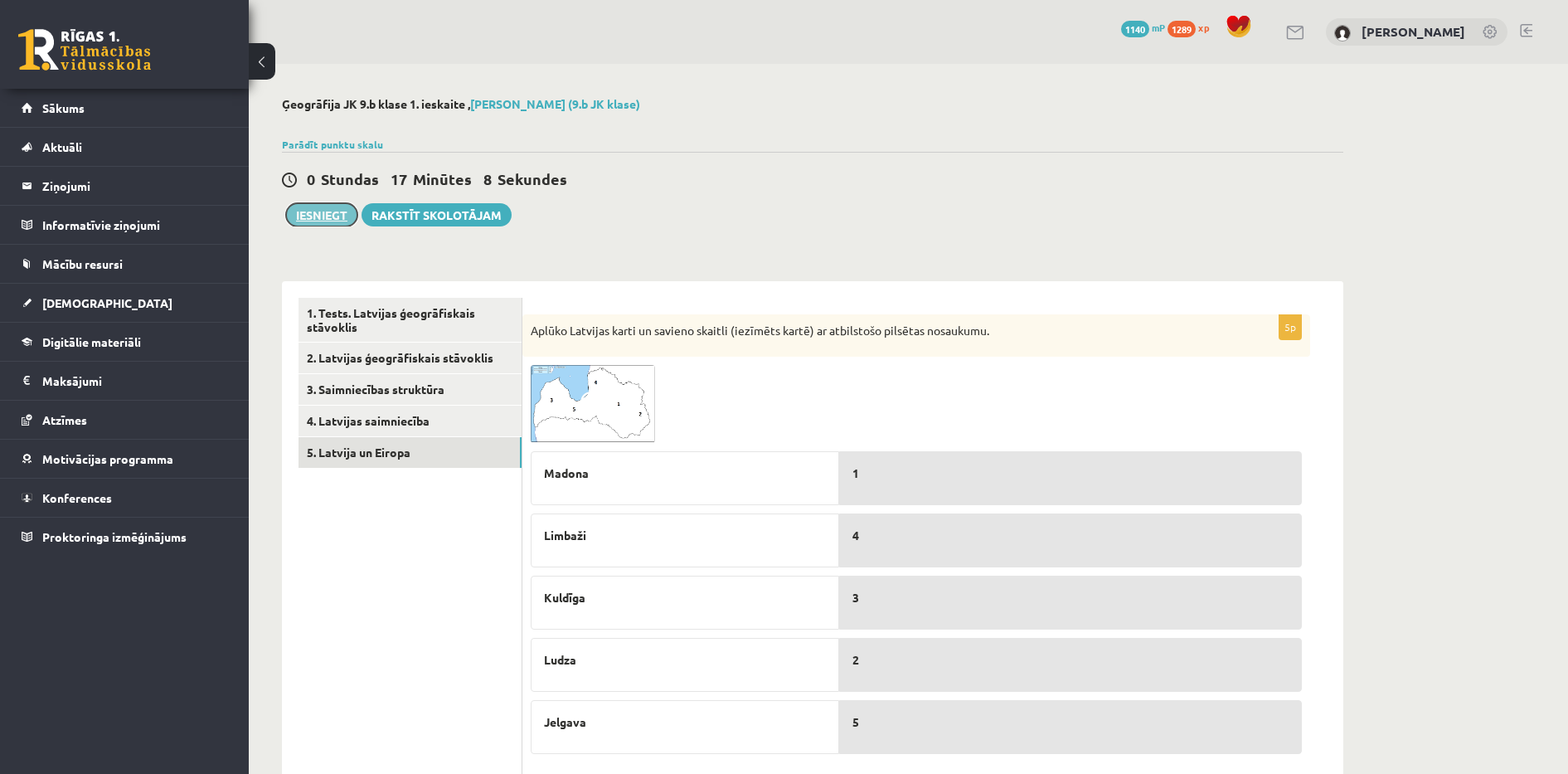
click at [338, 216] on button "Iesniegt" at bounding box center [322, 214] width 72 height 24
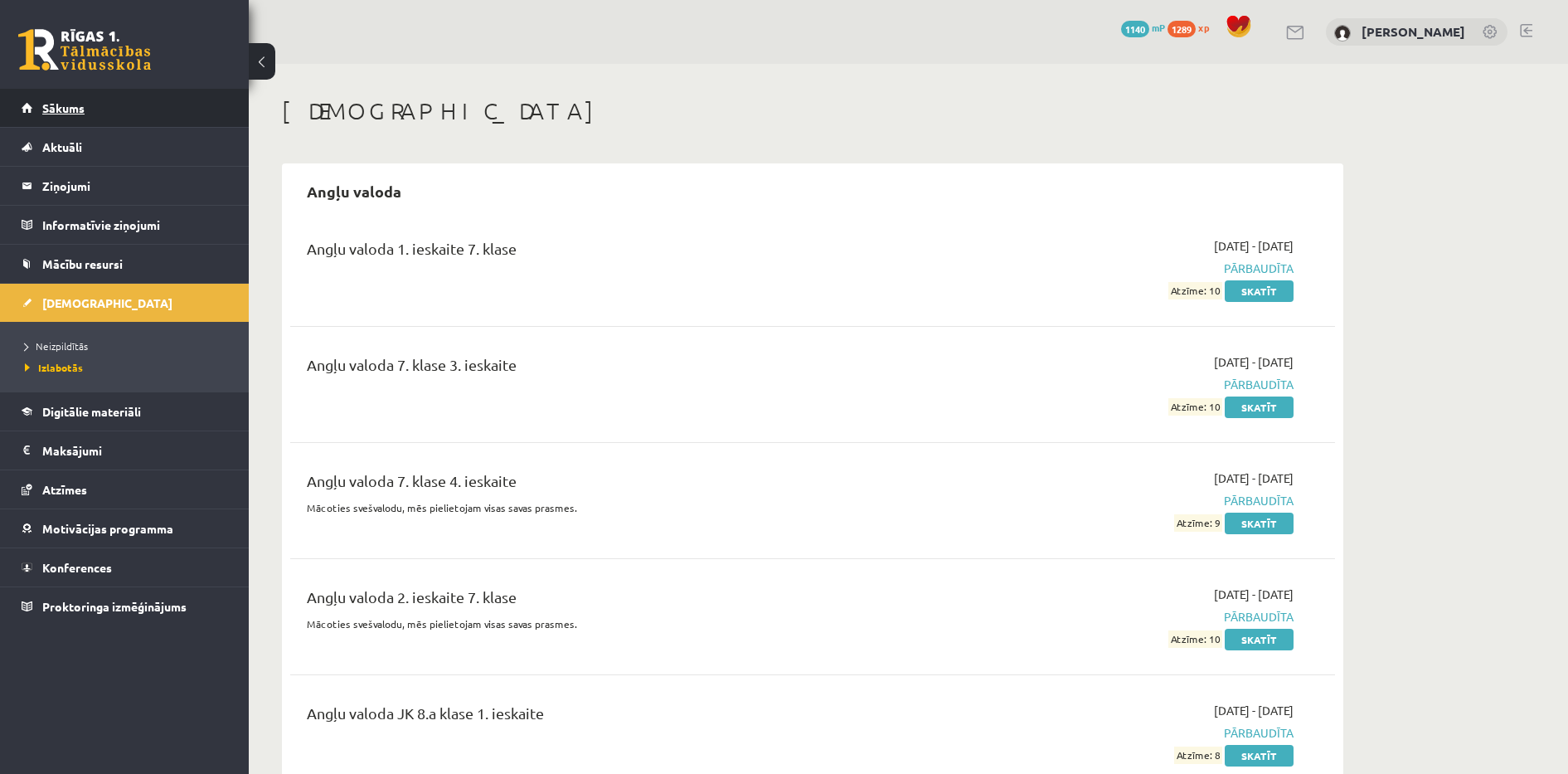
click at [78, 109] on span "Sākums" at bounding box center [63, 108] width 42 height 15
